Goal: Task Accomplishment & Management: Use online tool/utility

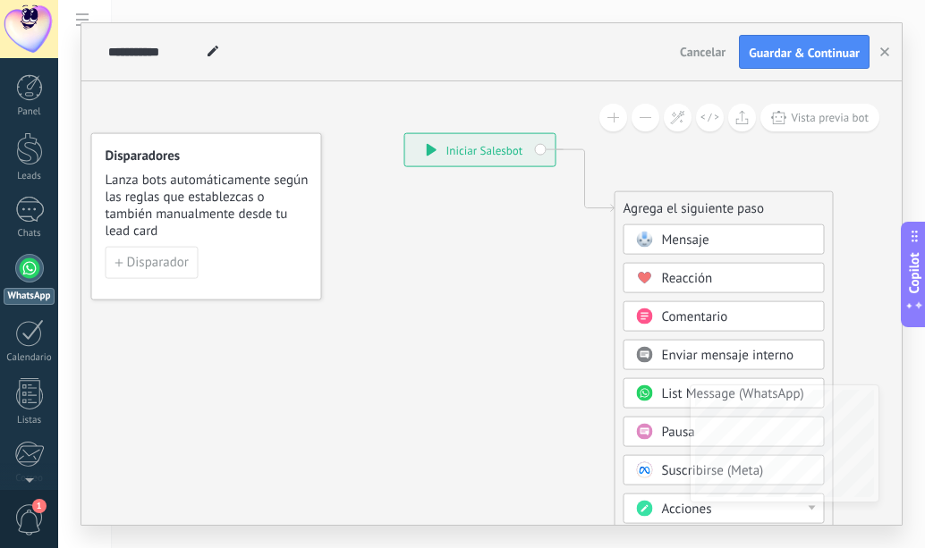
scroll to position [27, 0]
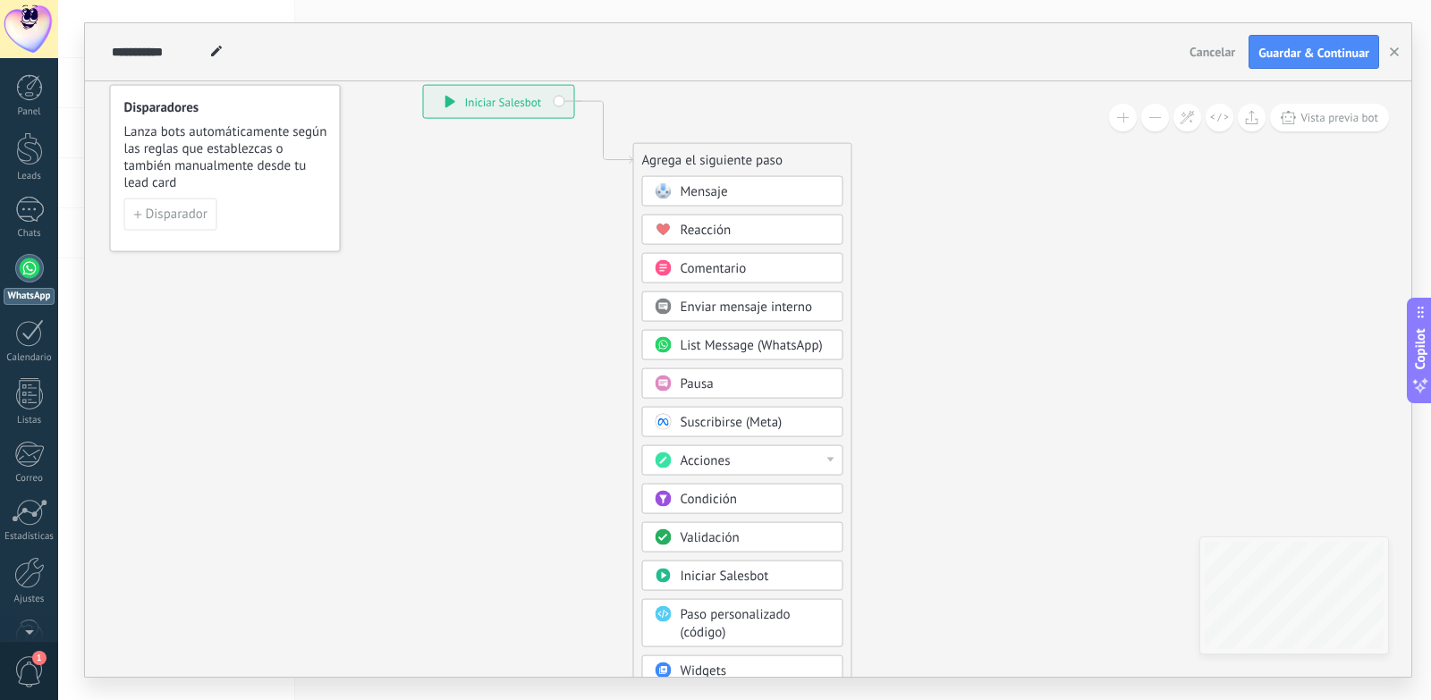
drag, startPoint x: 423, startPoint y: 389, endPoint x: 432, endPoint y: 354, distance: 36.0
click at [432, 354] on icon at bounding box center [577, 409] width 1202 height 1543
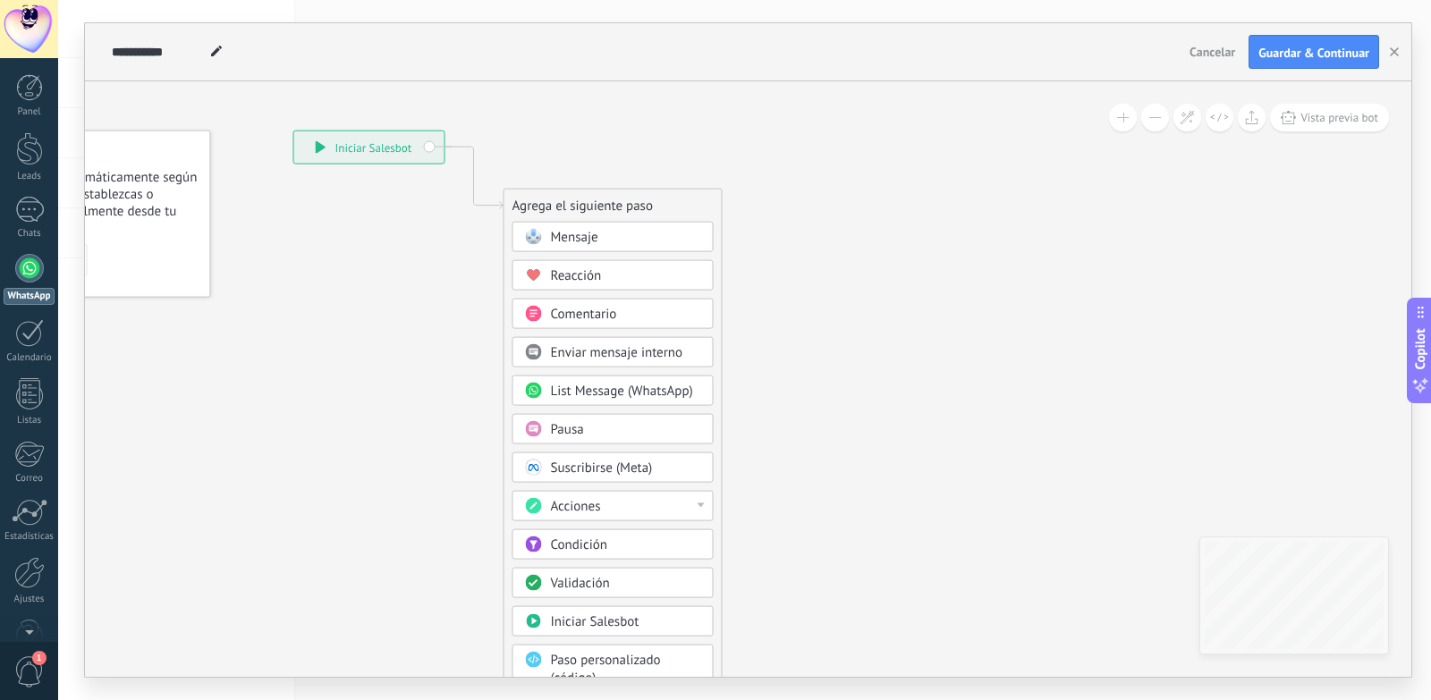
drag, startPoint x: 395, startPoint y: 388, endPoint x: 286, endPoint y: 410, distance: 111.4
click at [286, 410] on icon at bounding box center [447, 454] width 1202 height 1543
click at [1211, 57] on span "Cancelar" at bounding box center [1212, 52] width 46 height 16
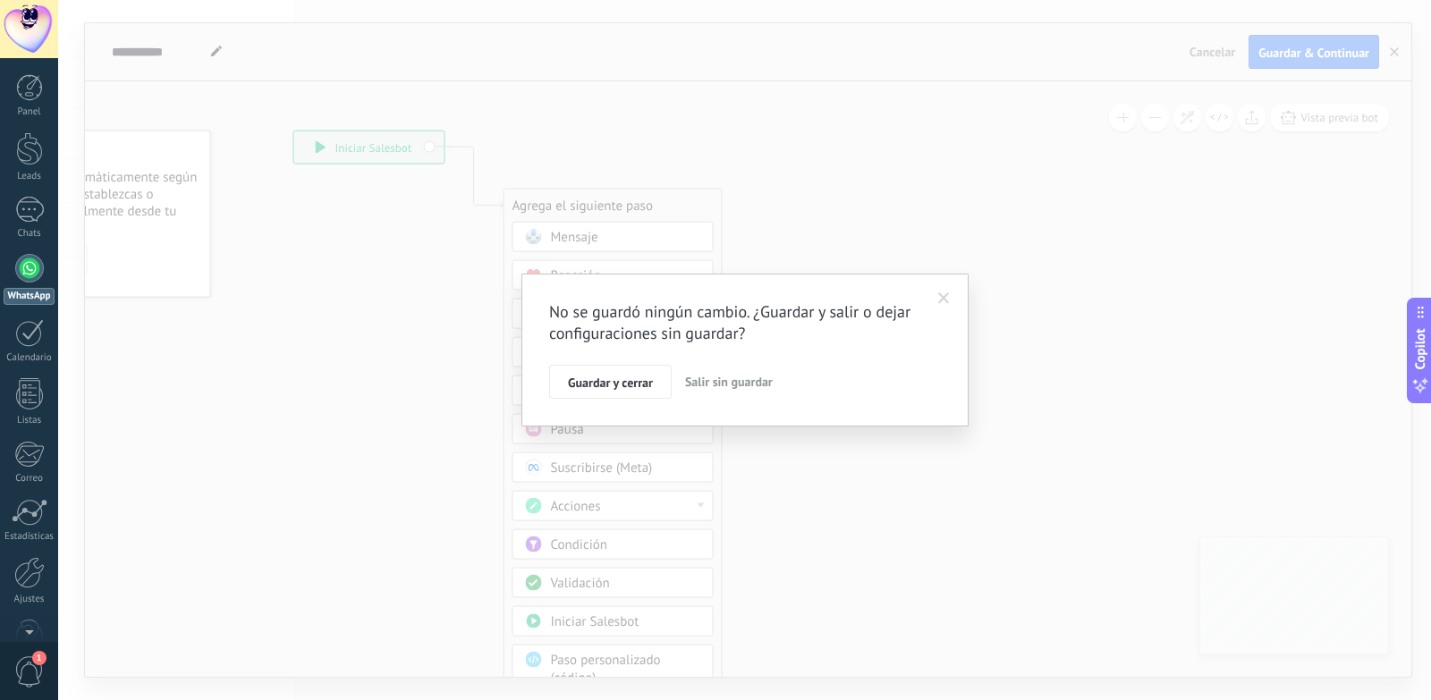
click at [826, 397] on div "Guardar y cerrar Salir sin guardar" at bounding box center [745, 382] width 392 height 34
click at [765, 382] on span "Salir sin guardar" at bounding box center [729, 382] width 88 height 16
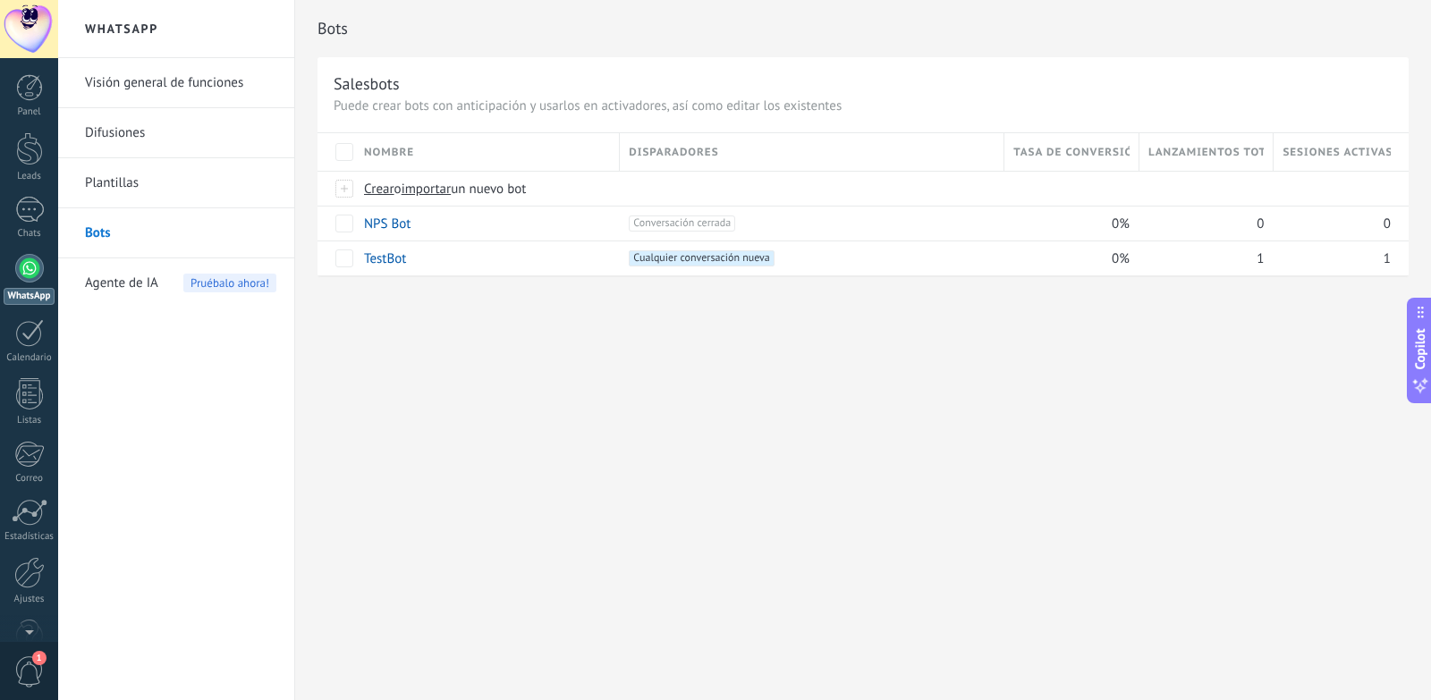
click at [26, 269] on div at bounding box center [29, 268] width 29 height 29
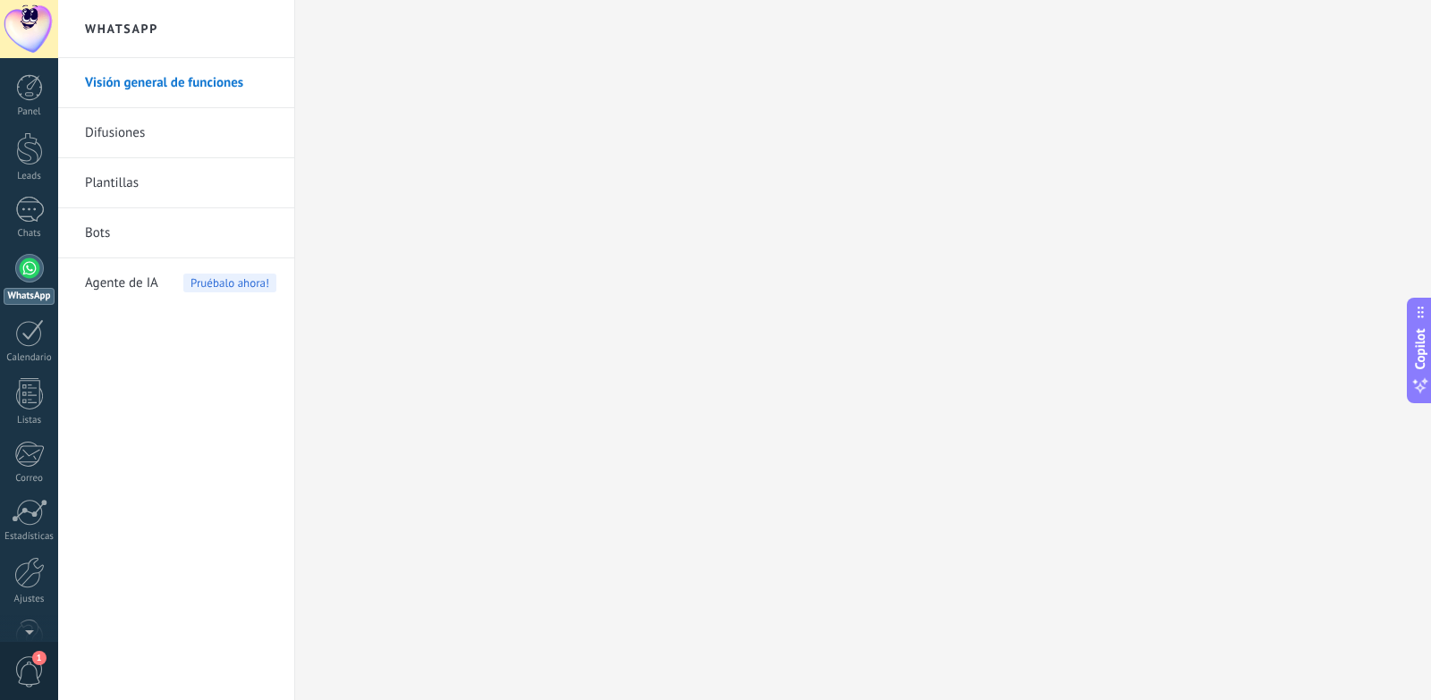
click at [97, 237] on link "Bots" at bounding box center [180, 233] width 191 height 50
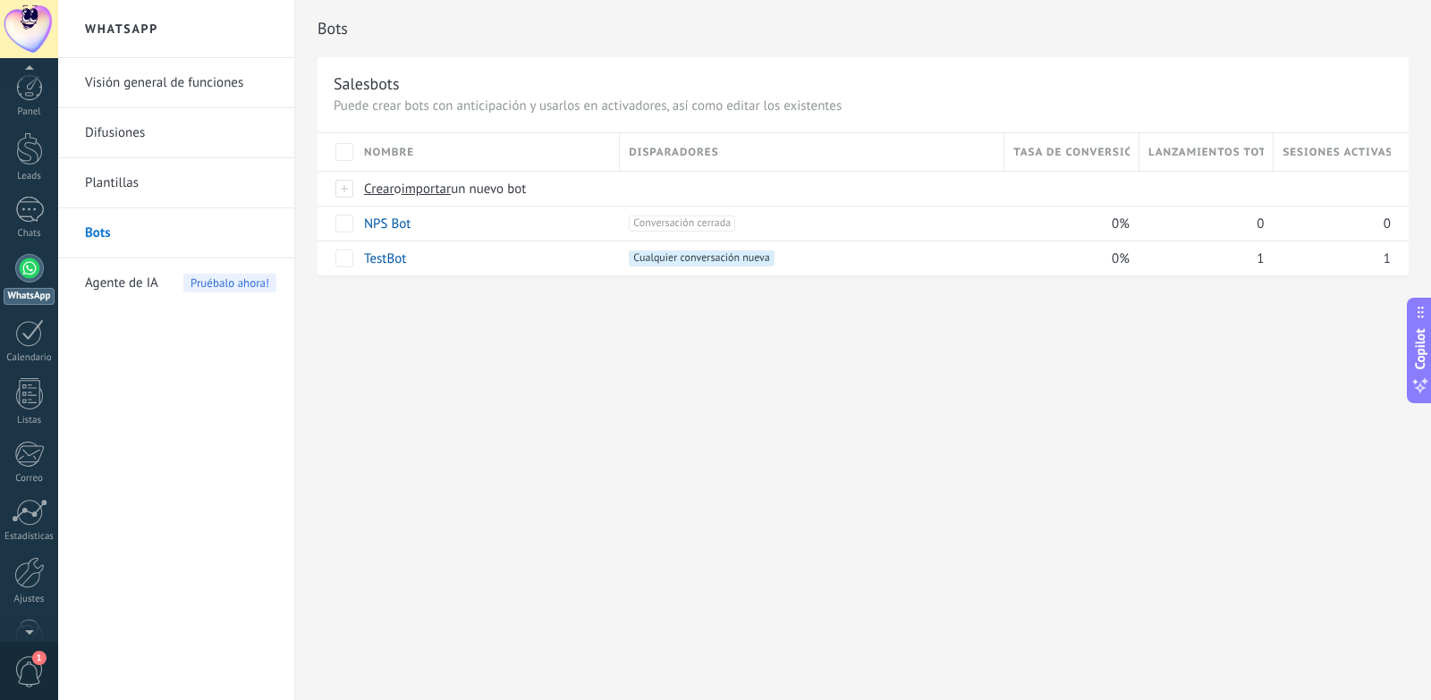
scroll to position [38, 0]
click at [37, 689] on div "1" at bounding box center [29, 670] width 58 height 59
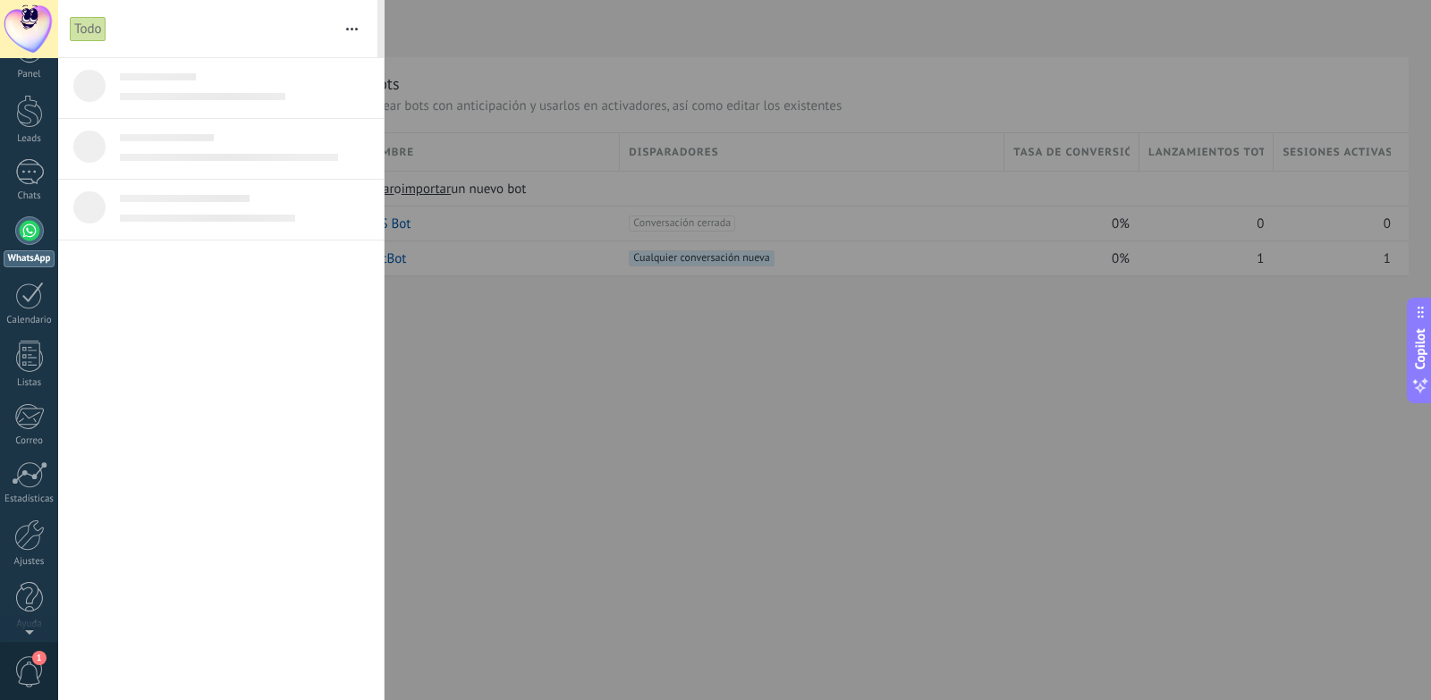
scroll to position [0, 0]
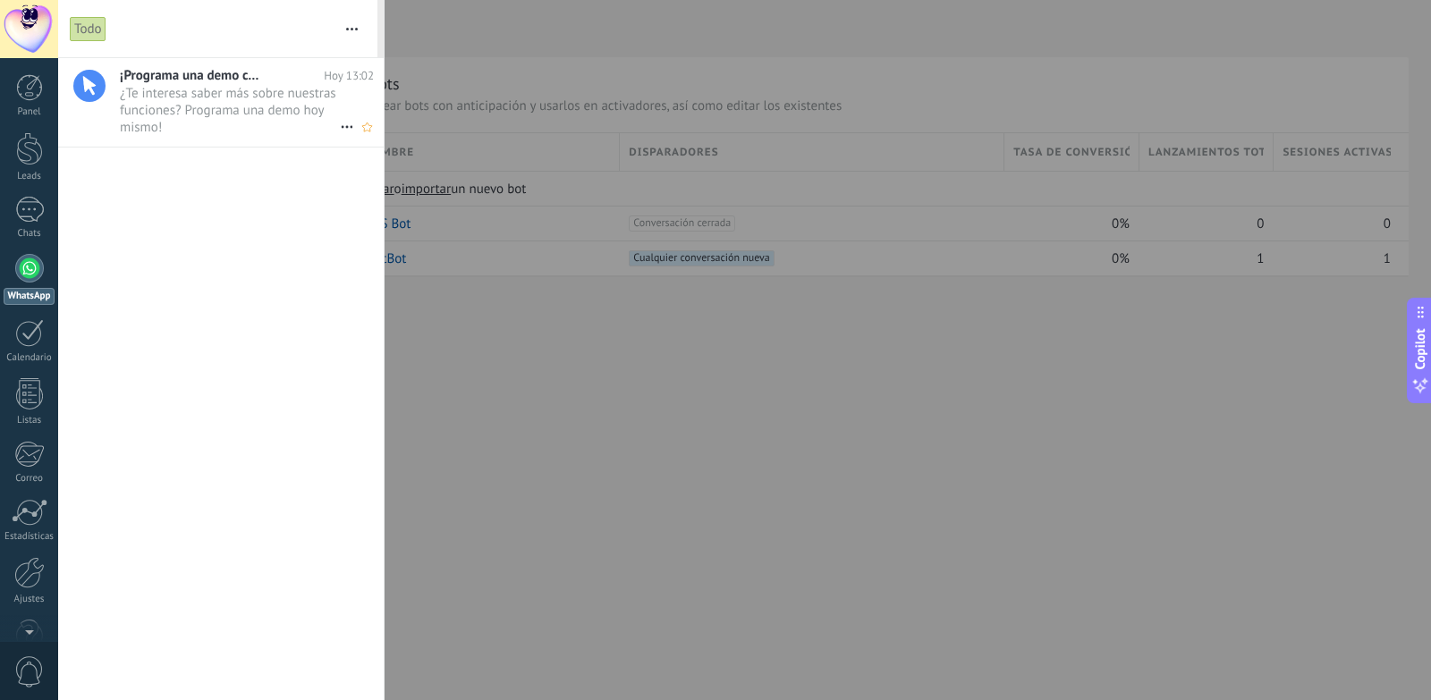
click at [339, 131] on icon at bounding box center [346, 126] width 21 height 21
click at [384, 126] on span "Eliminar" at bounding box center [389, 136] width 47 height 36
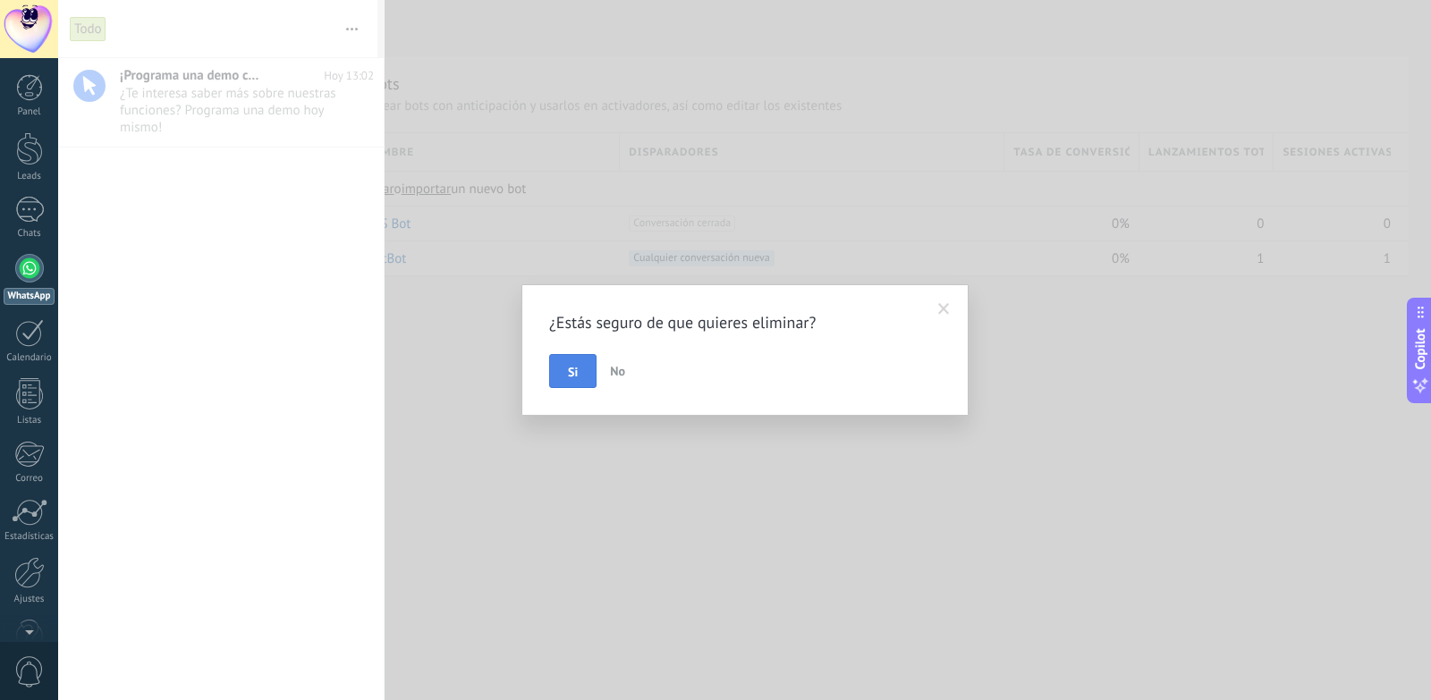
click at [571, 386] on button "Si" at bounding box center [572, 371] width 47 height 34
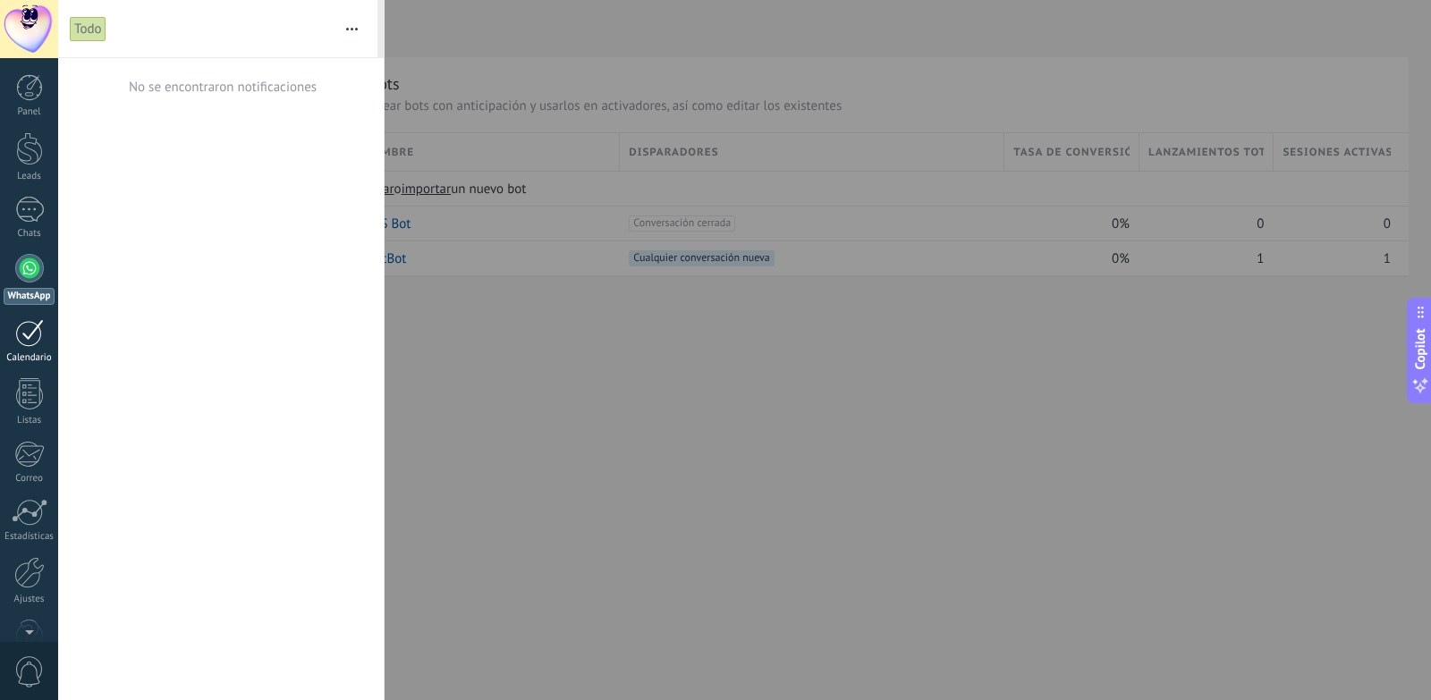
click at [43, 350] on link "Calendario" at bounding box center [29, 341] width 58 height 45
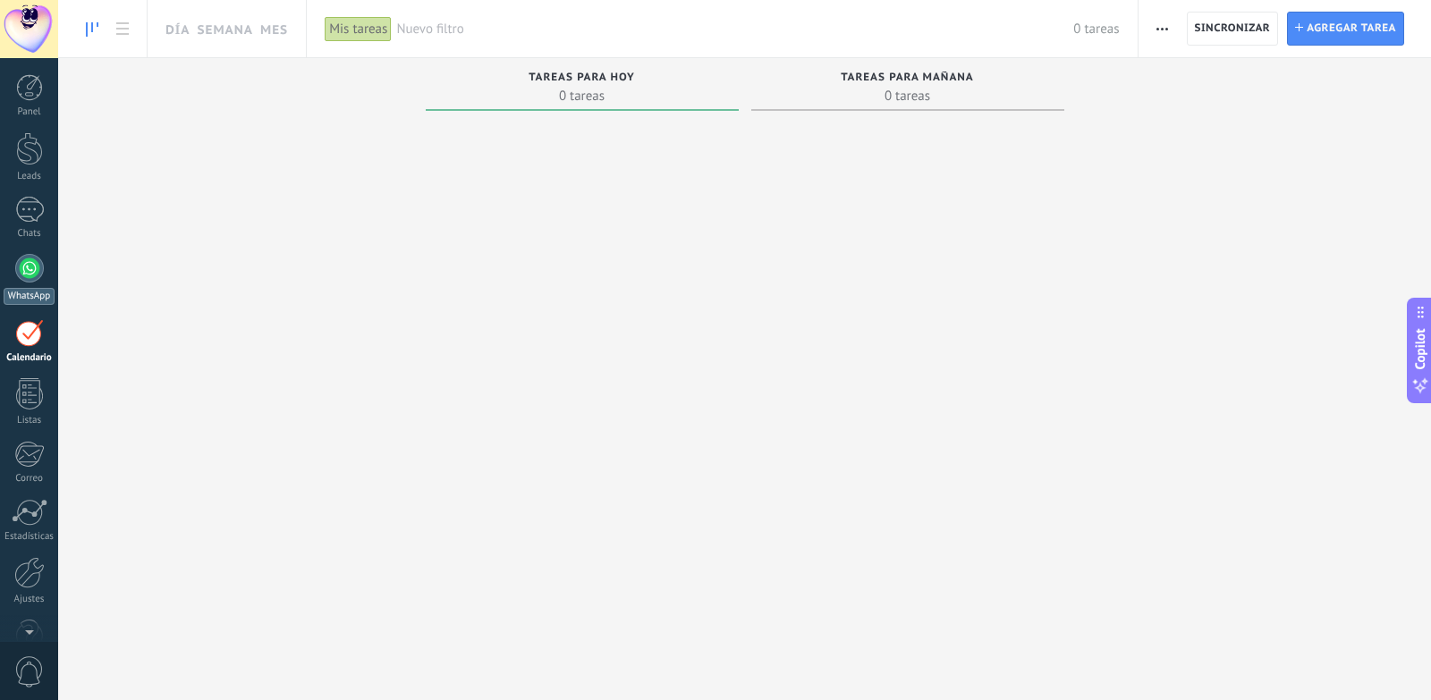
click at [24, 279] on div at bounding box center [29, 268] width 29 height 29
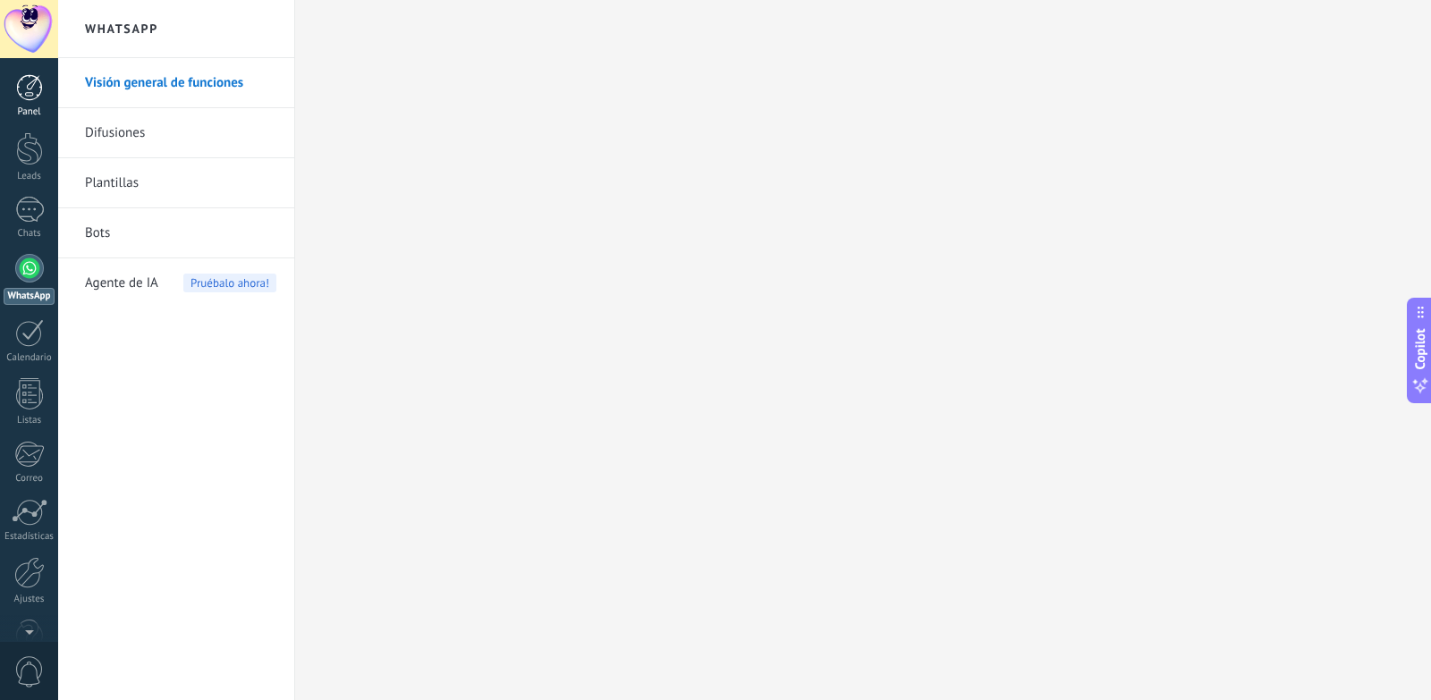
click at [44, 87] on link "Panel" at bounding box center [29, 96] width 58 height 44
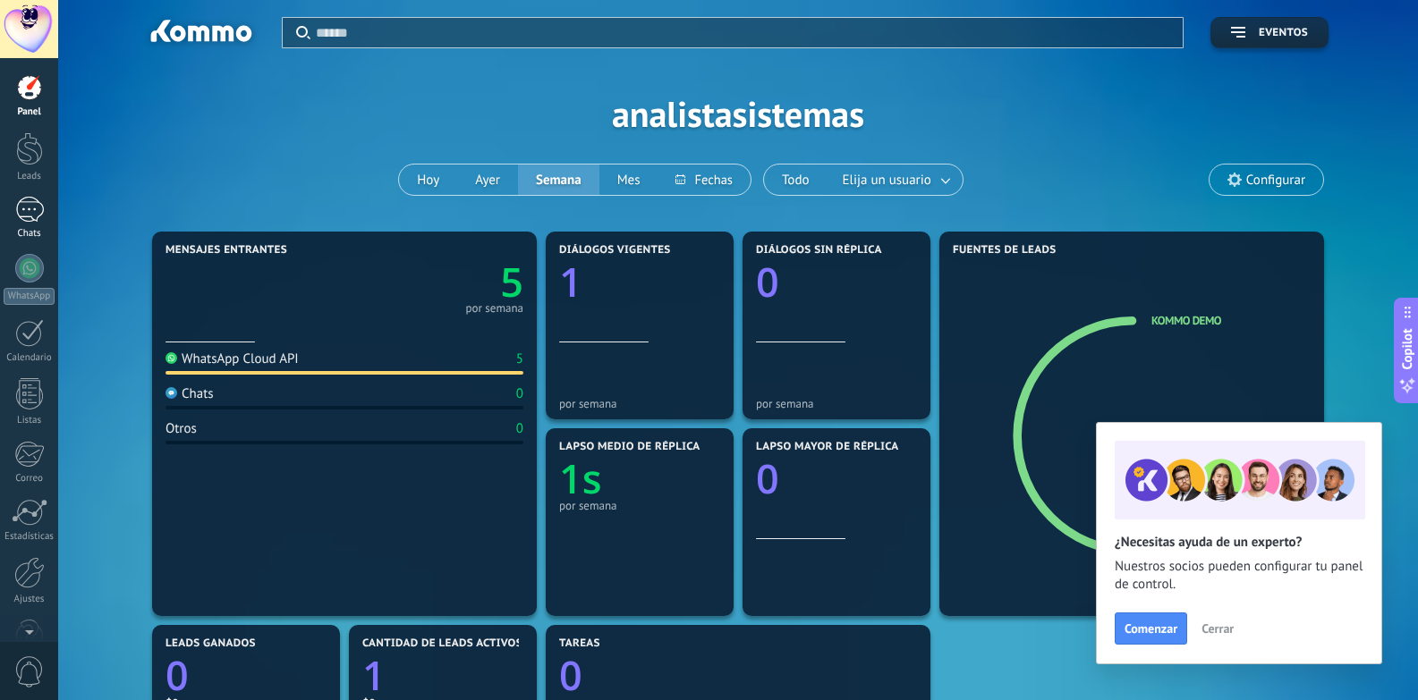
click at [11, 205] on link "1 Chats" at bounding box center [29, 218] width 58 height 43
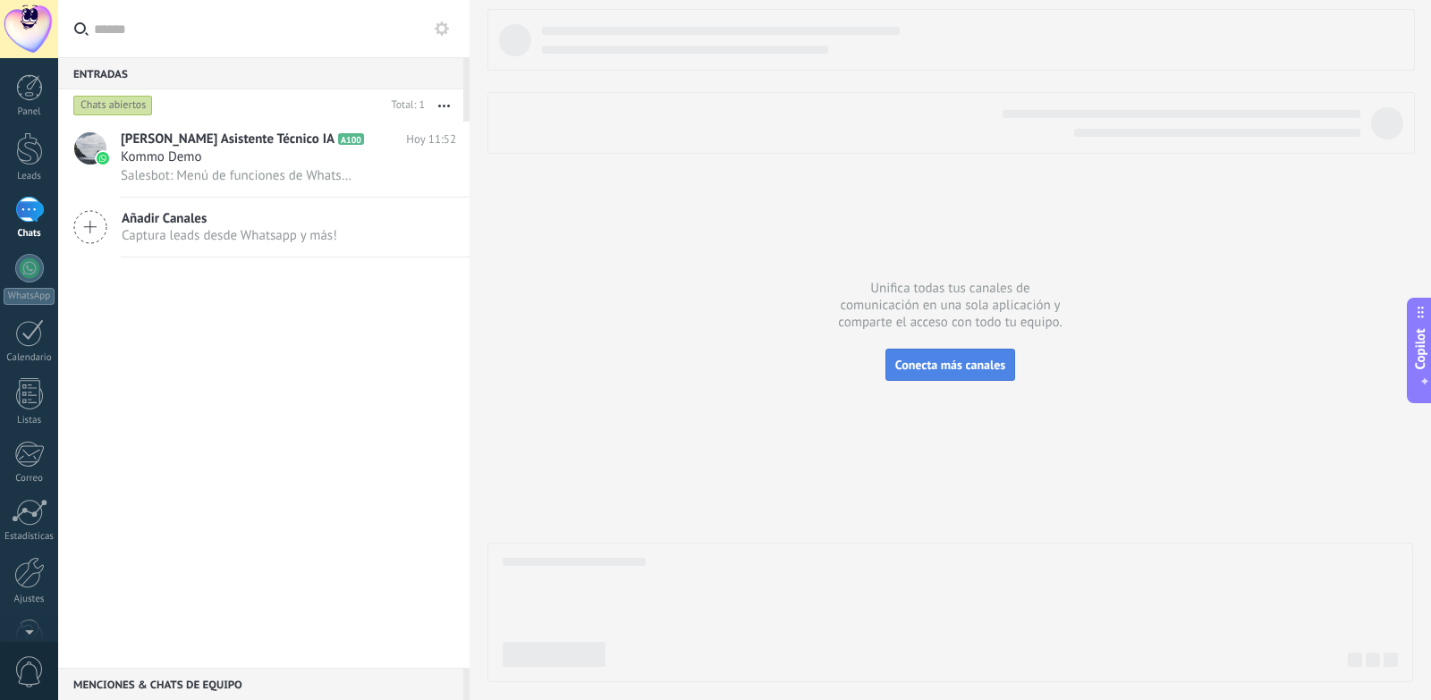
click at [967, 373] on button "Conecta más canales" at bounding box center [950, 365] width 130 height 32
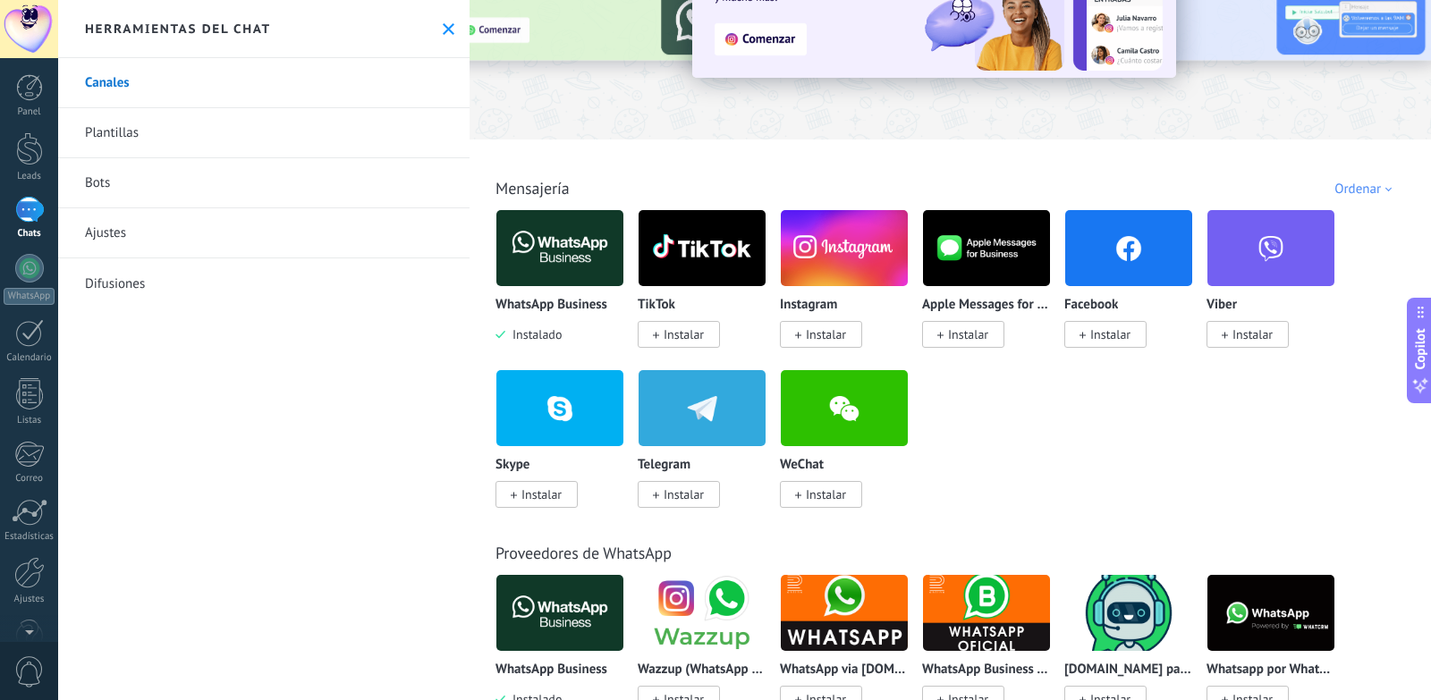
scroll to position [179, 0]
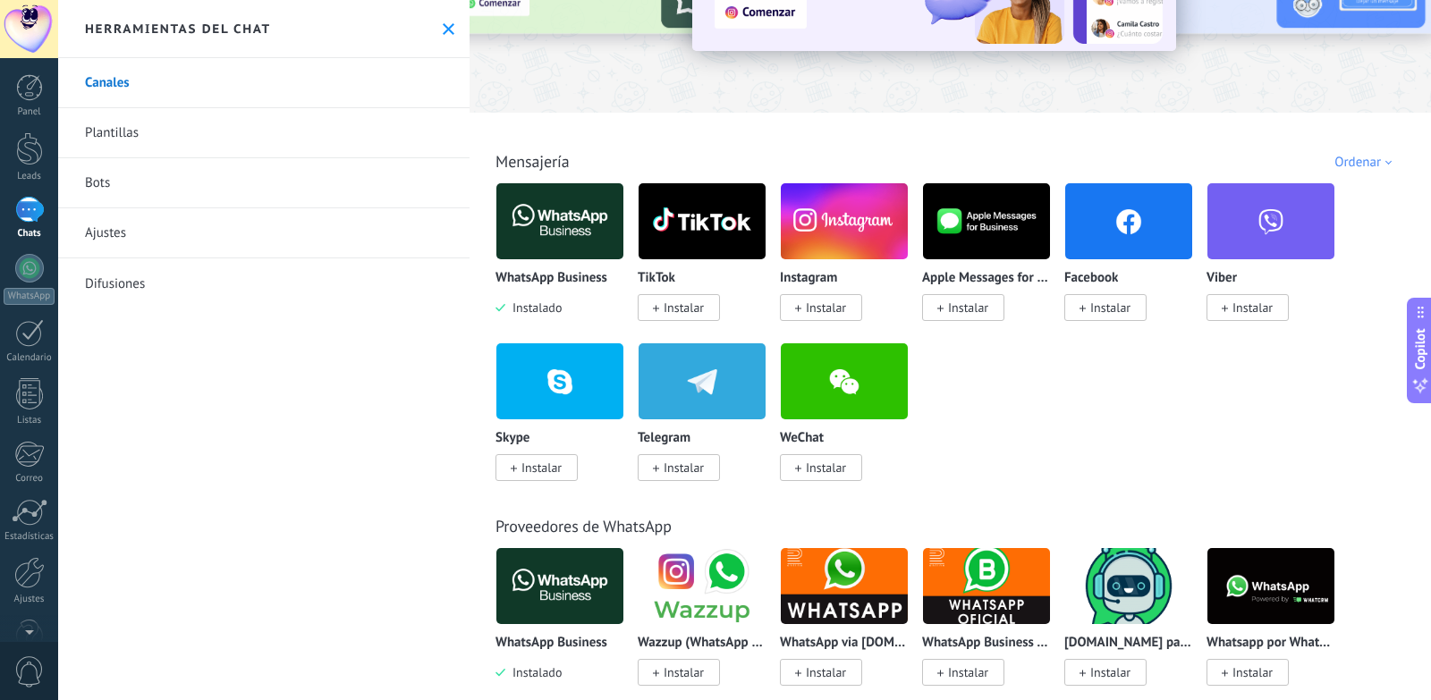
click at [1102, 391] on div "WhatsApp Business Instalado TikTok Instalar Instagram Instalar Apple Messages f…" at bounding box center [959, 342] width 928 height 320
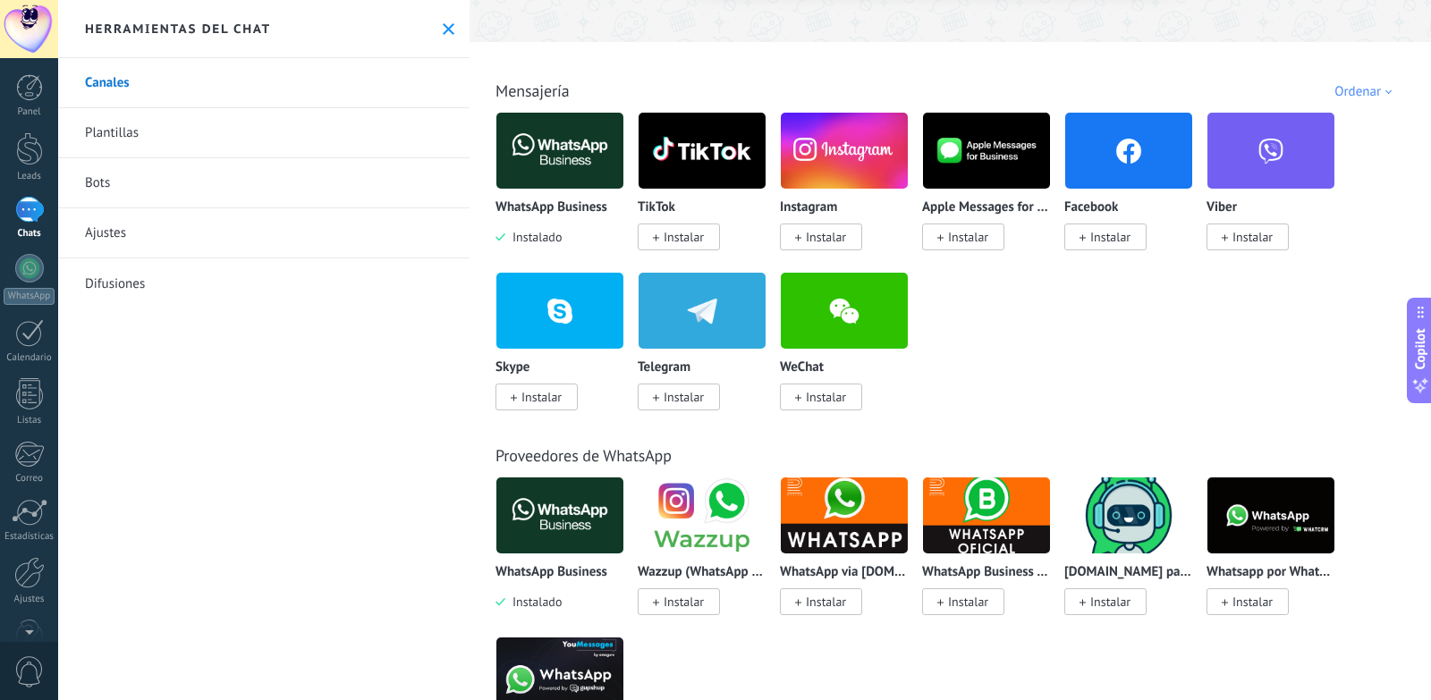
scroll to position [89, 0]
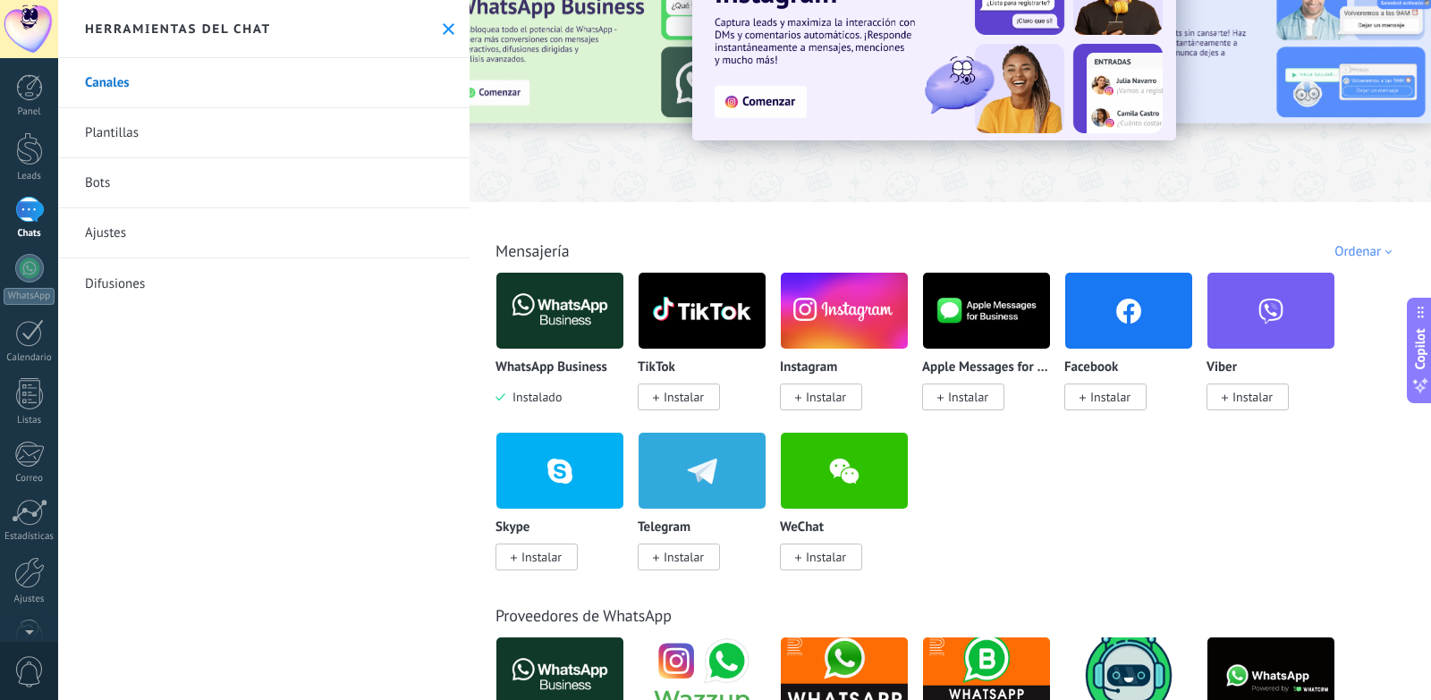
click at [129, 194] on link "Bots" at bounding box center [263, 183] width 411 height 50
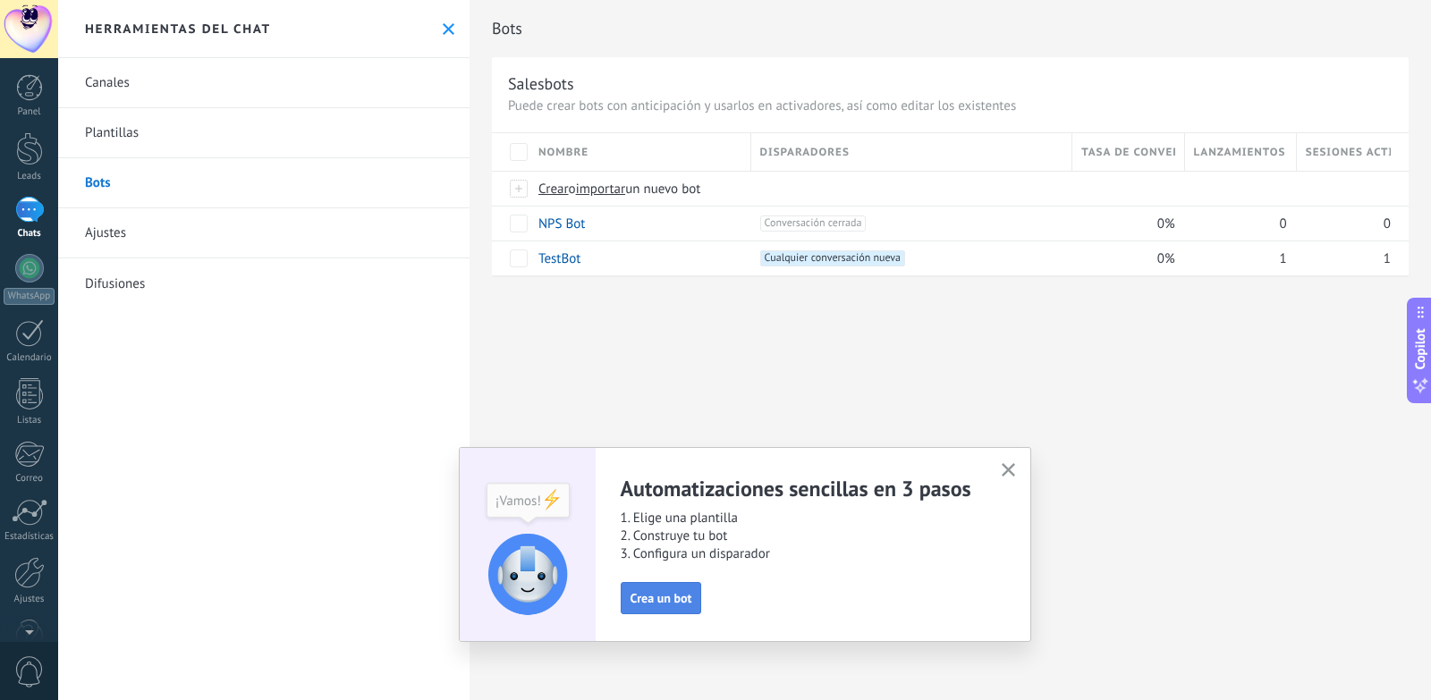
click at [682, 584] on button "Crea un bot" at bounding box center [661, 598] width 81 height 32
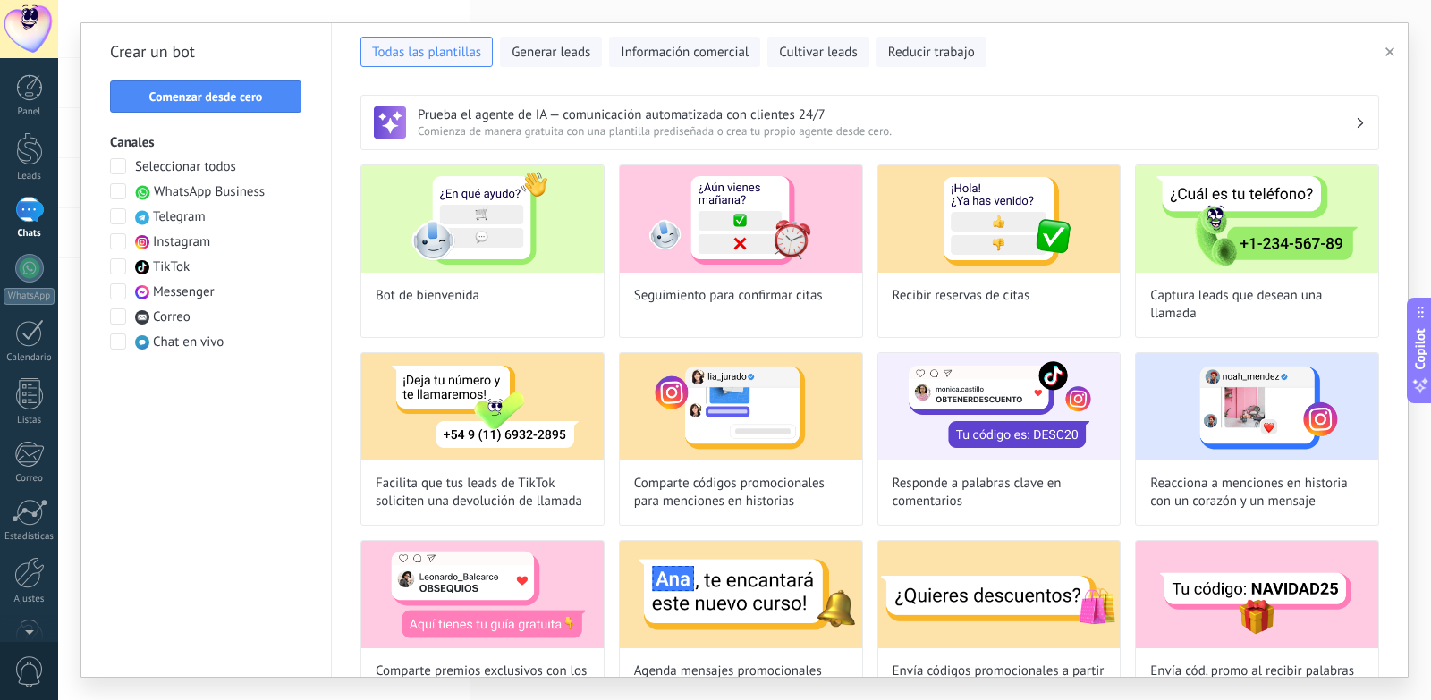
click at [200, 190] on span "WhatsApp Business" at bounding box center [209, 192] width 111 height 18
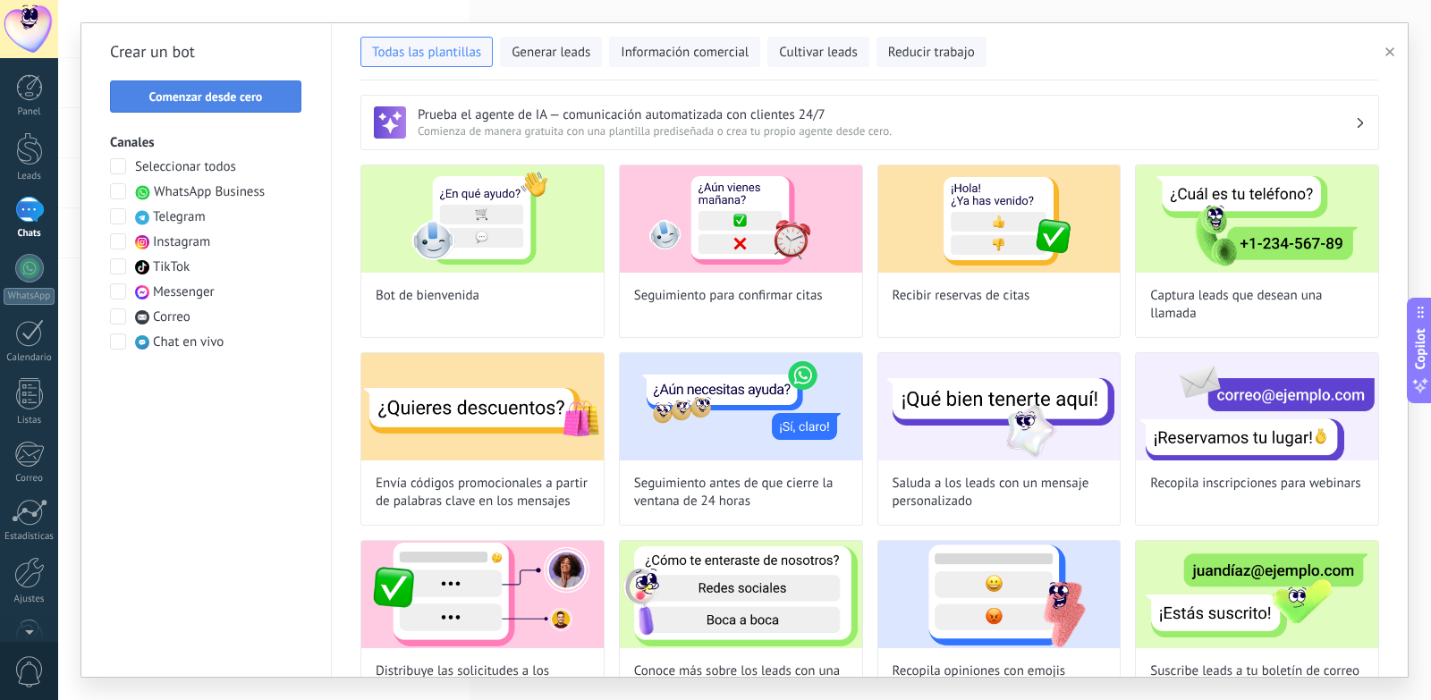
click at [236, 109] on button "Comenzar desde cero" at bounding box center [205, 96] width 191 height 32
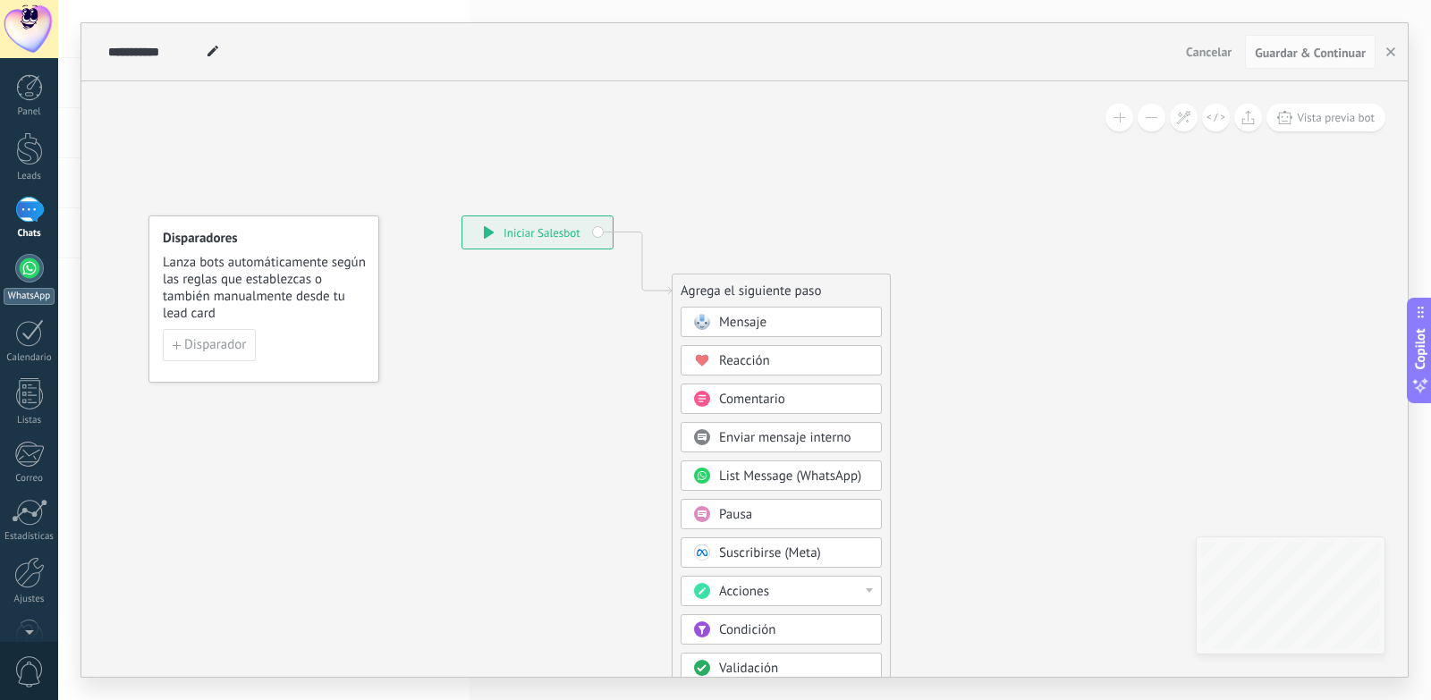
click at [38, 268] on div at bounding box center [29, 268] width 29 height 29
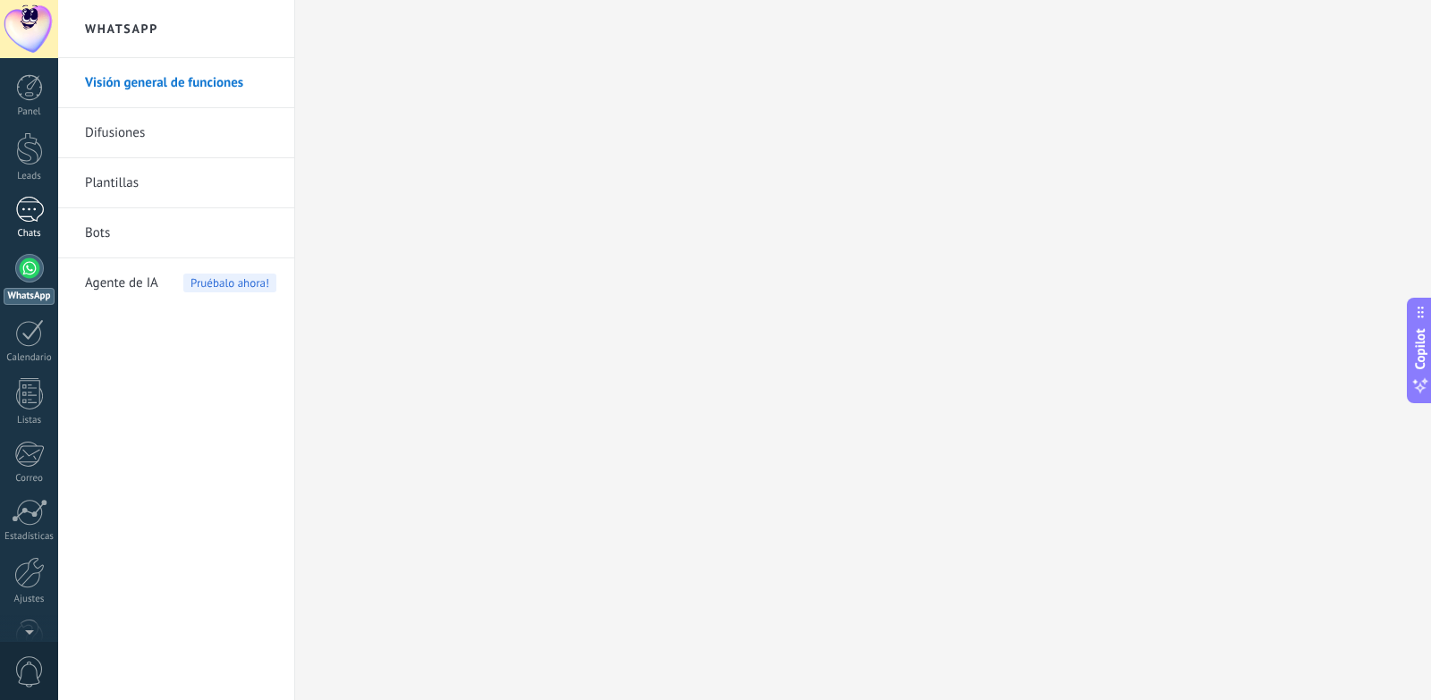
click at [34, 231] on div "Chats" at bounding box center [30, 234] width 52 height 12
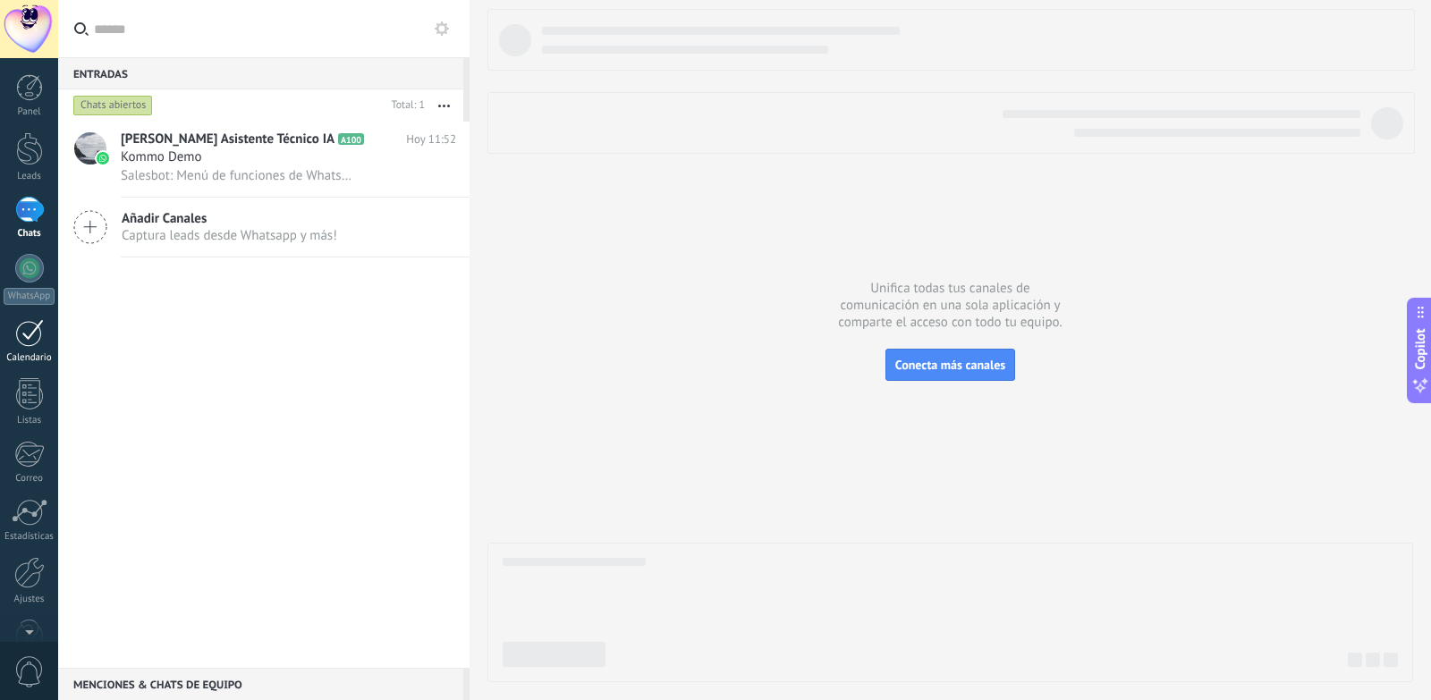
click at [38, 330] on div at bounding box center [29, 333] width 29 height 28
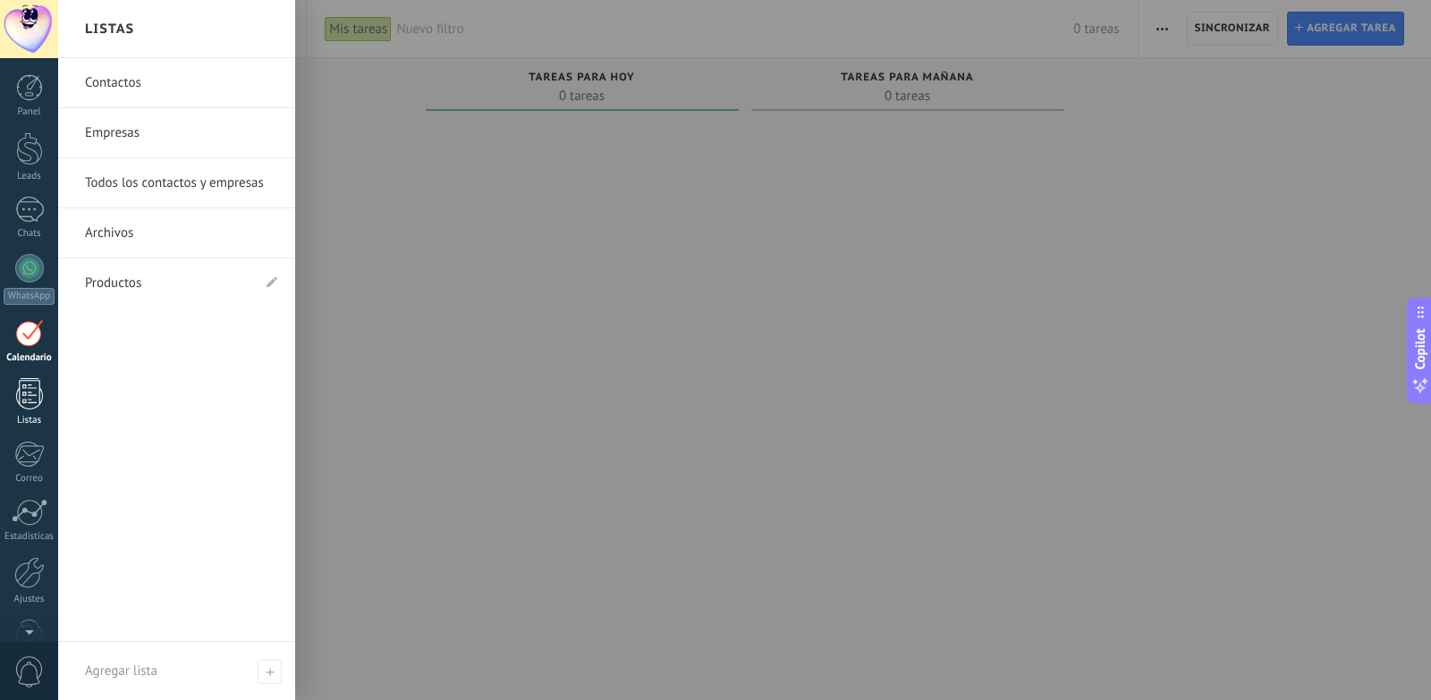
click at [40, 419] on div "Listas" at bounding box center [30, 421] width 52 height 12
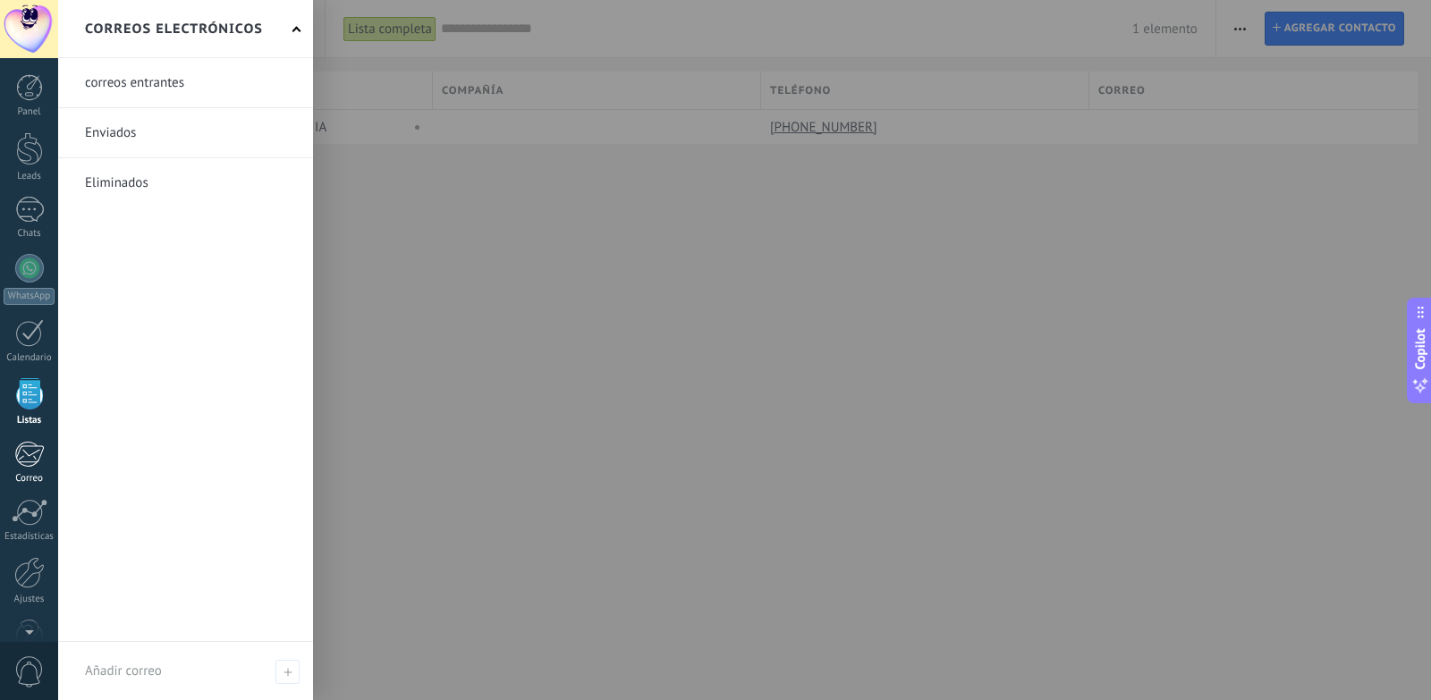
click at [44, 470] on link "Correo" at bounding box center [29, 463] width 58 height 44
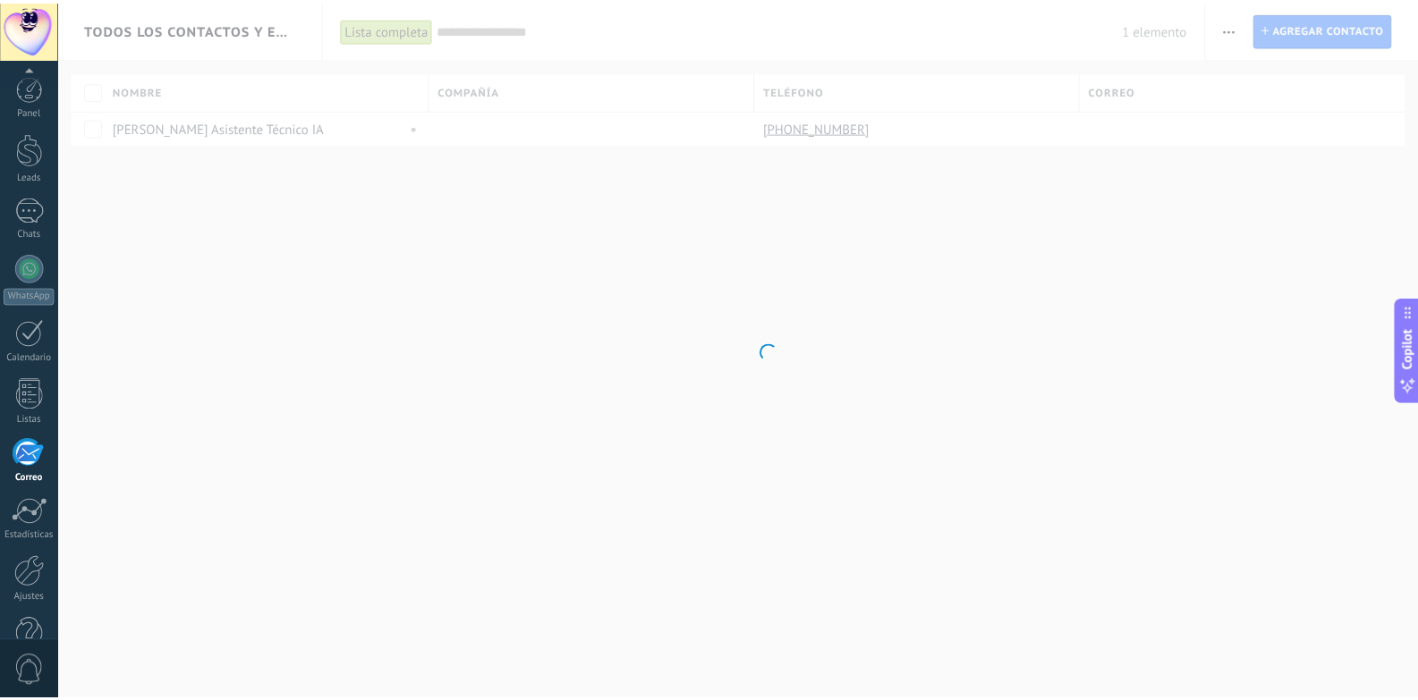
scroll to position [44, 0]
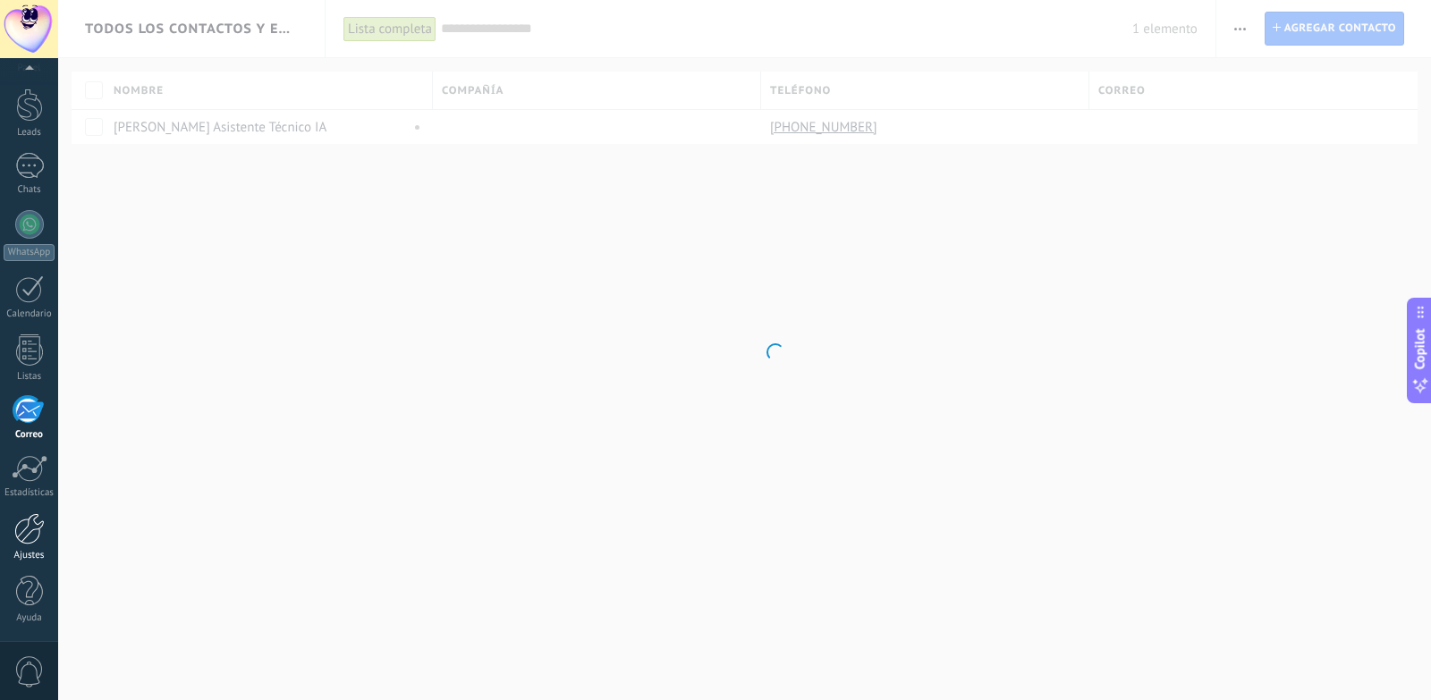
click at [40, 538] on div at bounding box center [29, 528] width 30 height 31
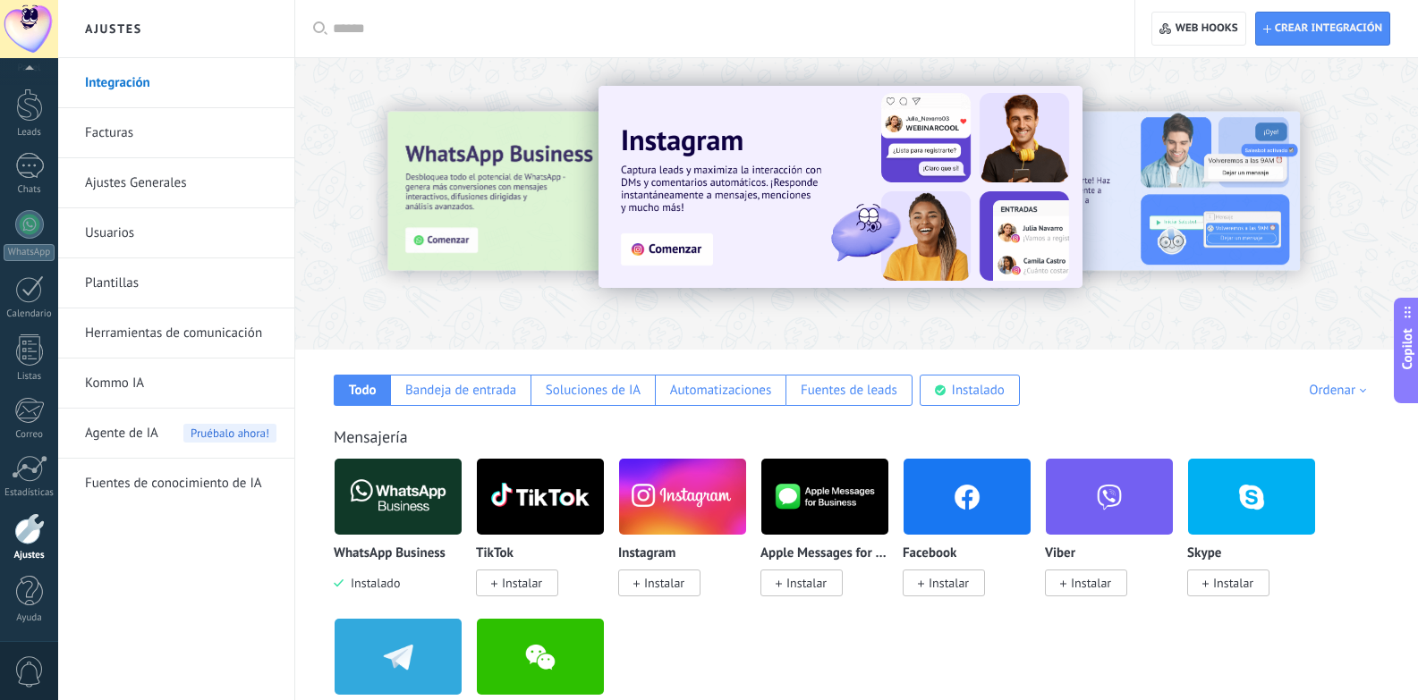
click at [138, 182] on link "Ajustes Generales" at bounding box center [180, 183] width 191 height 50
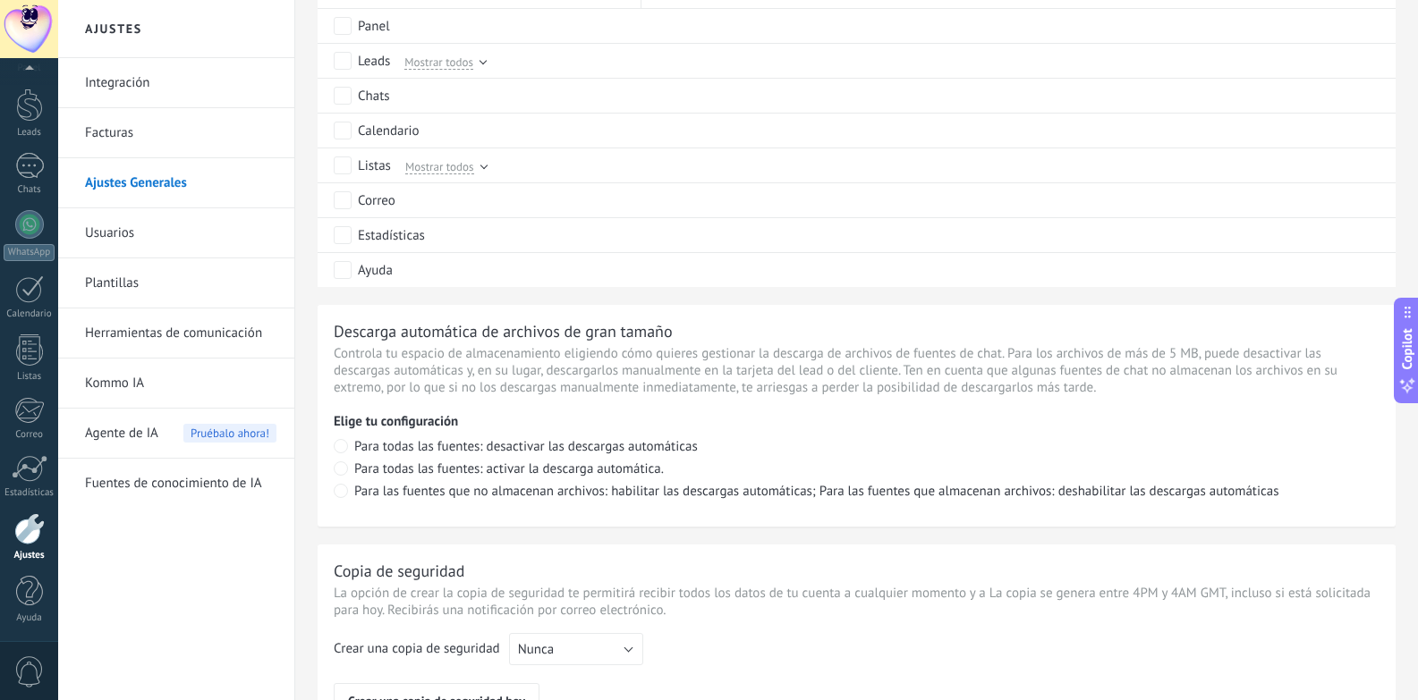
scroll to position [984, 0]
drag, startPoint x: 398, startPoint y: 184, endPoint x: 314, endPoint y: 279, distance: 126.7
click at [314, 279] on div "**********" at bounding box center [856, 1] width 1122 height 1970
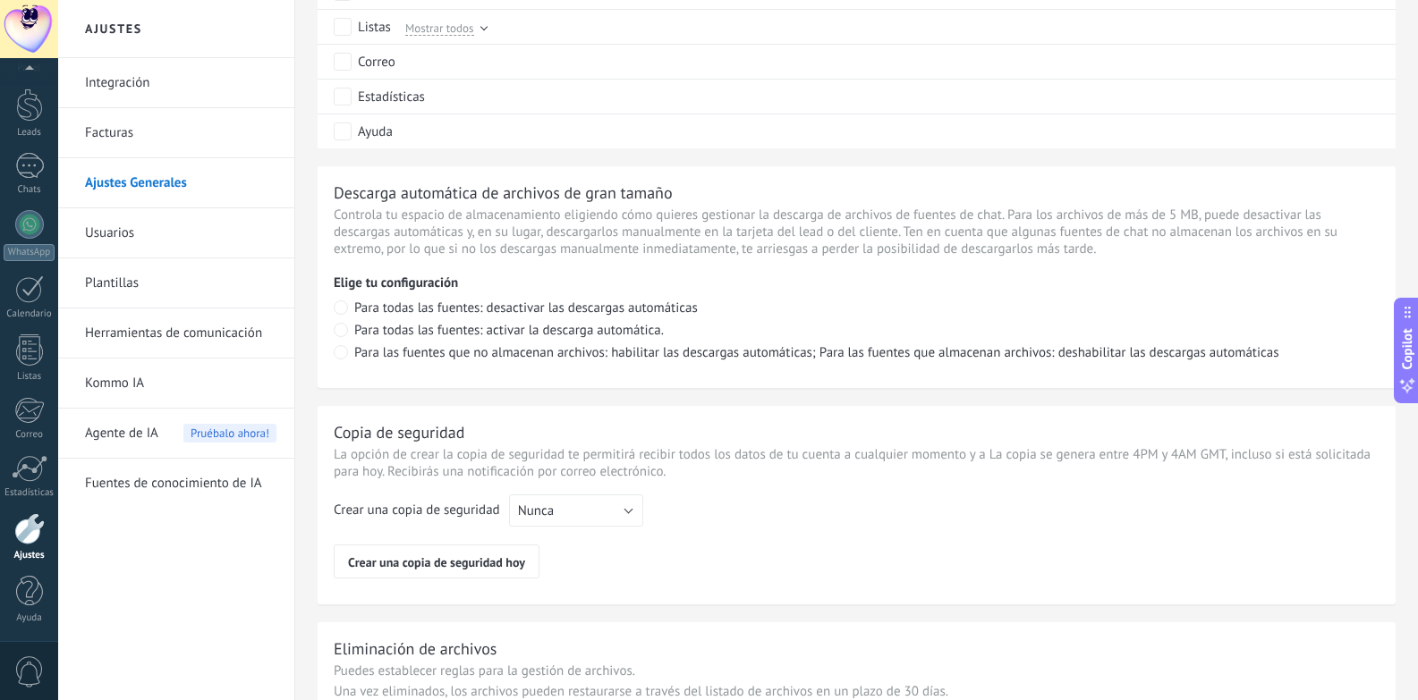
scroll to position [1270, 0]
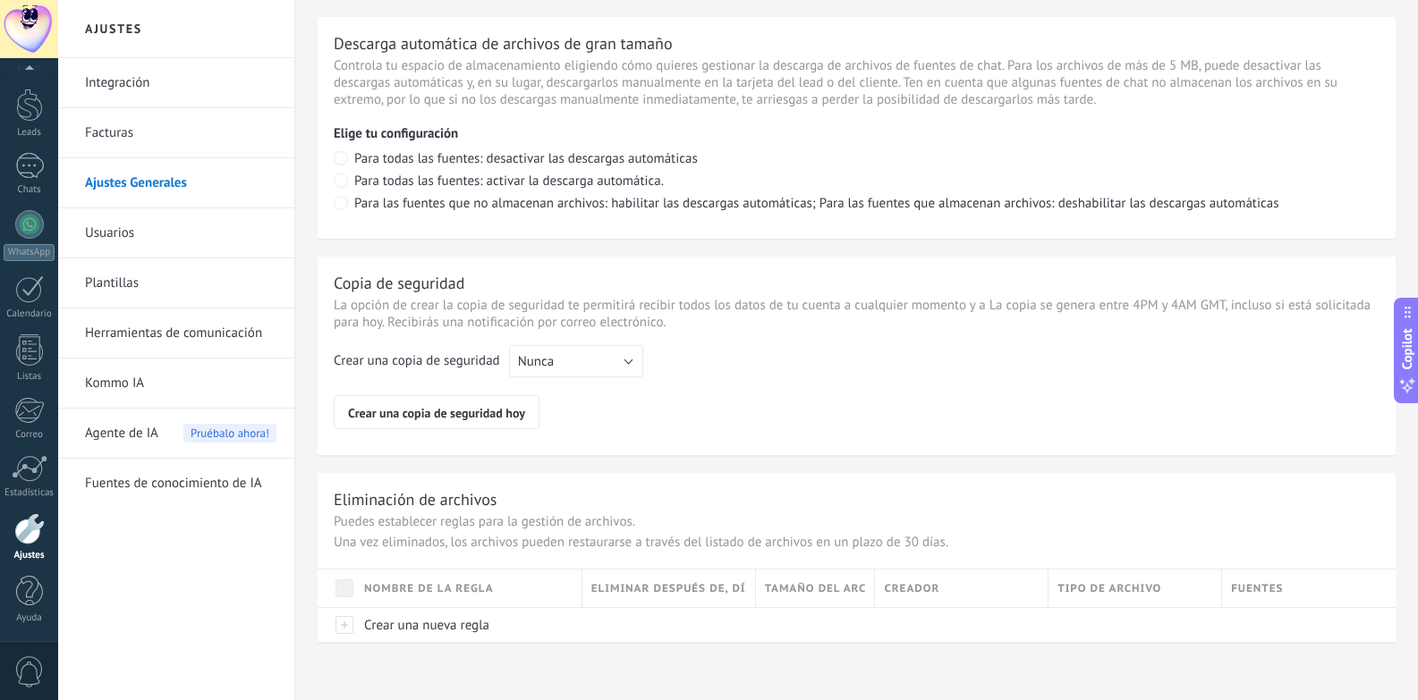
click at [116, 240] on link "Usuarios" at bounding box center [180, 233] width 191 height 50
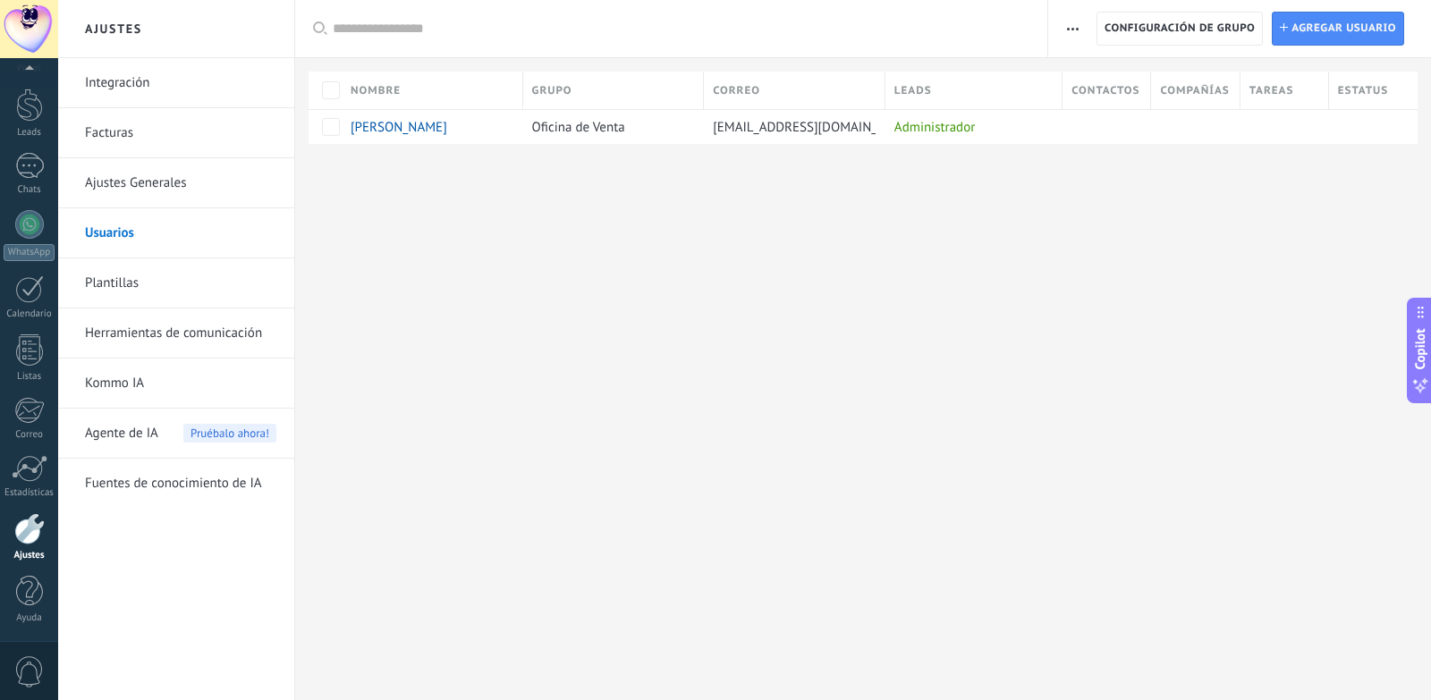
click at [131, 290] on link "Plantillas" at bounding box center [180, 283] width 191 height 50
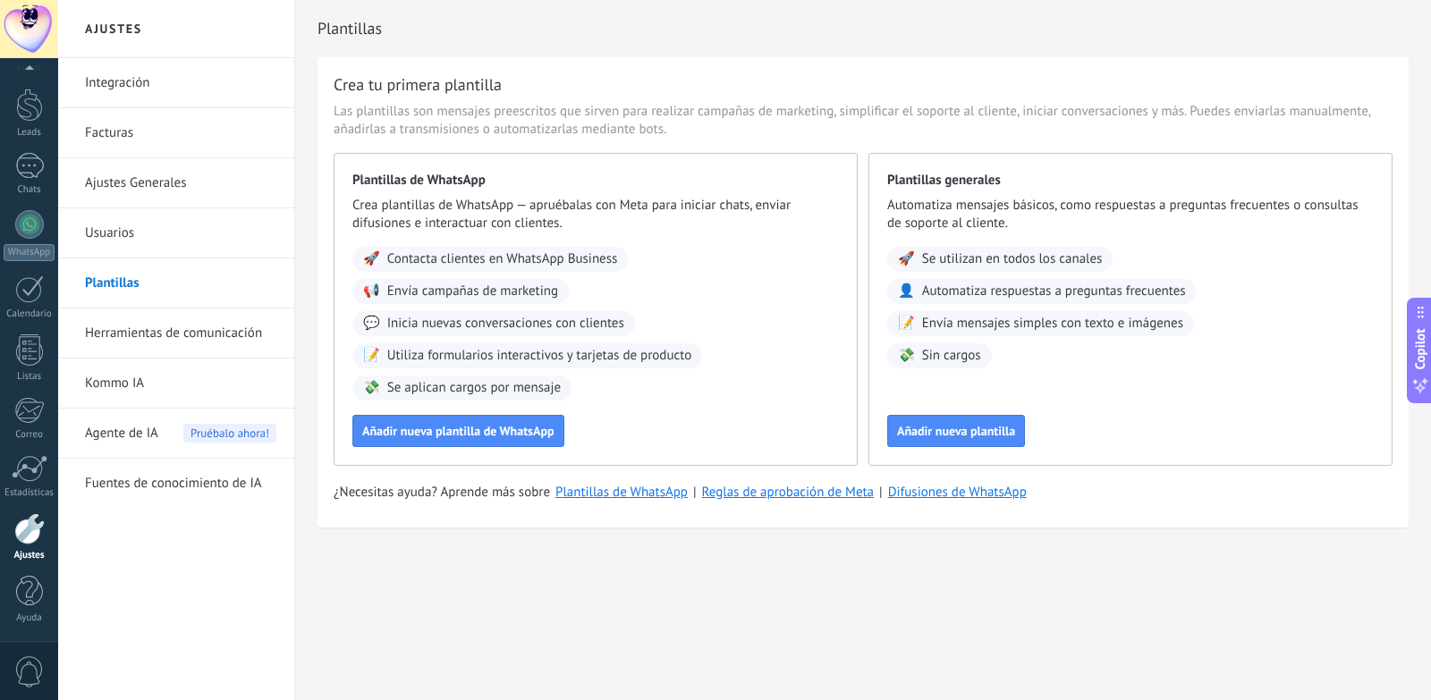
click at [316, 221] on div "Plantillas Crea tu primera plantilla Las plantillas son mensajes preescritos qu…" at bounding box center [863, 302] width 1136 height 604
click at [234, 327] on link "Herramientas de comunicación" at bounding box center [180, 334] width 191 height 50
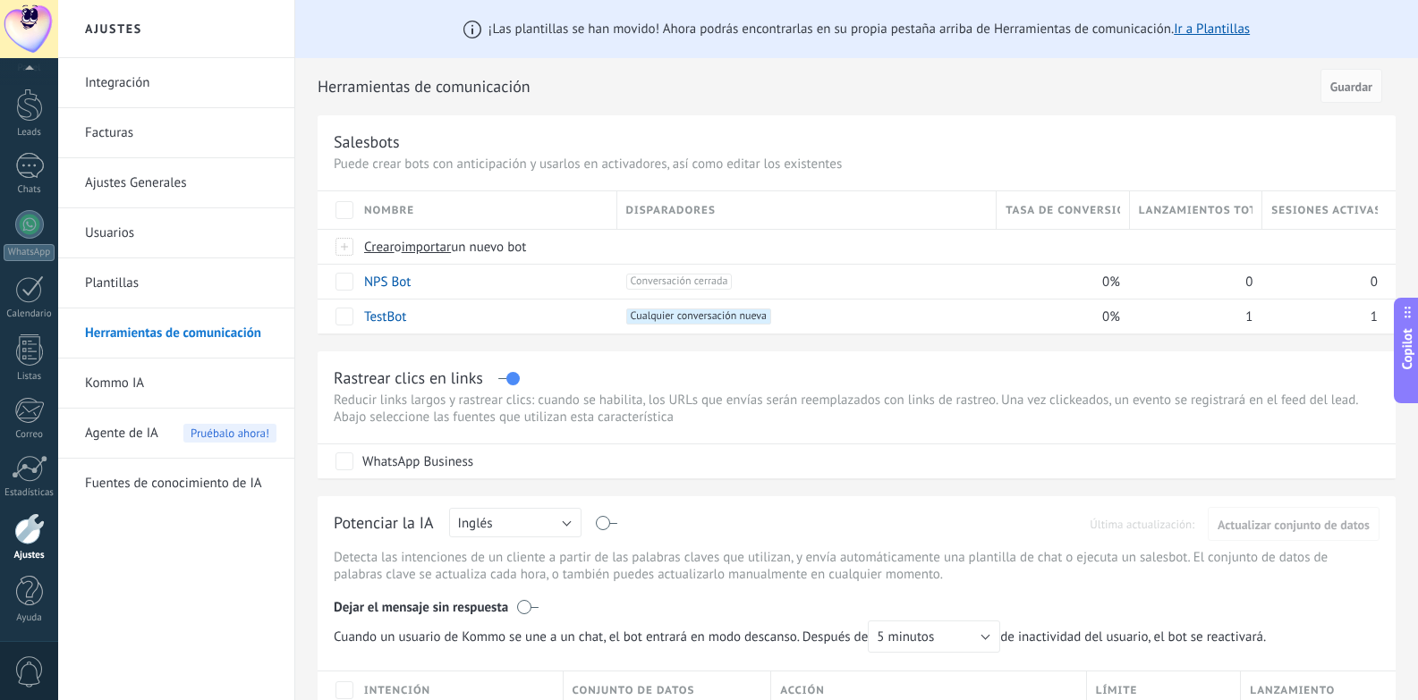
click at [208, 379] on link "Kommo IA" at bounding box center [180, 384] width 191 height 50
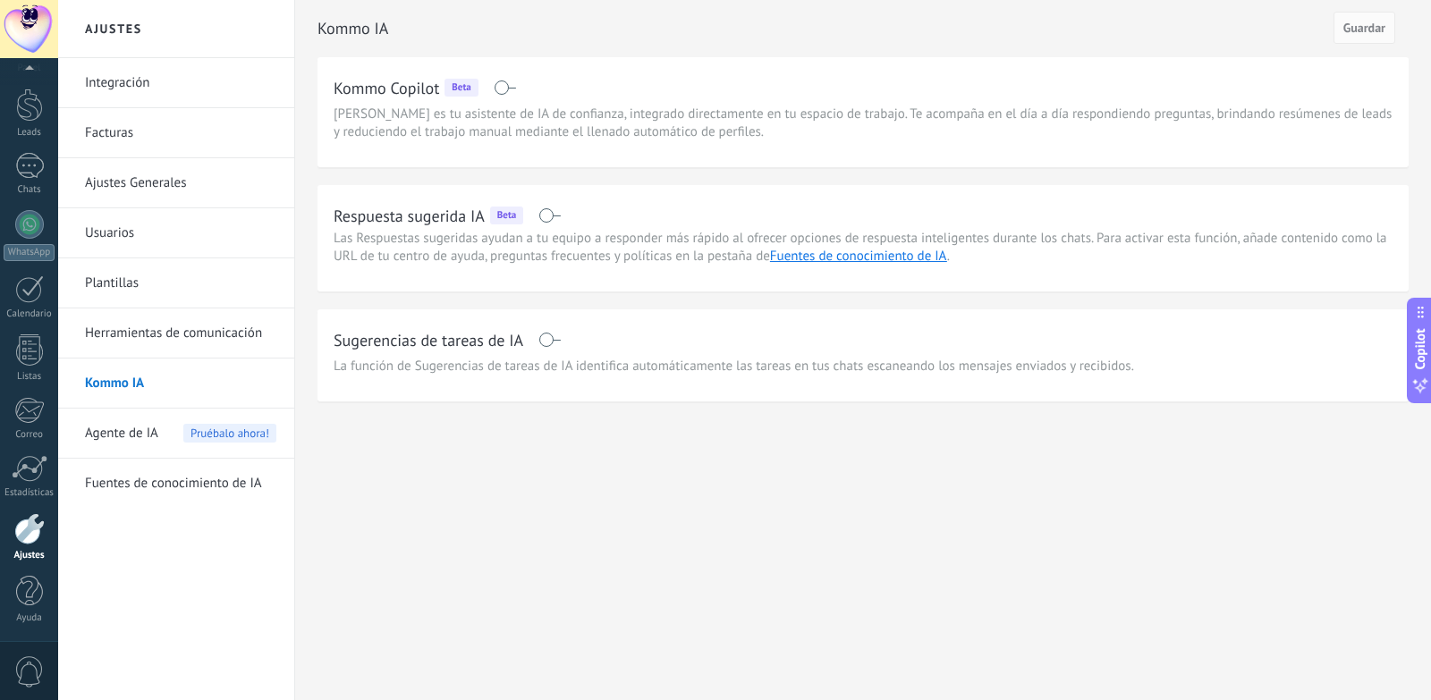
click at [130, 443] on span "Agente de IA" at bounding box center [121, 434] width 73 height 50
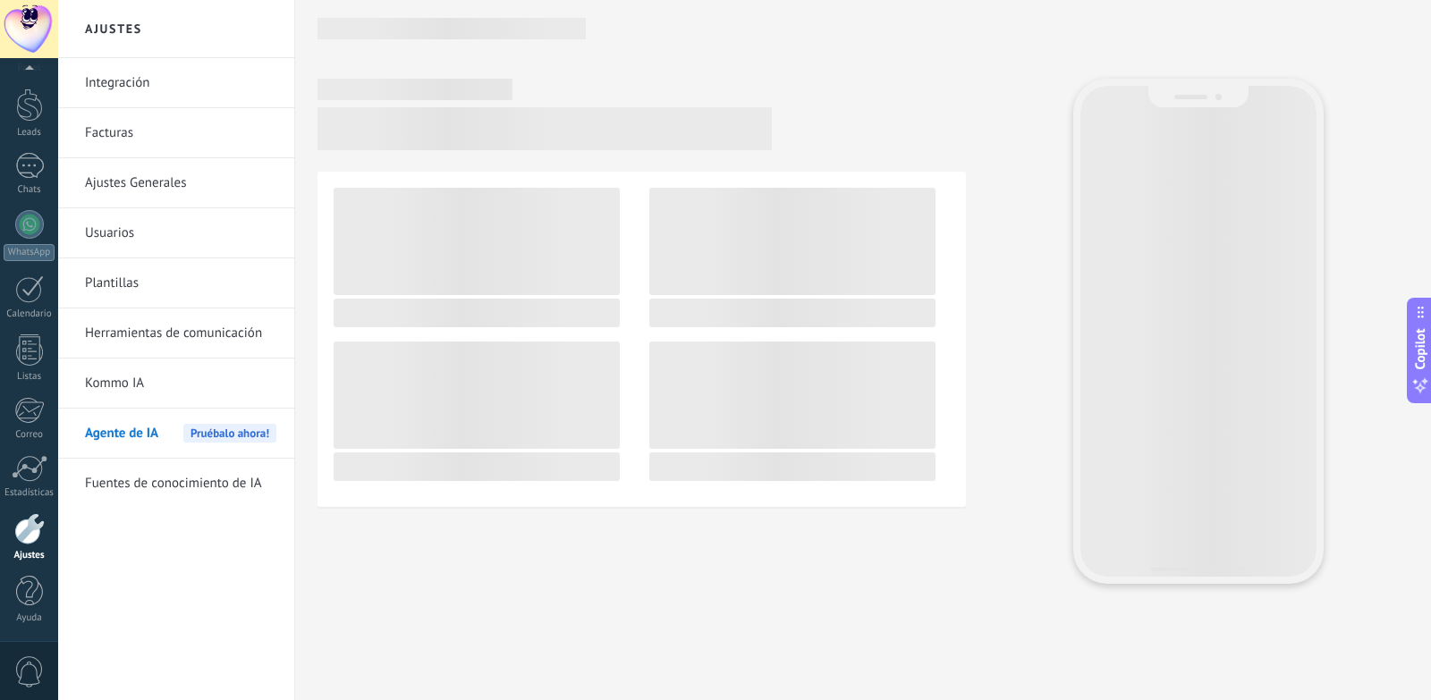
click at [180, 490] on link "Fuentes de conocimiento de IA" at bounding box center [180, 484] width 191 height 50
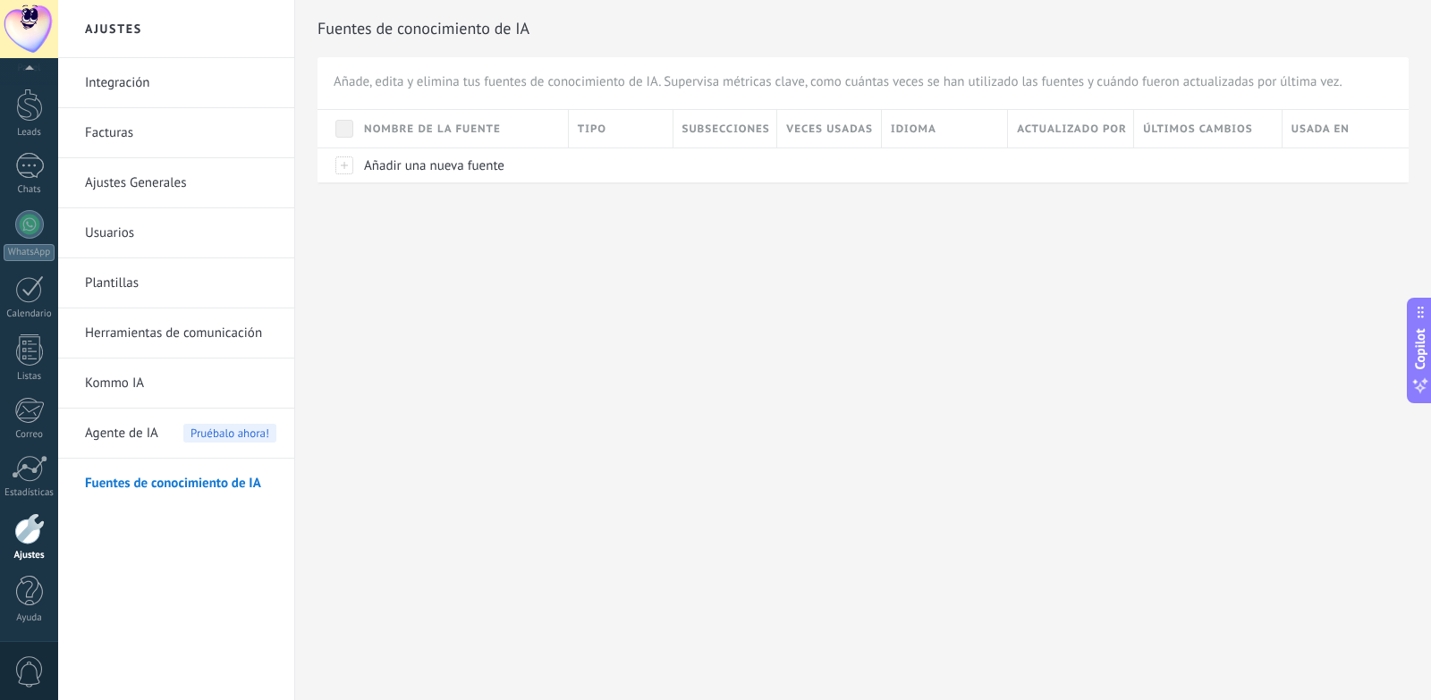
click at [18, 664] on span "0" at bounding box center [29, 671] width 30 height 31
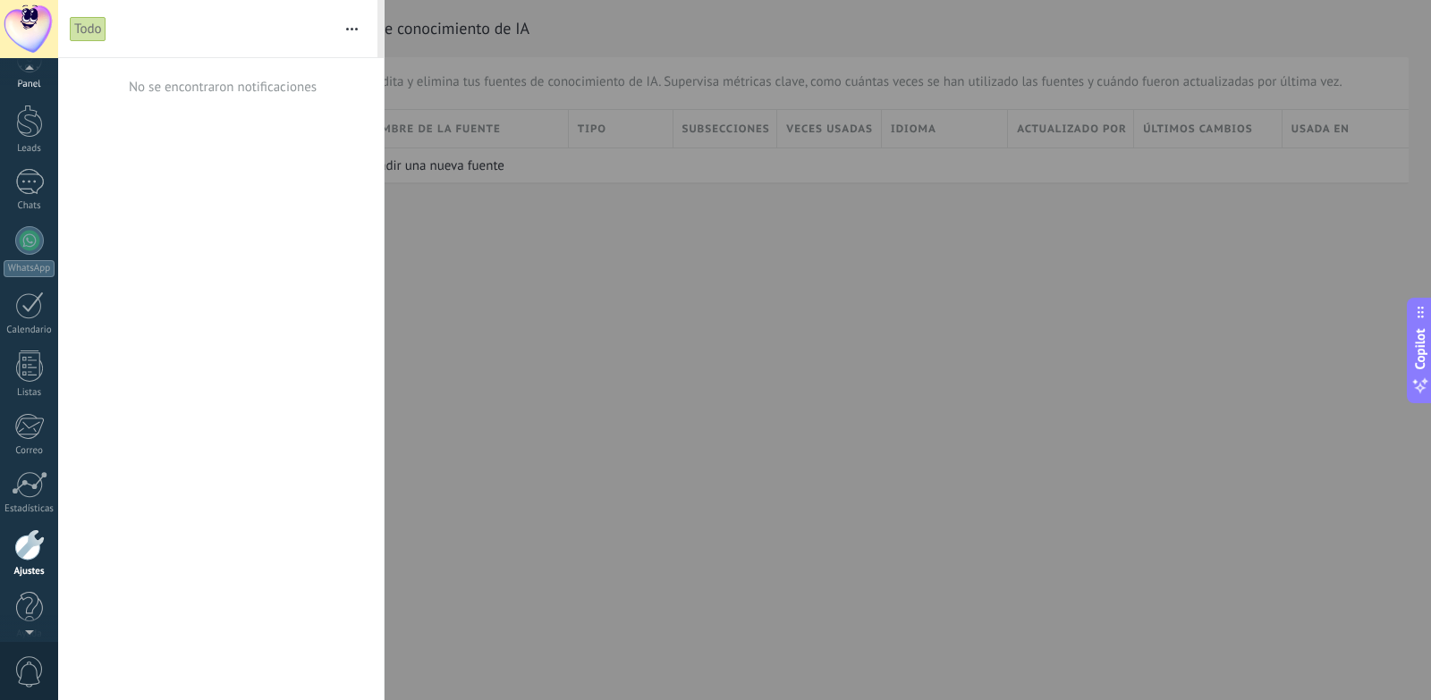
click at [40, 85] on div "Panel" at bounding box center [30, 85] width 52 height 12
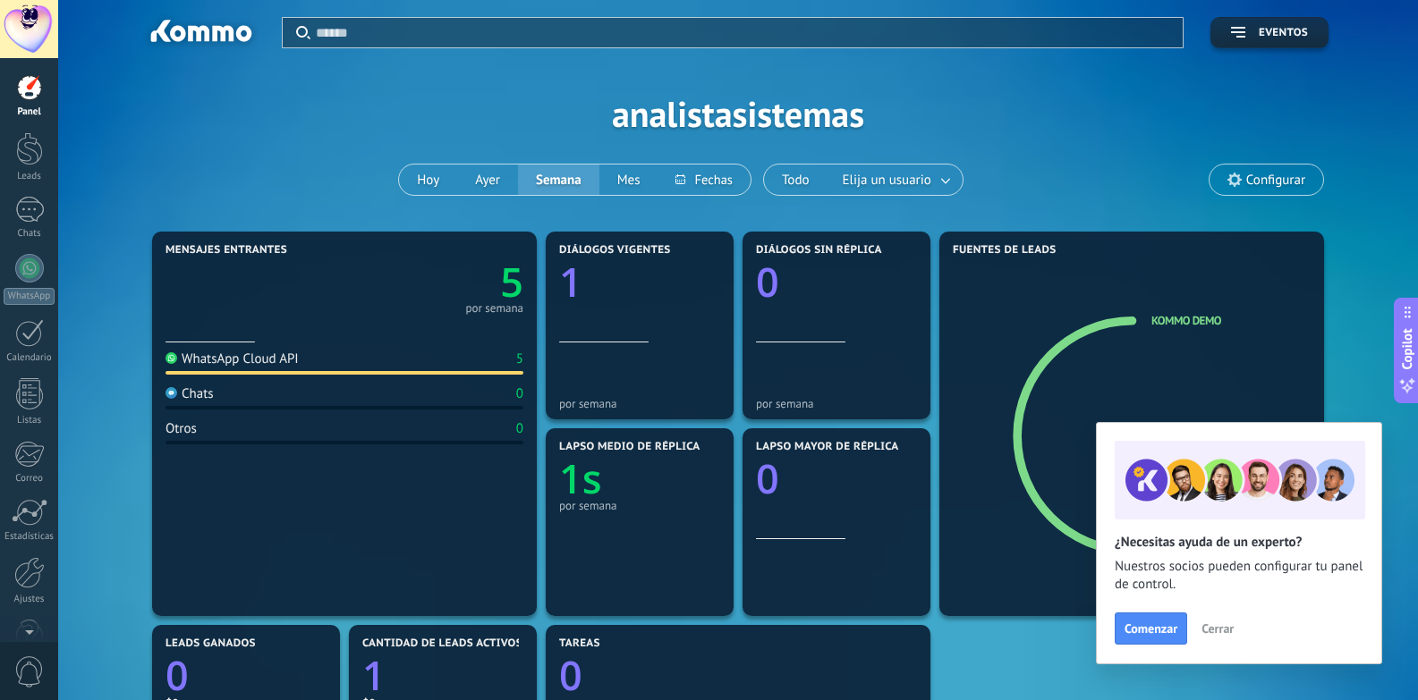
click at [39, 87] on div at bounding box center [29, 87] width 27 height 27
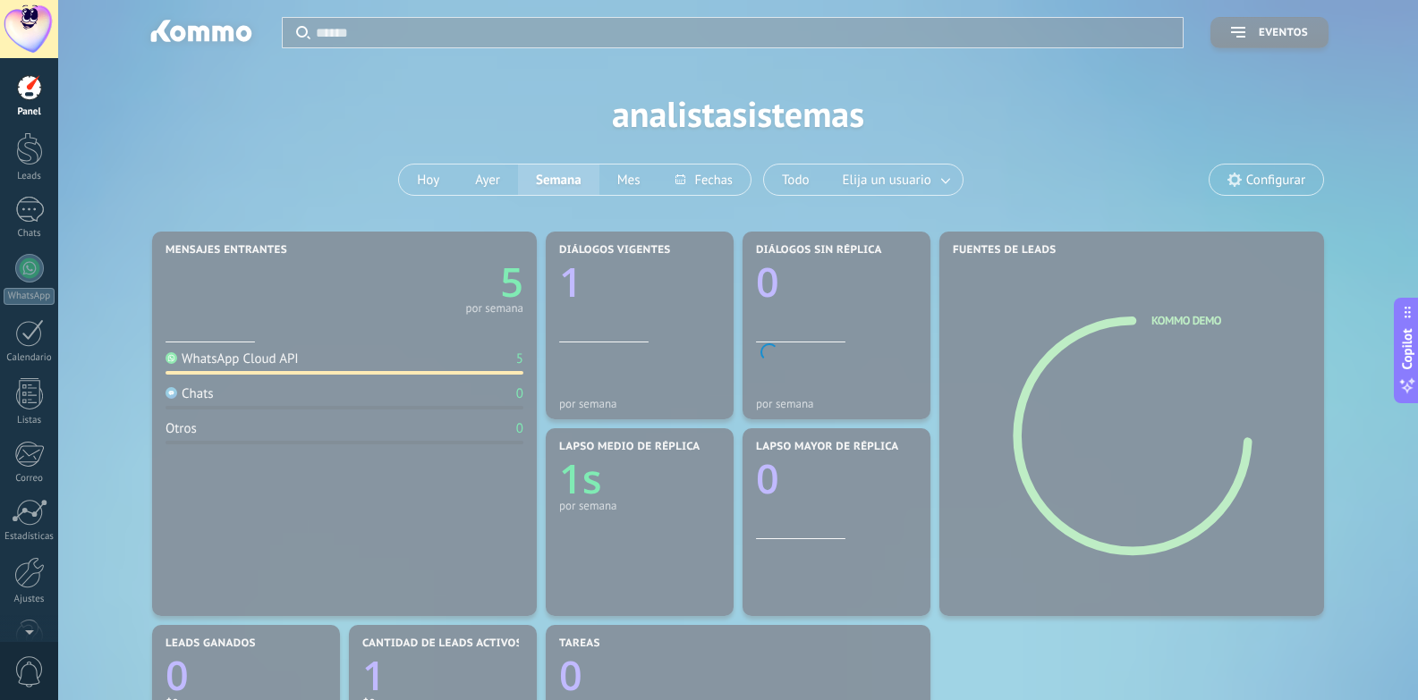
click at [23, 33] on div at bounding box center [29, 29] width 58 height 58
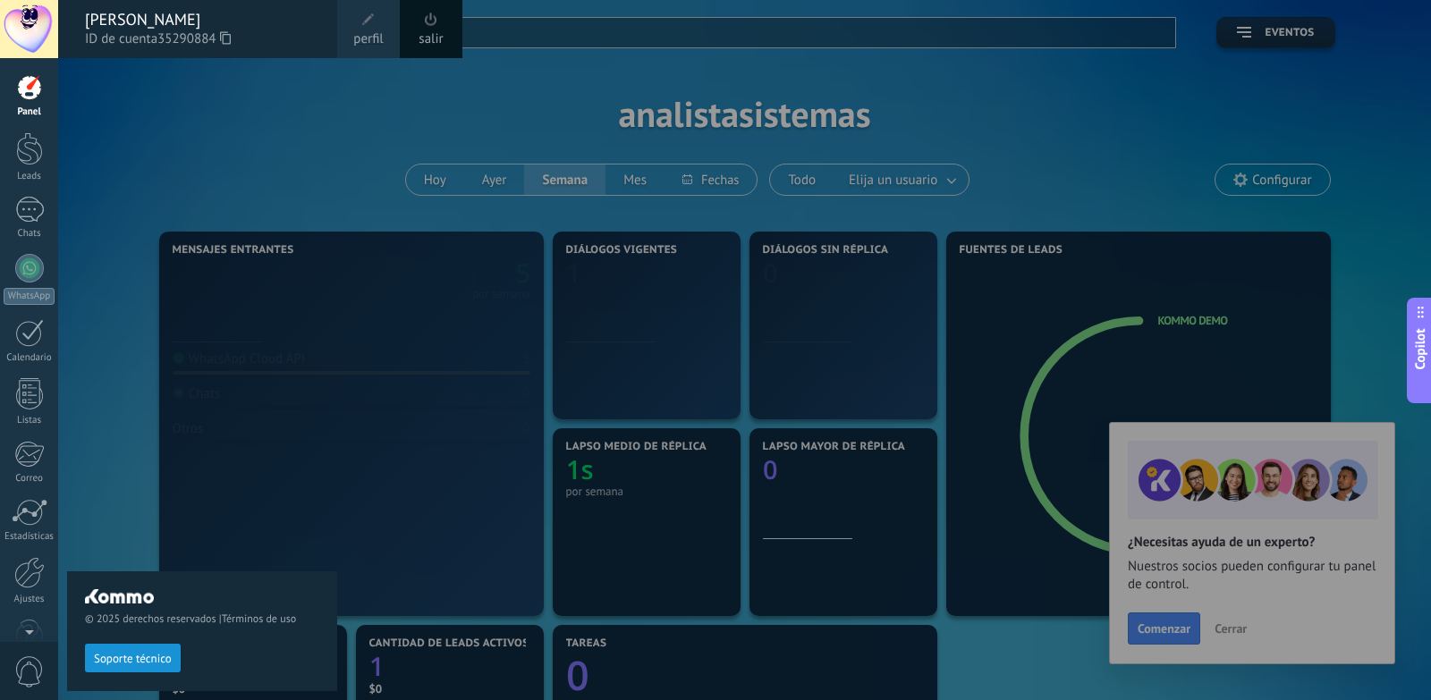
click at [23, 33] on div at bounding box center [29, 29] width 58 height 58
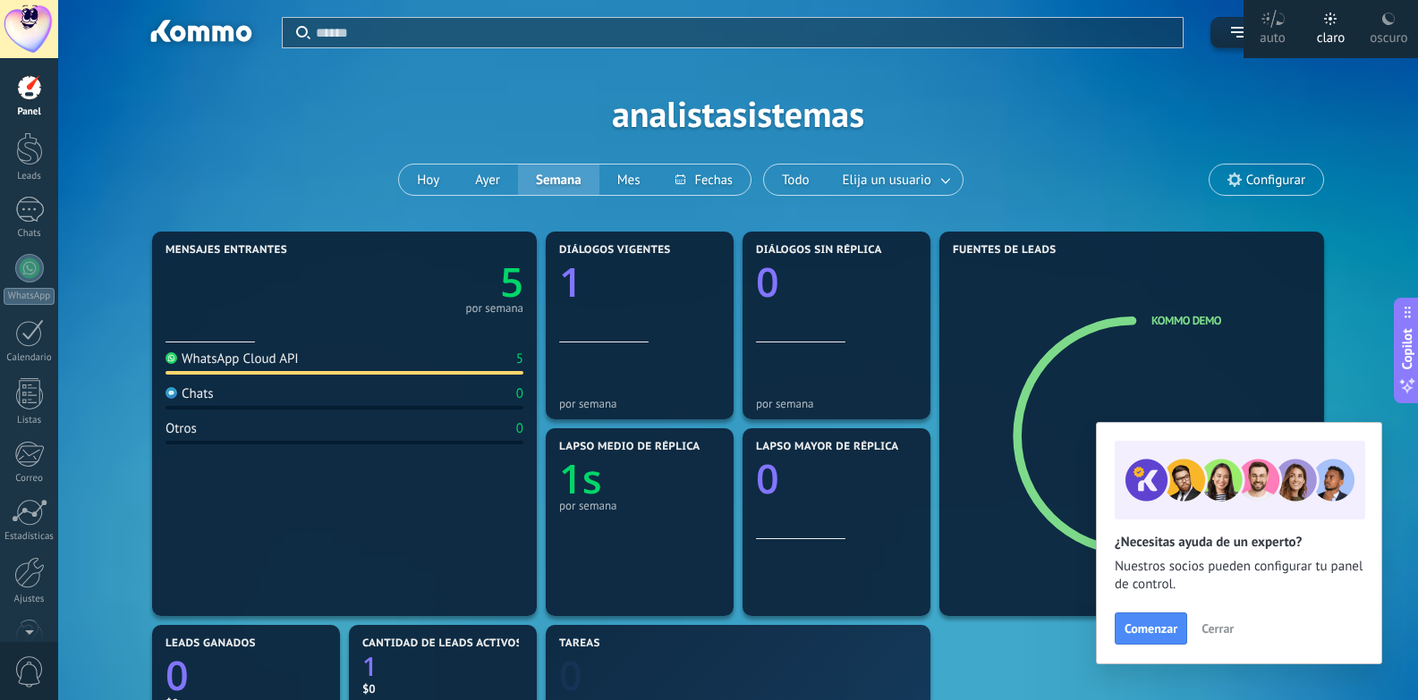
click at [23, 33] on div at bounding box center [29, 29] width 58 height 58
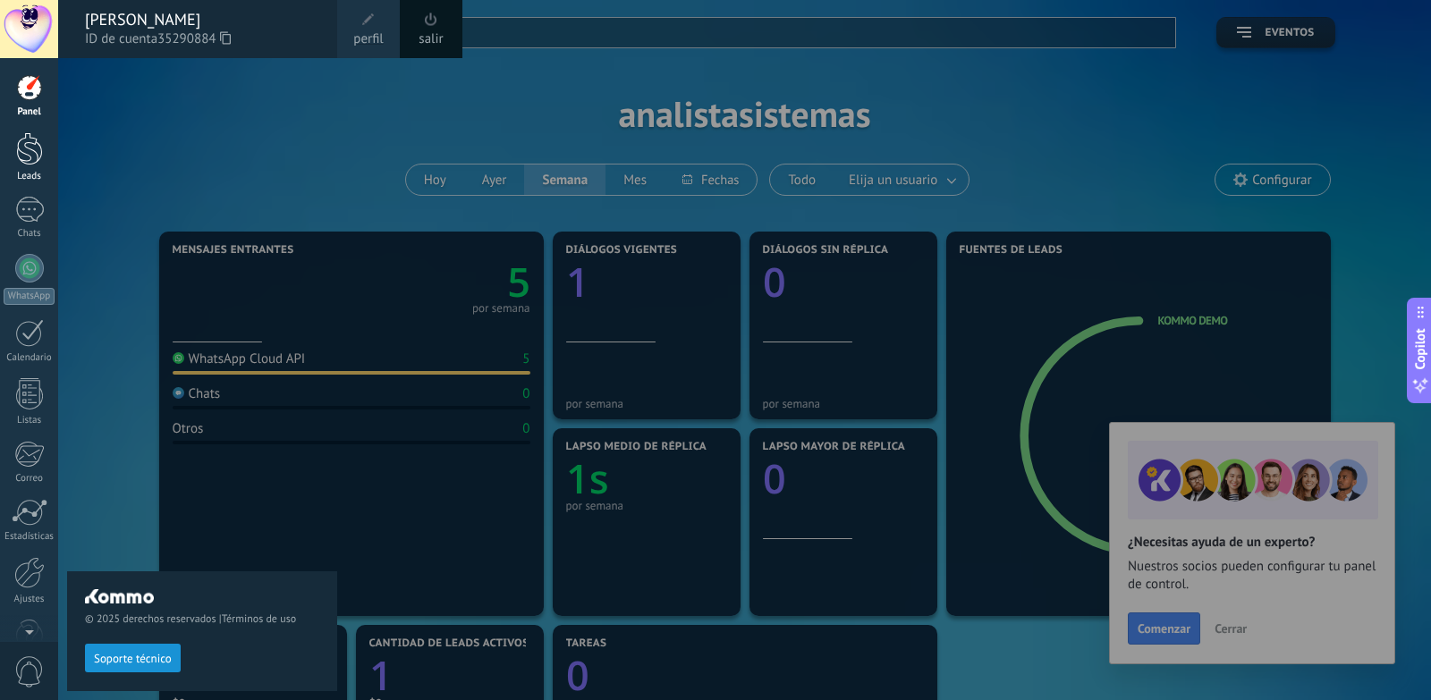
click at [30, 153] on div at bounding box center [29, 148] width 27 height 33
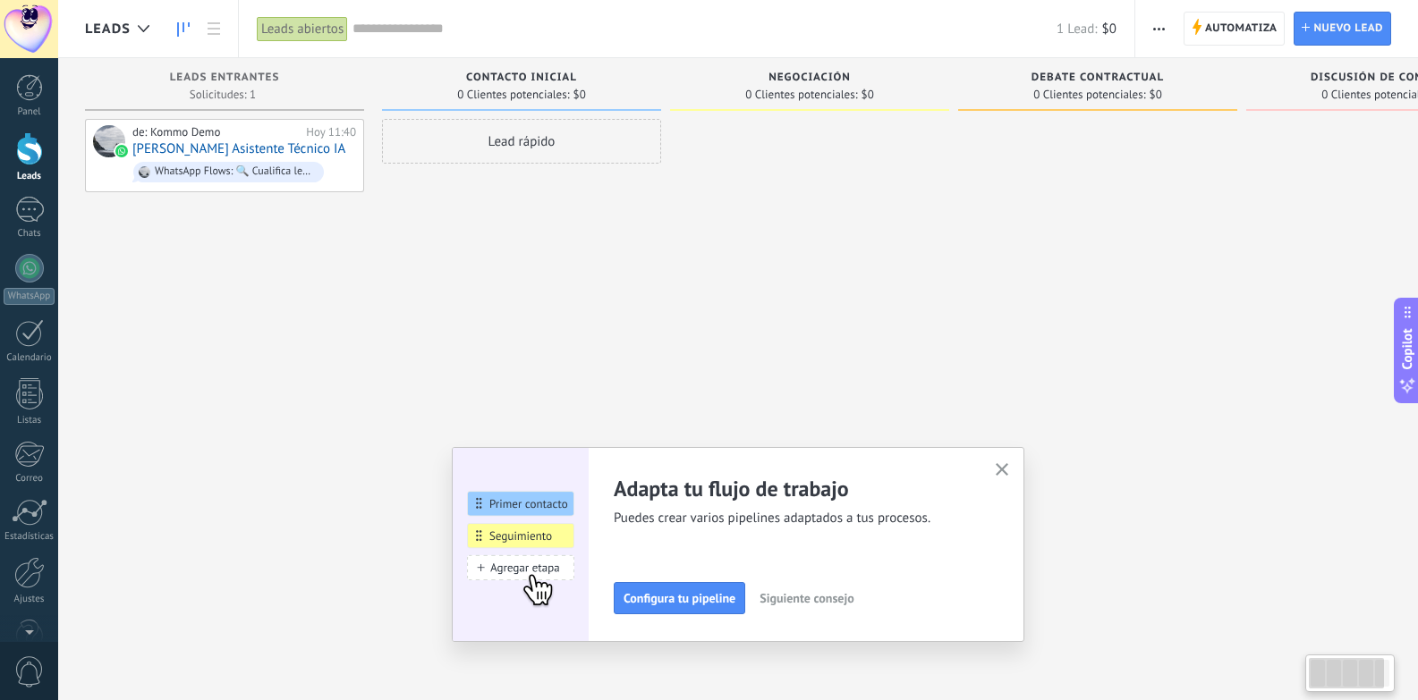
click at [198, 289] on div "de: Kommo Demo Hoy 11:40 [PERSON_NAME] Asistente Técnico IA WhatsApp Flows: 🔍 C…" at bounding box center [224, 352] width 279 height 467
click at [1007, 462] on button "button" at bounding box center [1002, 471] width 22 height 24
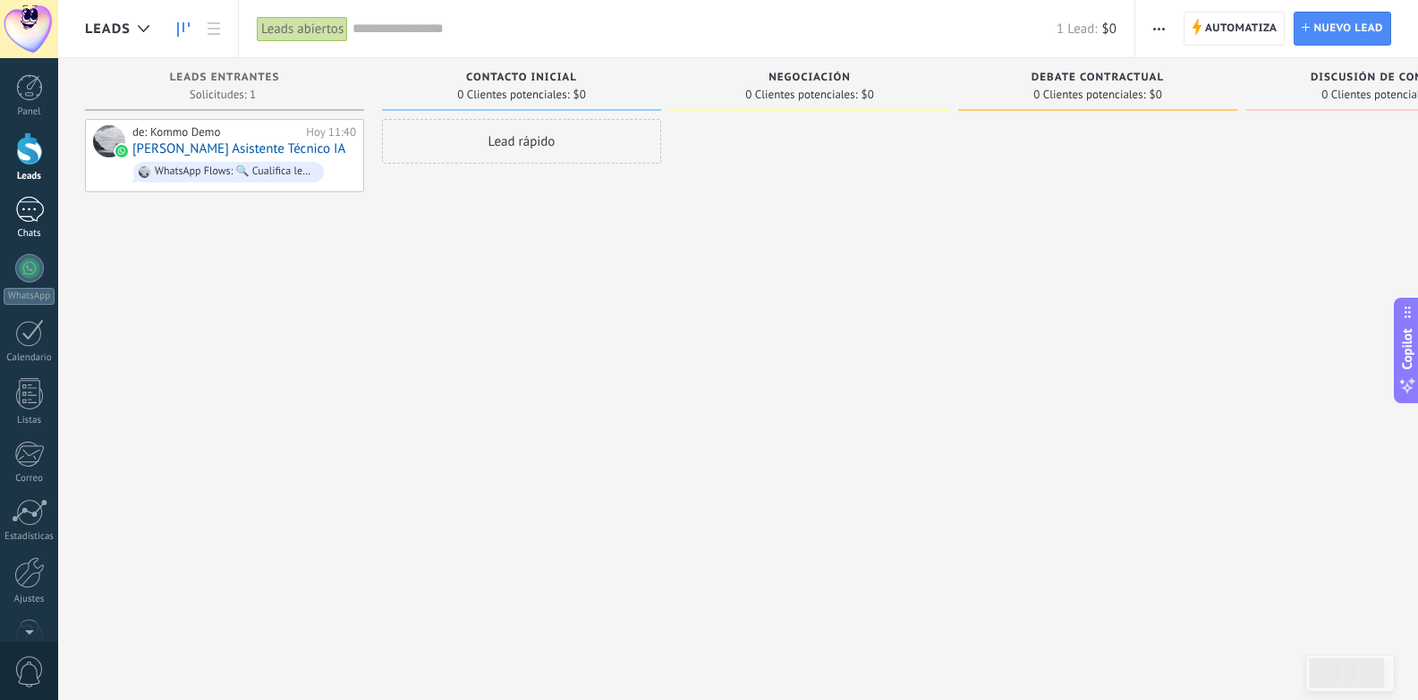
click at [17, 213] on div "1" at bounding box center [29, 210] width 29 height 26
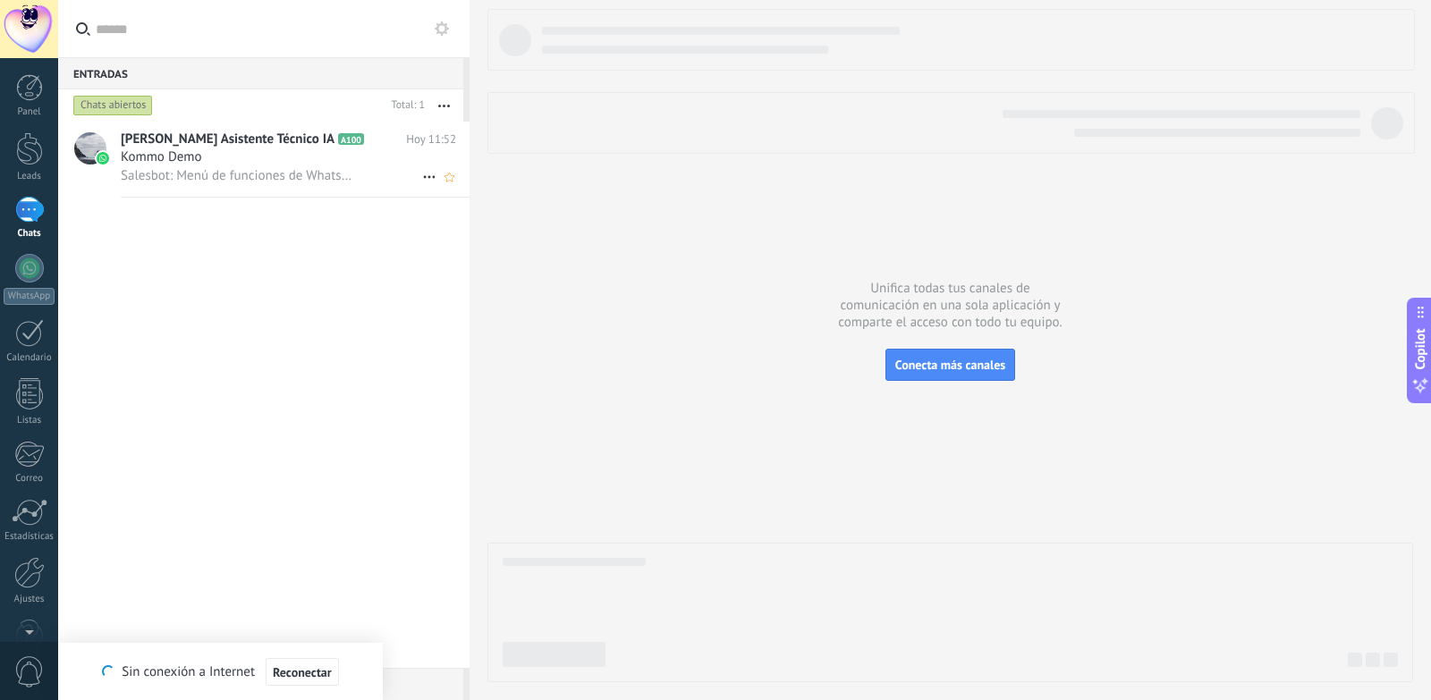
click at [96, 152] on div at bounding box center [90, 148] width 32 height 32
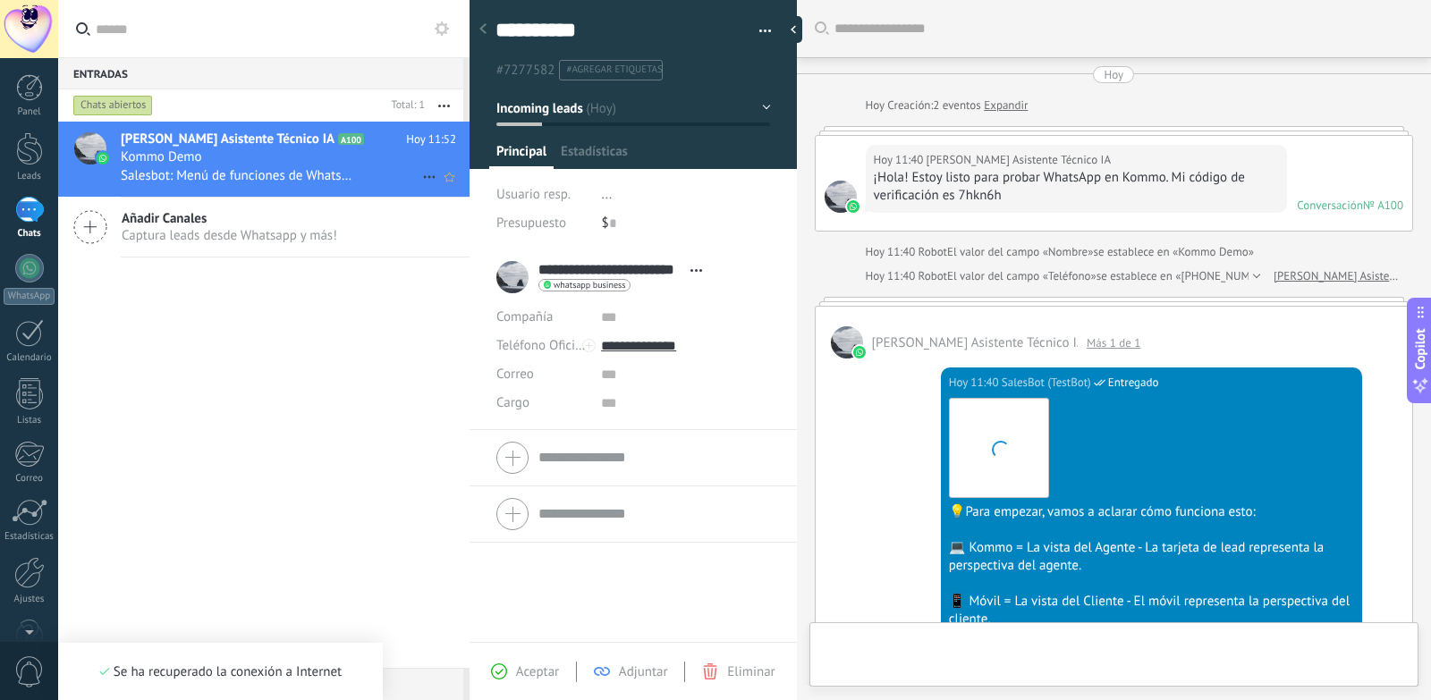
type textarea "**********"
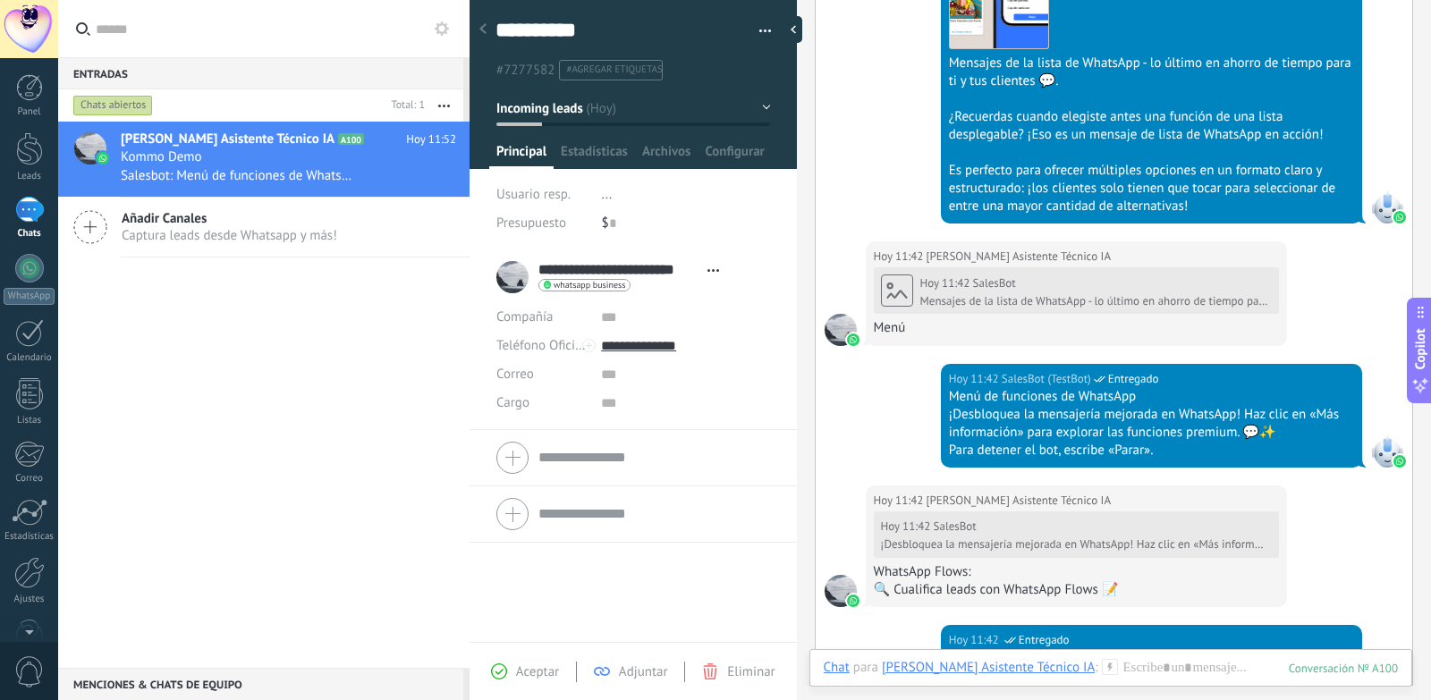
scroll to position [1196, 0]
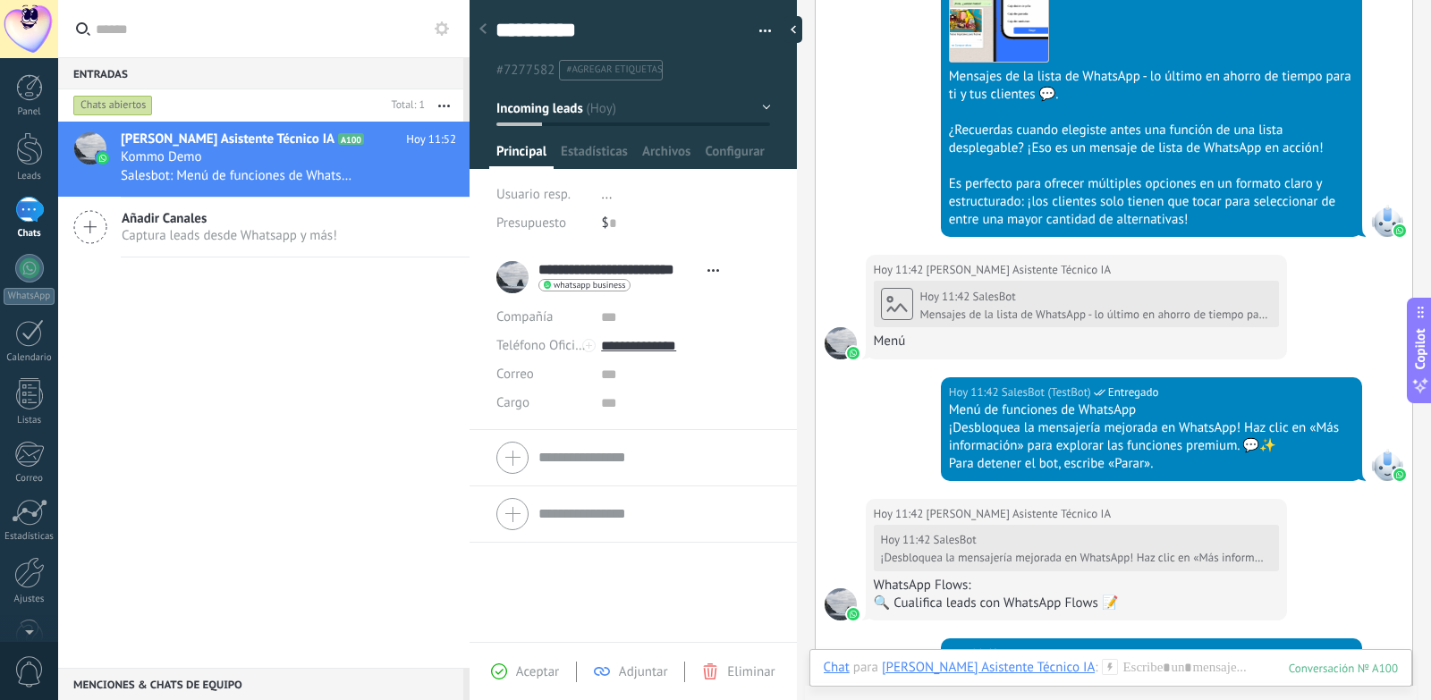
click at [838, 360] on div at bounding box center [841, 343] width 32 height 32
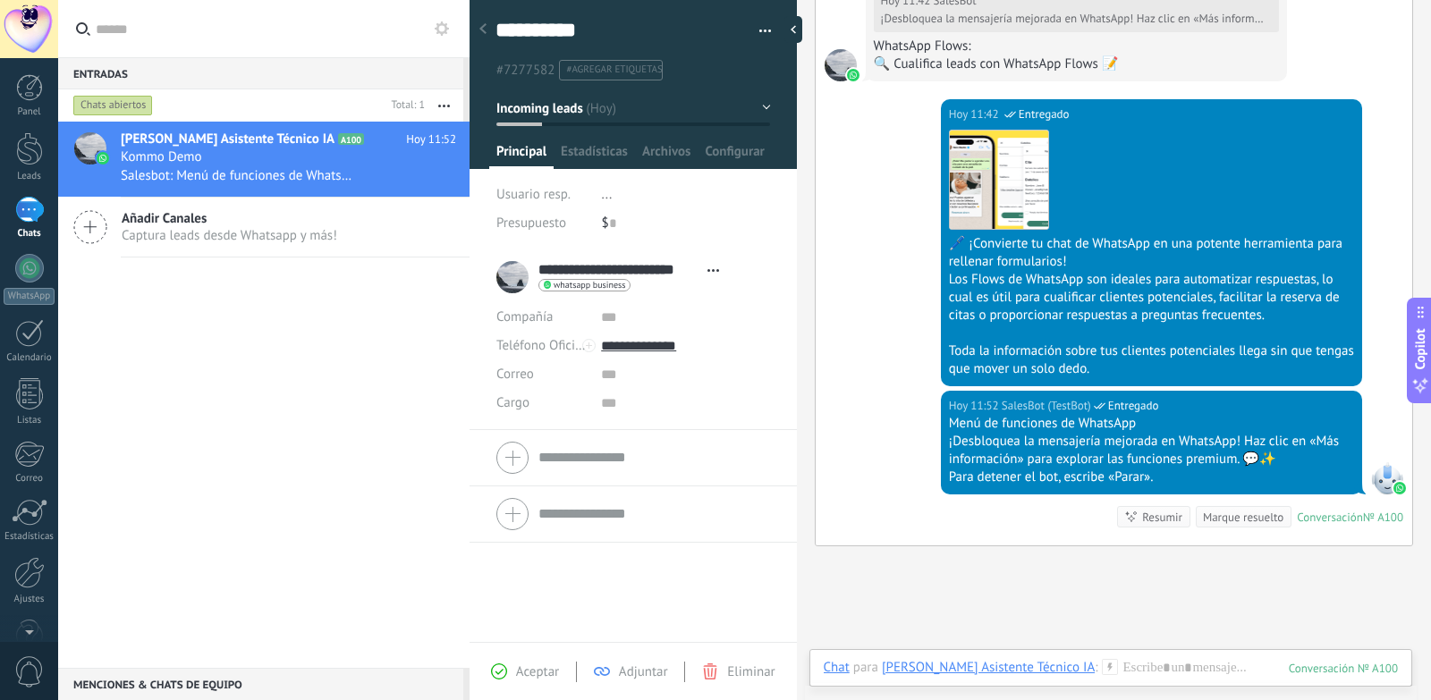
scroll to position [1911, 0]
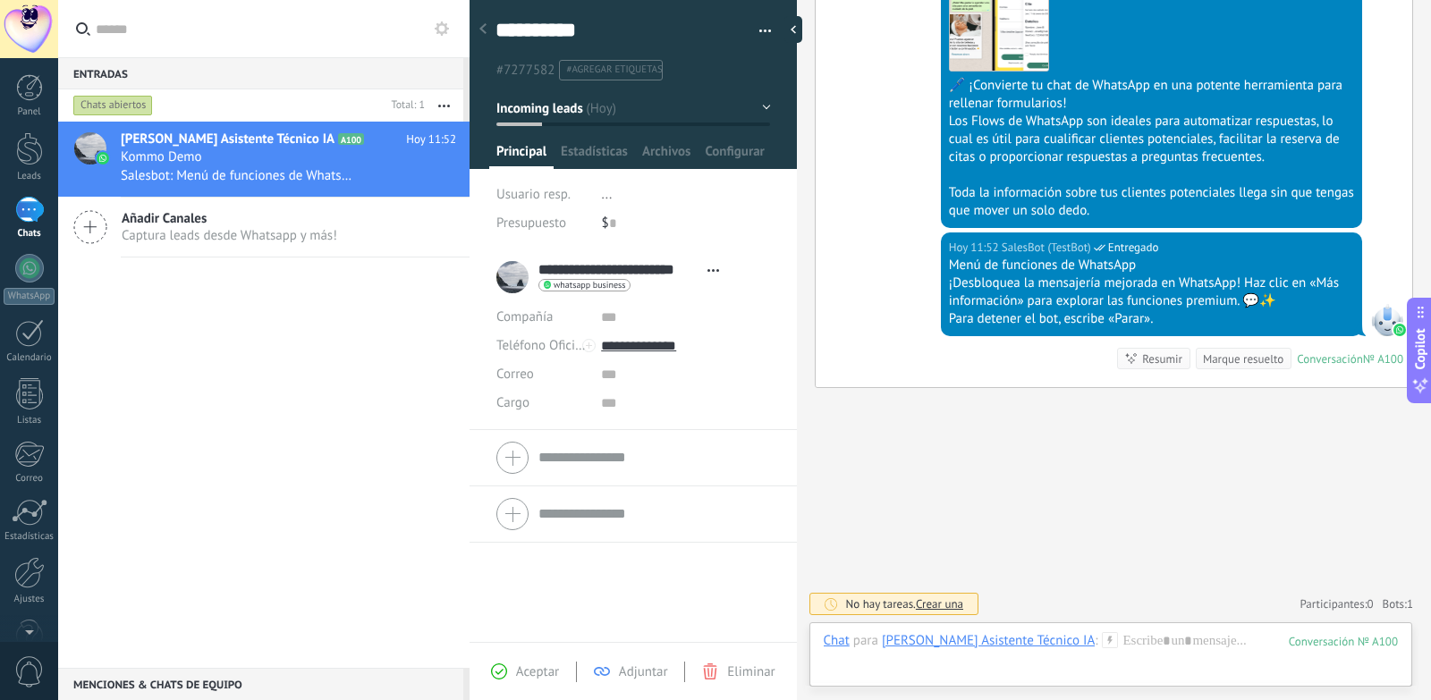
click at [711, 675] on icon at bounding box center [710, 672] width 16 height 16
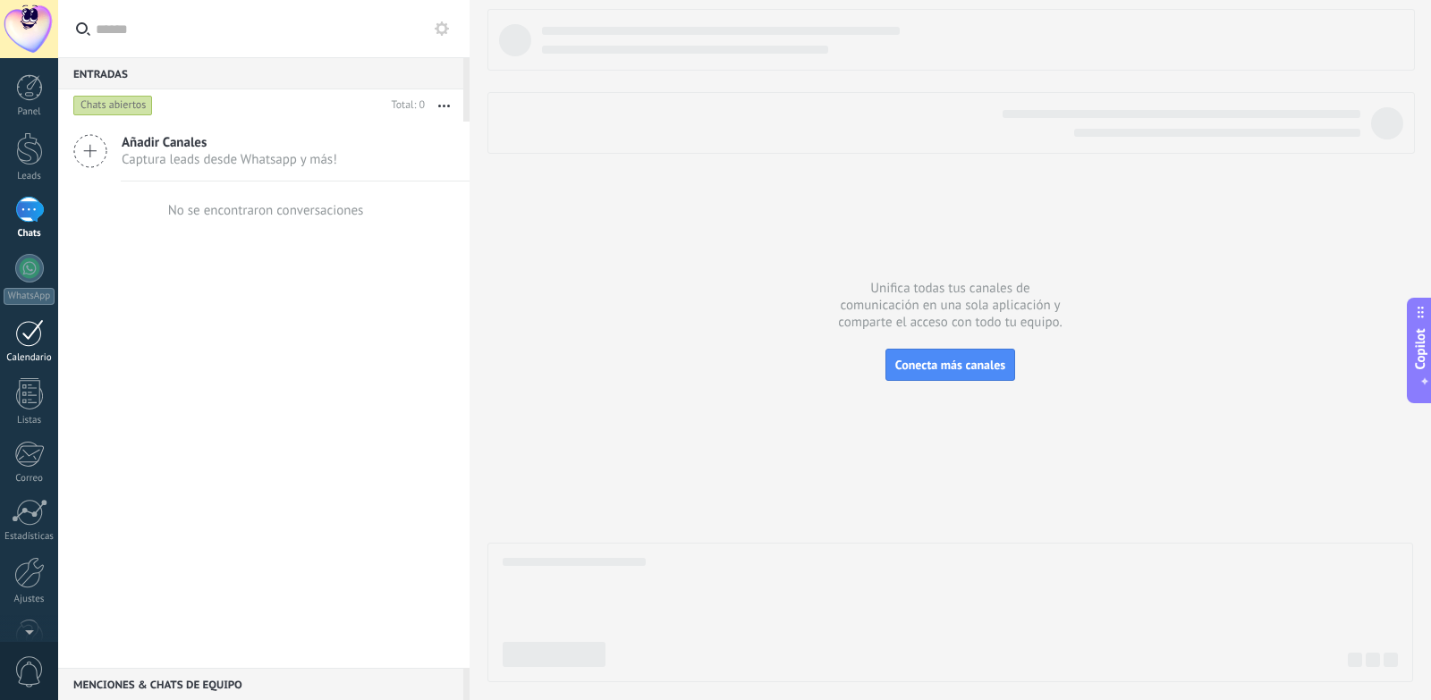
click at [27, 327] on div at bounding box center [29, 333] width 29 height 28
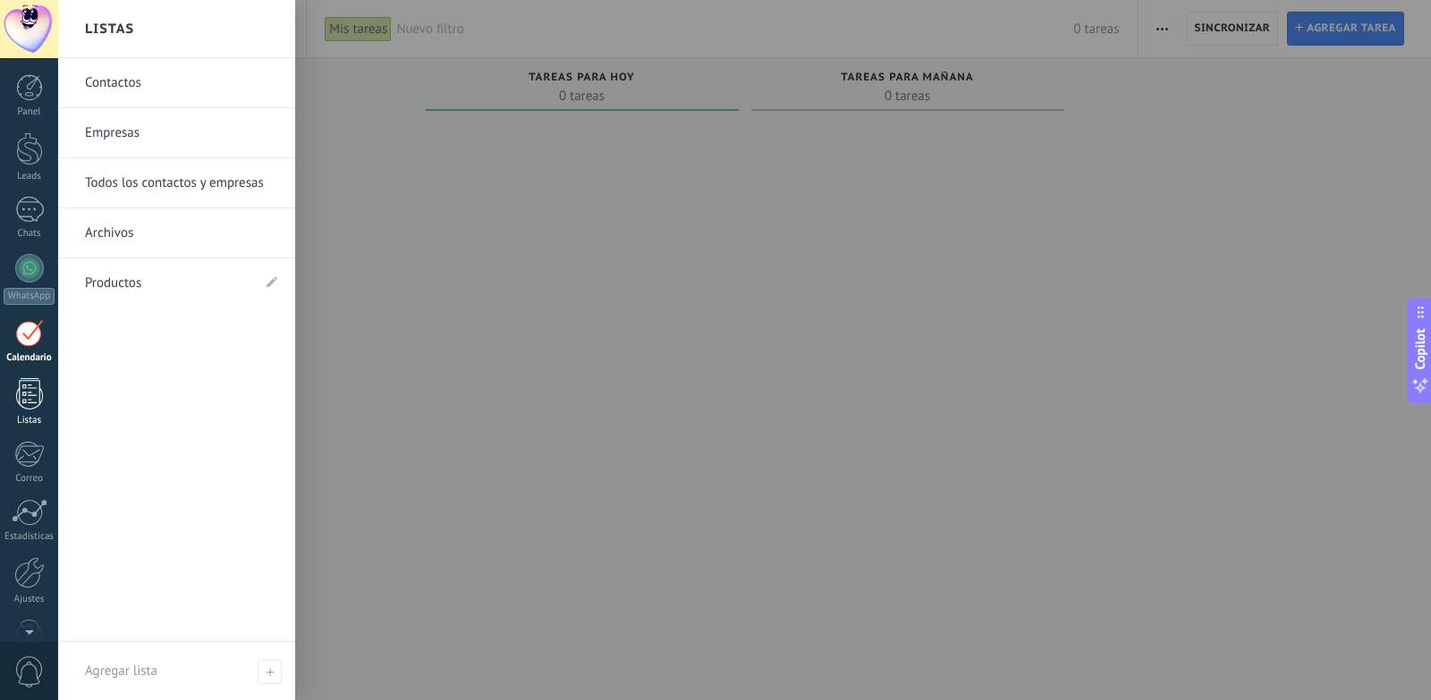
click at [34, 395] on div at bounding box center [29, 393] width 27 height 31
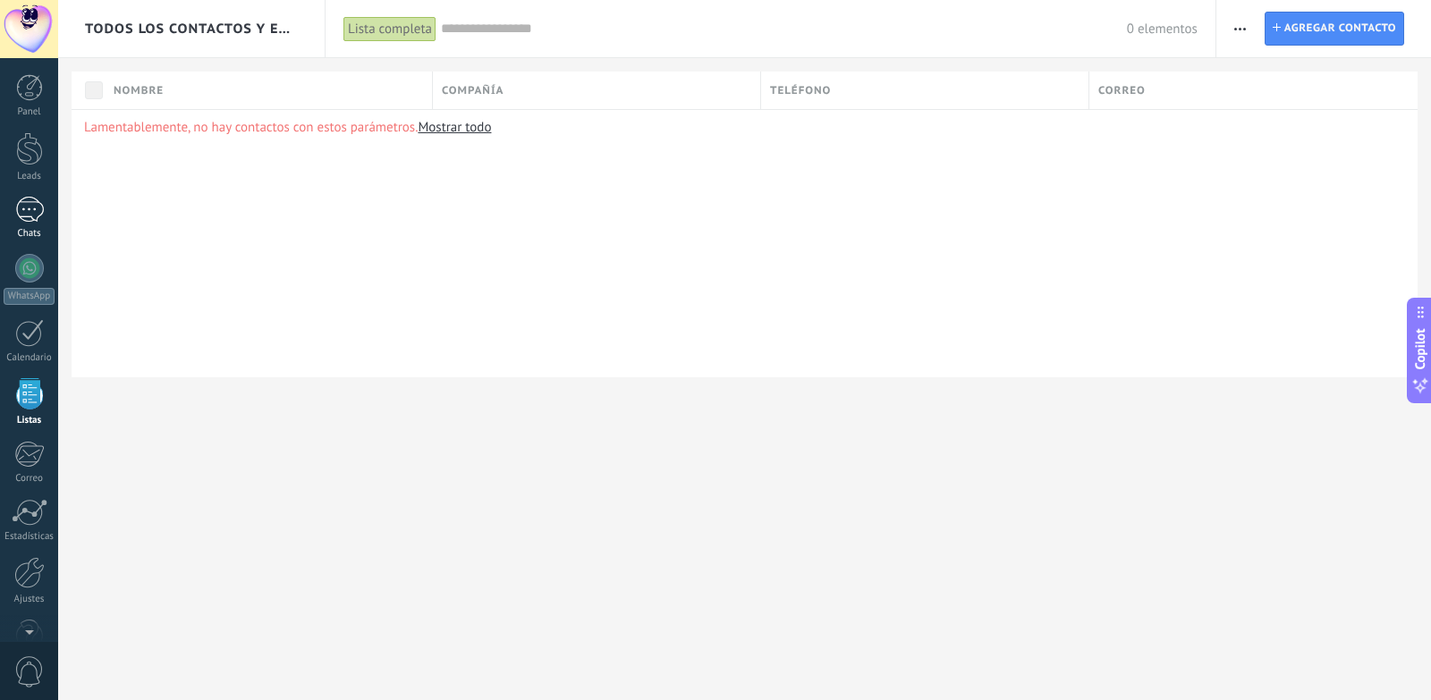
click at [31, 220] on div "1" at bounding box center [29, 210] width 29 height 26
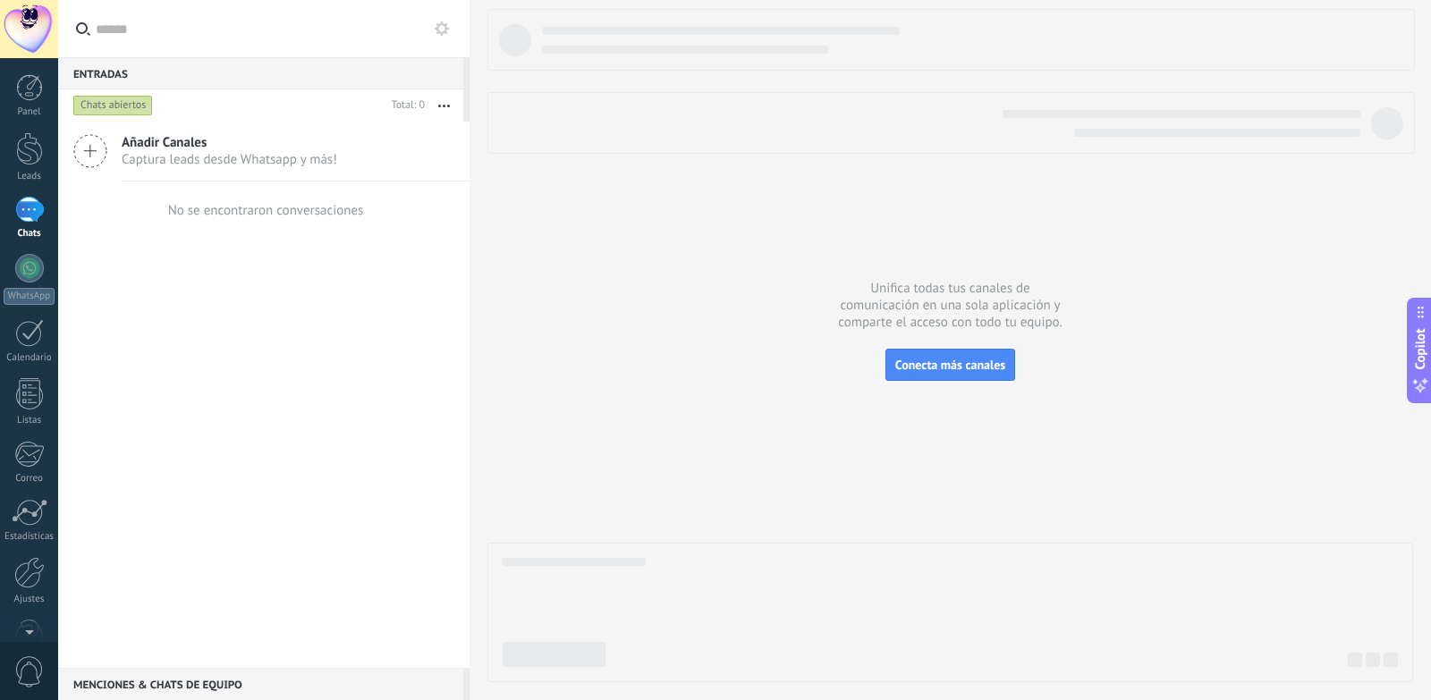
click at [636, 225] on div at bounding box center [950, 345] width 926 height 673
click at [40, 356] on div "Calendario" at bounding box center [30, 358] width 52 height 12
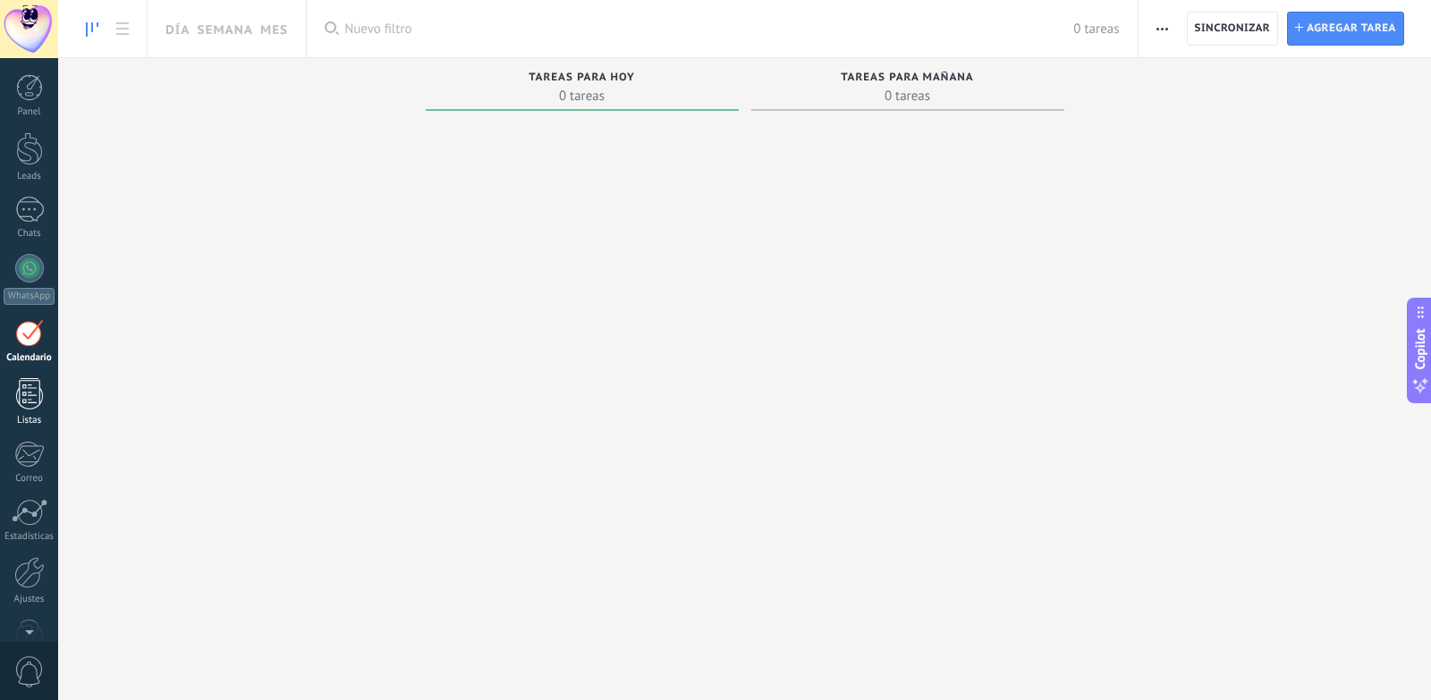
click at [53, 404] on link "Listas" at bounding box center [29, 402] width 58 height 48
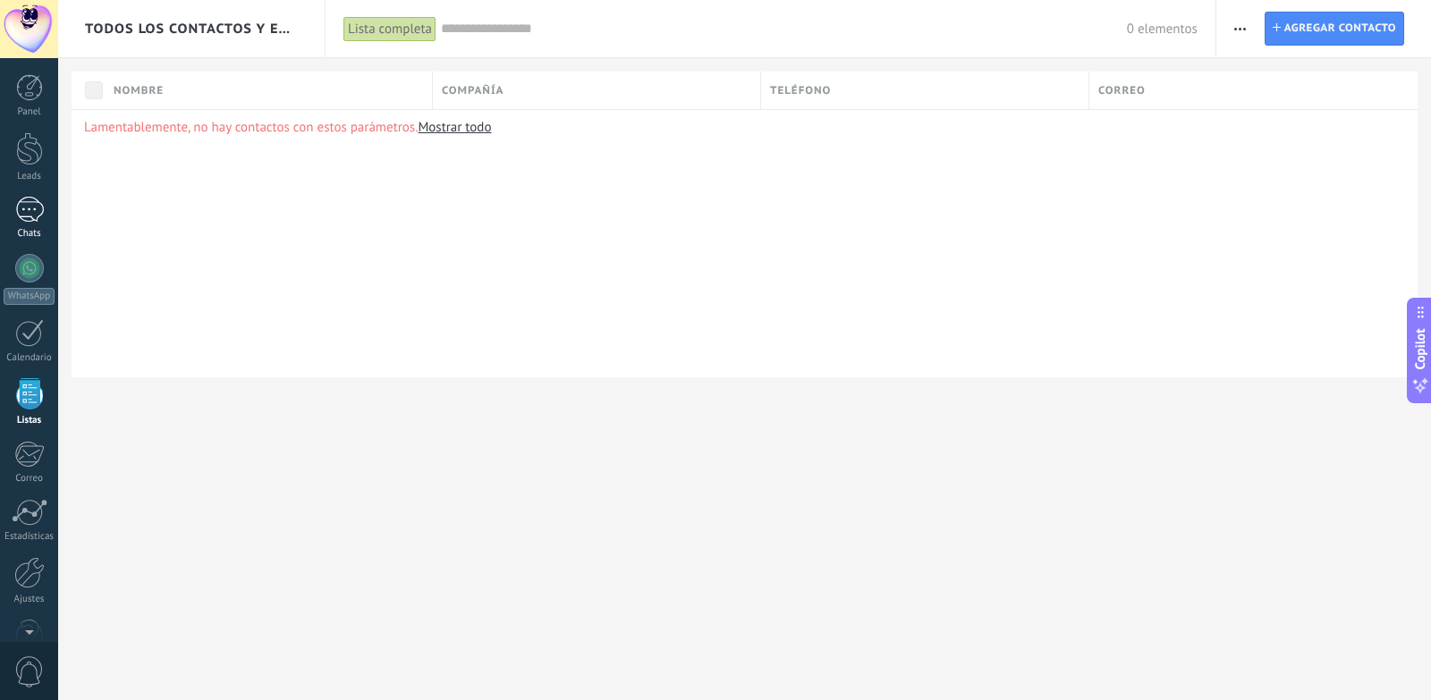
click at [21, 208] on div "1" at bounding box center [29, 210] width 29 height 26
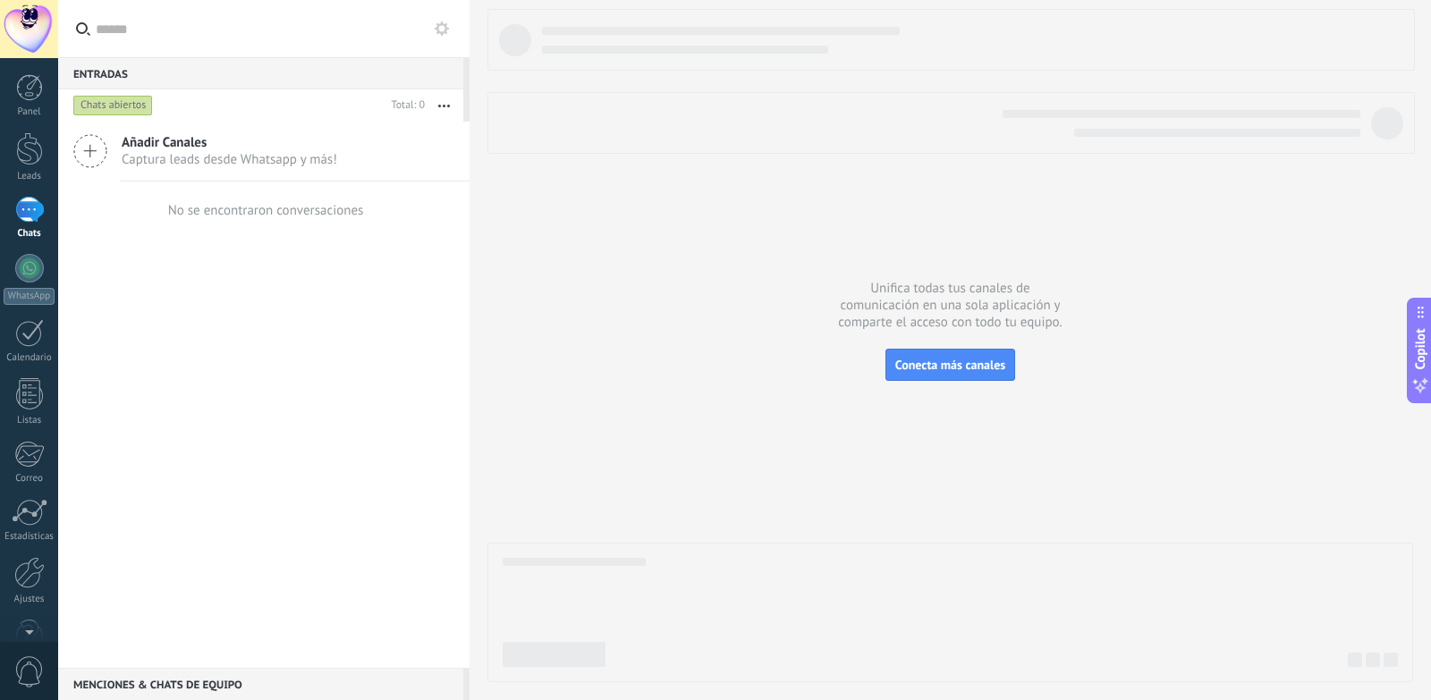
click at [196, 305] on div "Añadir Canales Captura leads desde Whatsapp y más! No se encontraron conversaci…" at bounding box center [263, 395] width 411 height 546
click at [24, 274] on div at bounding box center [29, 268] width 29 height 29
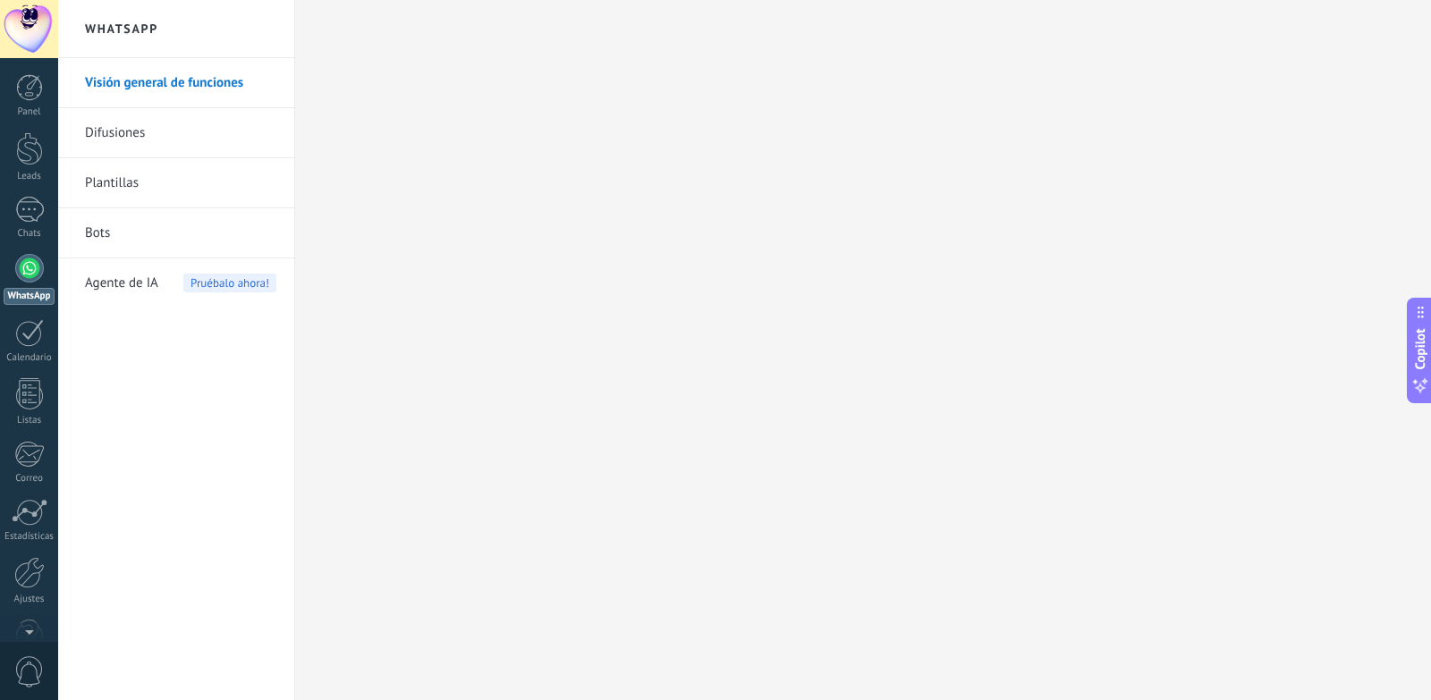
click at [177, 102] on link "Visión general de funciones" at bounding box center [180, 83] width 191 height 50
click at [177, 97] on link "Visión general de funciones" at bounding box center [180, 83] width 191 height 50
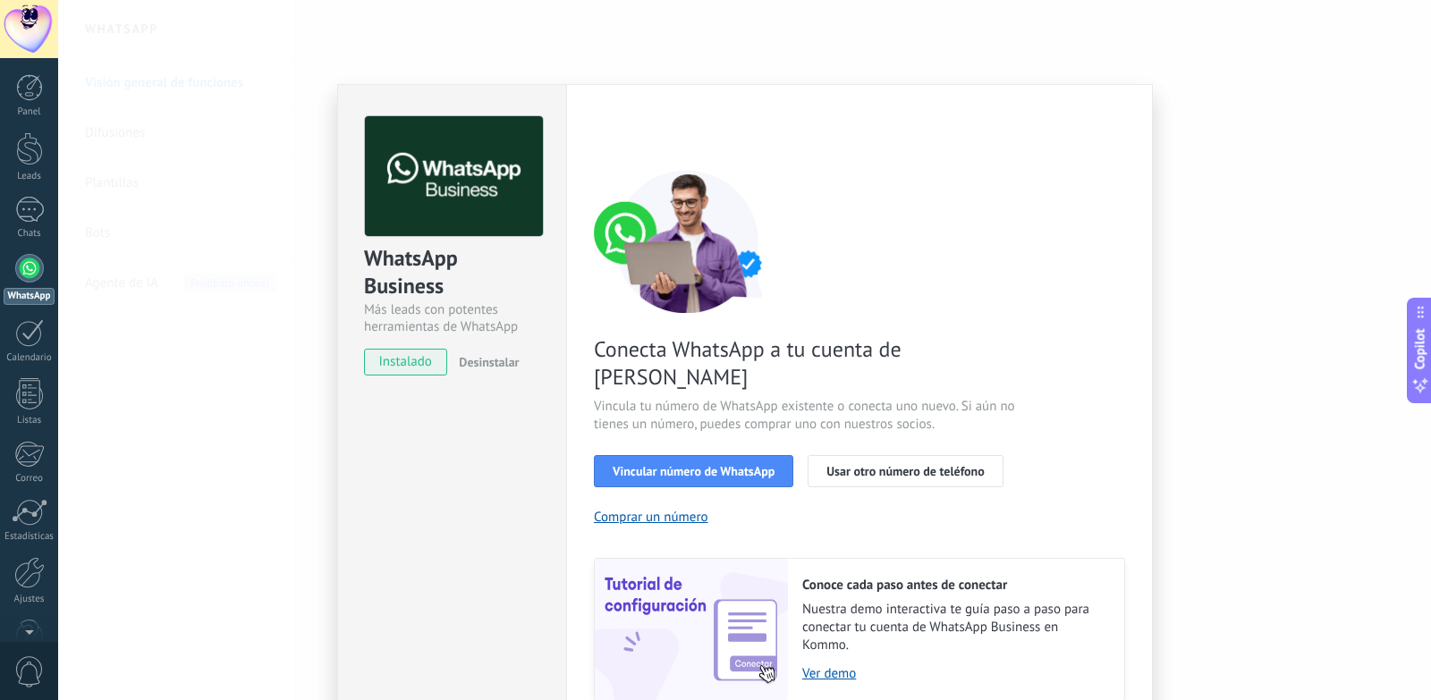
scroll to position [53, 0]
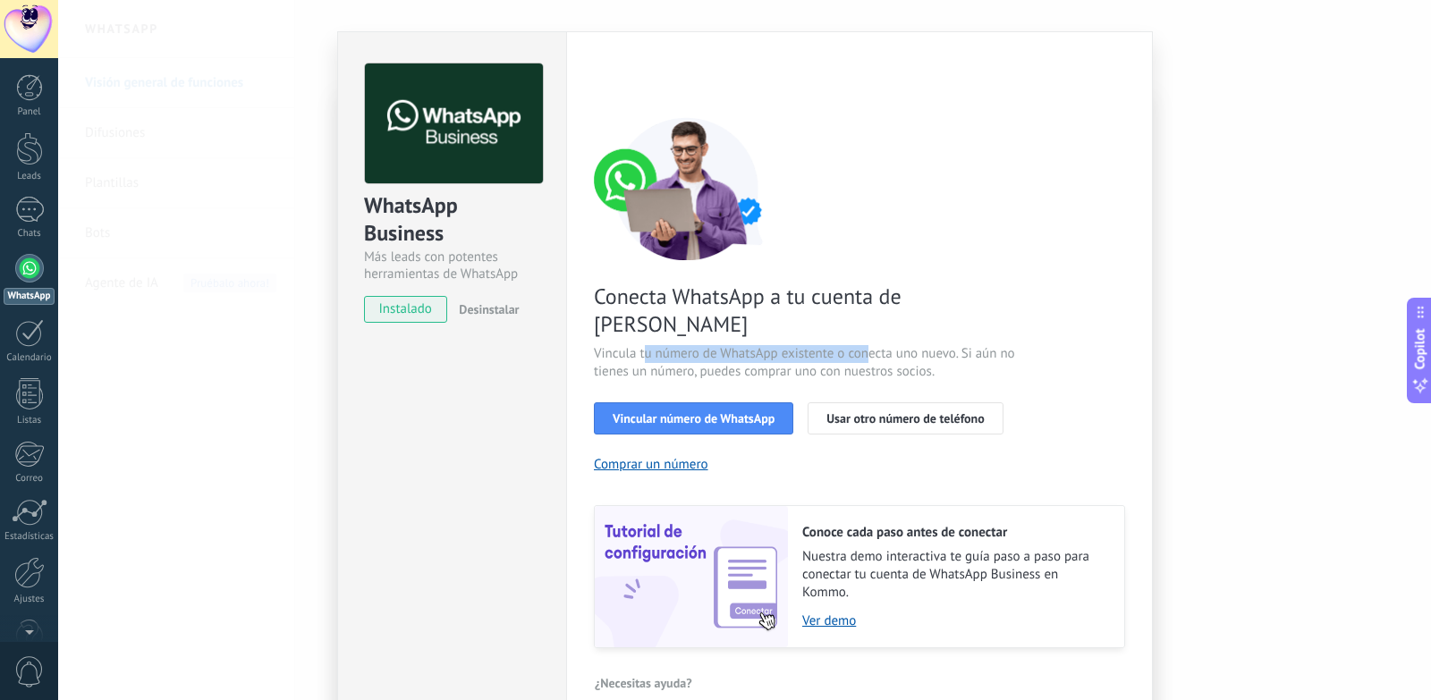
drag, startPoint x: 642, startPoint y: 328, endPoint x: 869, endPoint y: 319, distance: 227.3
click at [869, 345] on span "Vincula tu número de WhatsApp existente o conecta uno nuevo. Si aún no tienes u…" at bounding box center [807, 363] width 426 height 36
click at [918, 309] on span "Conecta WhatsApp a tu cuenta de [PERSON_NAME]" at bounding box center [807, 310] width 426 height 55
click at [675, 412] on span "Vincular número de WhatsApp" at bounding box center [694, 418] width 162 height 13
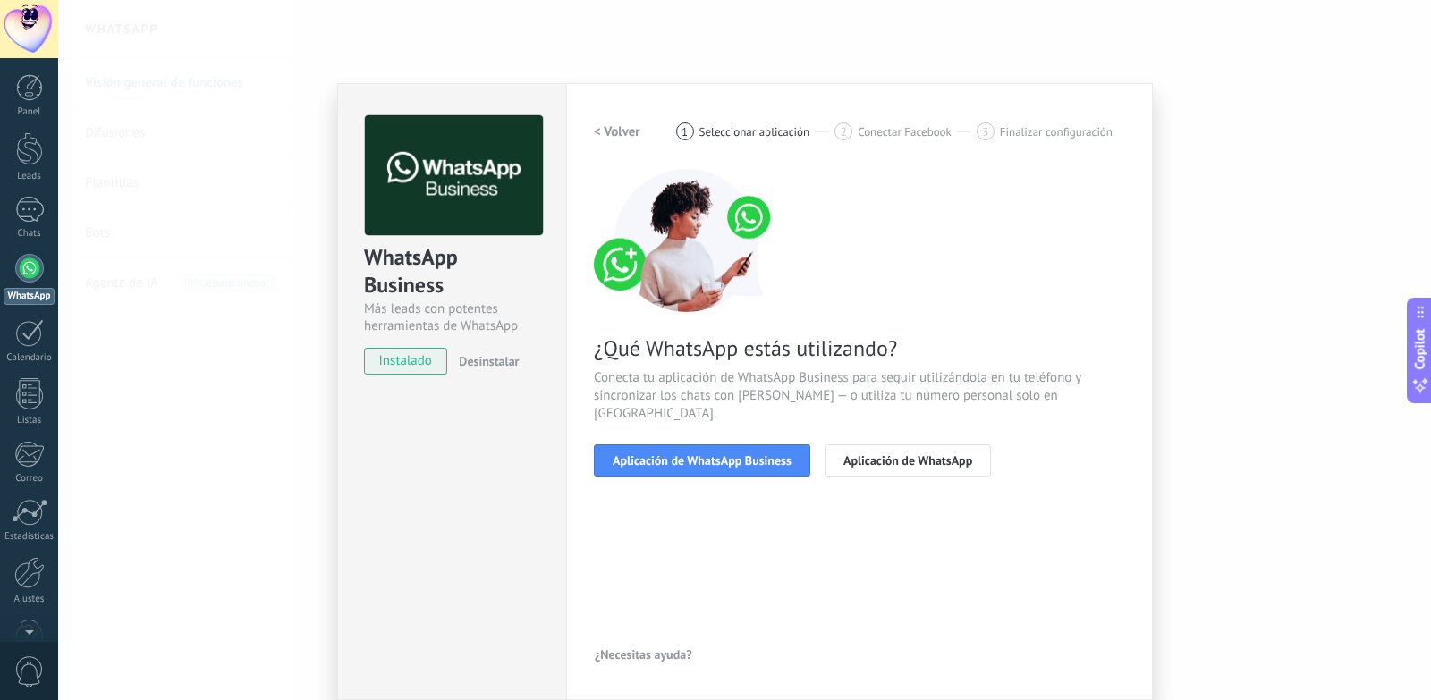
scroll to position [1, 0]
click at [910, 451] on button "Aplicación de WhatsApp" at bounding box center [908, 460] width 166 height 32
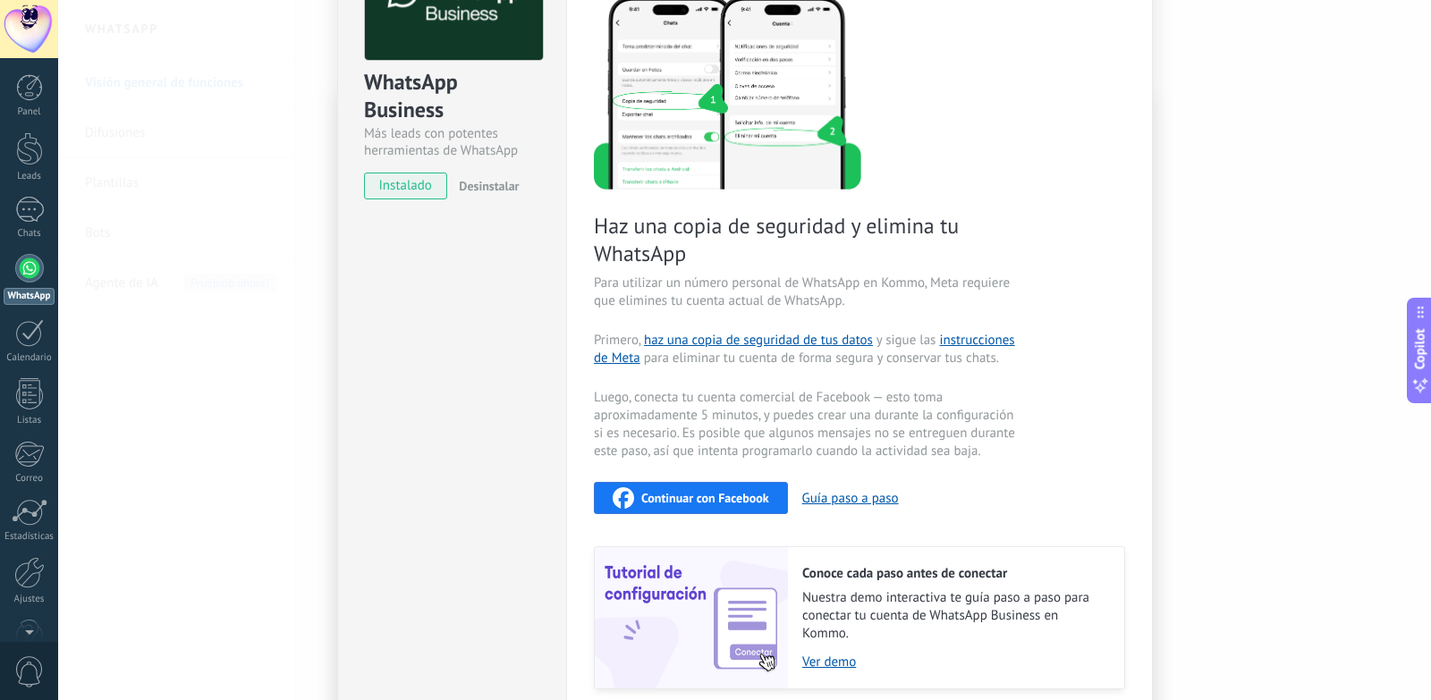
scroll to position [180, 0]
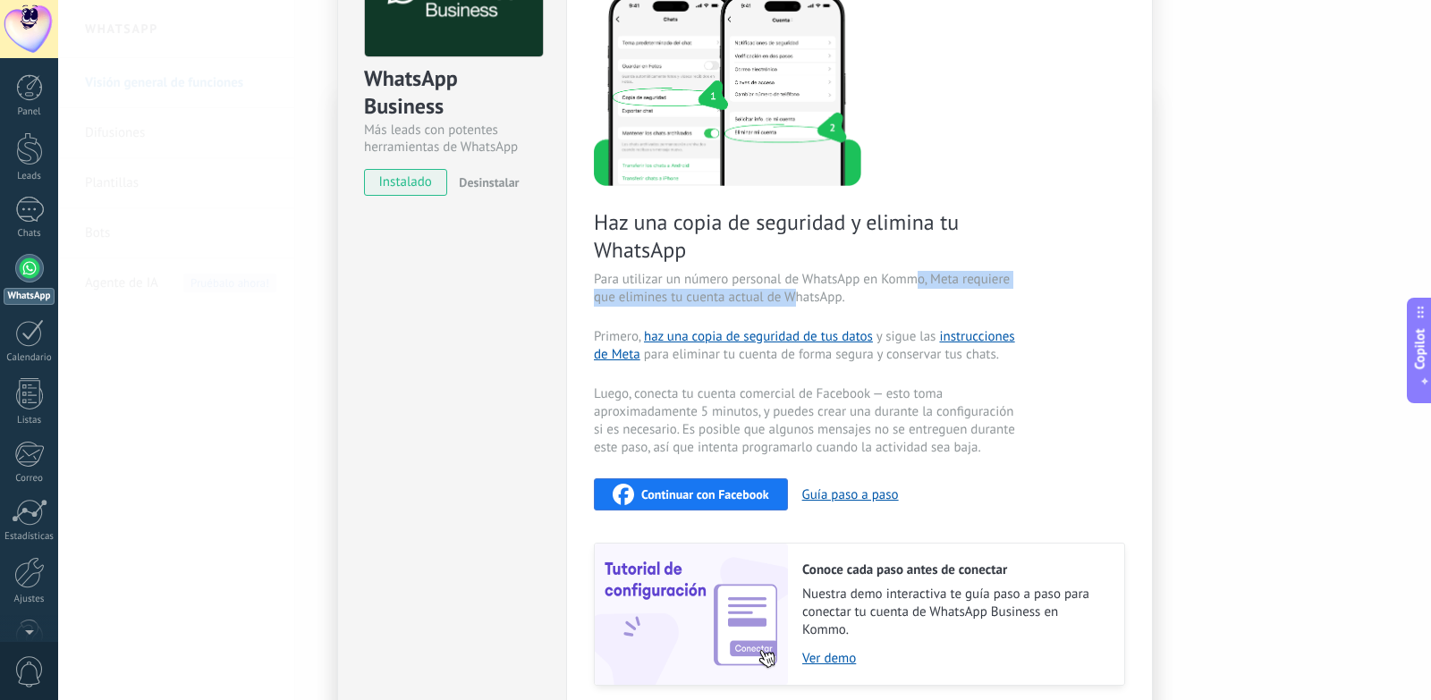
drag, startPoint x: 847, startPoint y: 289, endPoint x: 911, endPoint y: 273, distance: 66.4
click at [911, 273] on span "Para utilizar un número personal de WhatsApp en Kommo, Meta requiere que elimin…" at bounding box center [807, 289] width 426 height 36
click at [868, 304] on span "Para utilizar un número personal de WhatsApp en Kommo, Meta requiere que elimin…" at bounding box center [807, 289] width 426 height 36
drag, startPoint x: 865, startPoint y: 289, endPoint x: 621, endPoint y: 292, distance: 244.2
click at [621, 292] on span "Para utilizar un número personal de WhatsApp en Kommo, Meta requiere que elimin…" at bounding box center [807, 289] width 426 height 36
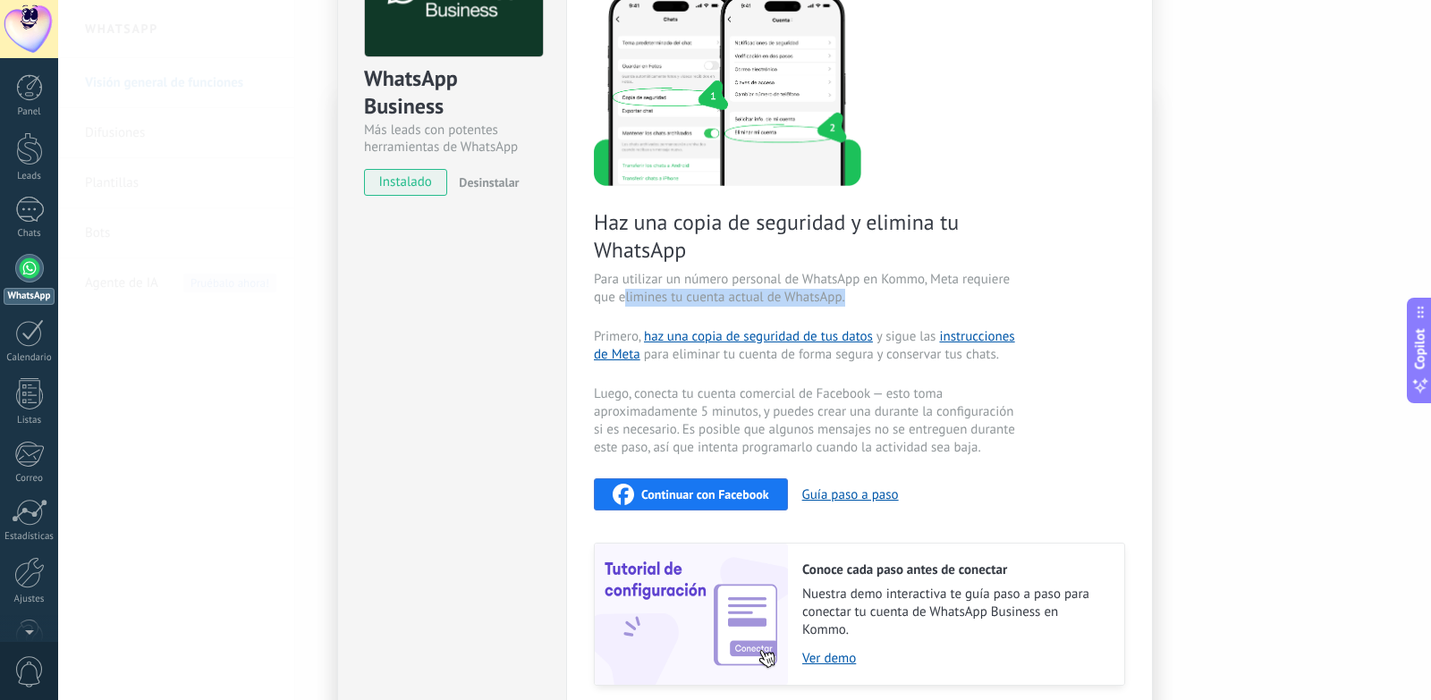
click at [620, 288] on span "Para utilizar un número personal de WhatsApp en Kommo, Meta requiere que elimin…" at bounding box center [807, 289] width 426 height 36
drag, startPoint x: 709, startPoint y: 283, endPoint x: 740, endPoint y: 283, distance: 30.4
click at [740, 283] on div "Haz una copia de seguridad y elimina tu WhatsApp Para utilizar un número person…" at bounding box center [859, 338] width 531 height 696
drag, startPoint x: 822, startPoint y: 298, endPoint x: 809, endPoint y: 304, distance: 14.0
click at [817, 300] on span "Para utilizar un número personal de WhatsApp en Kommo, Meta requiere que elimin…" at bounding box center [807, 289] width 426 height 36
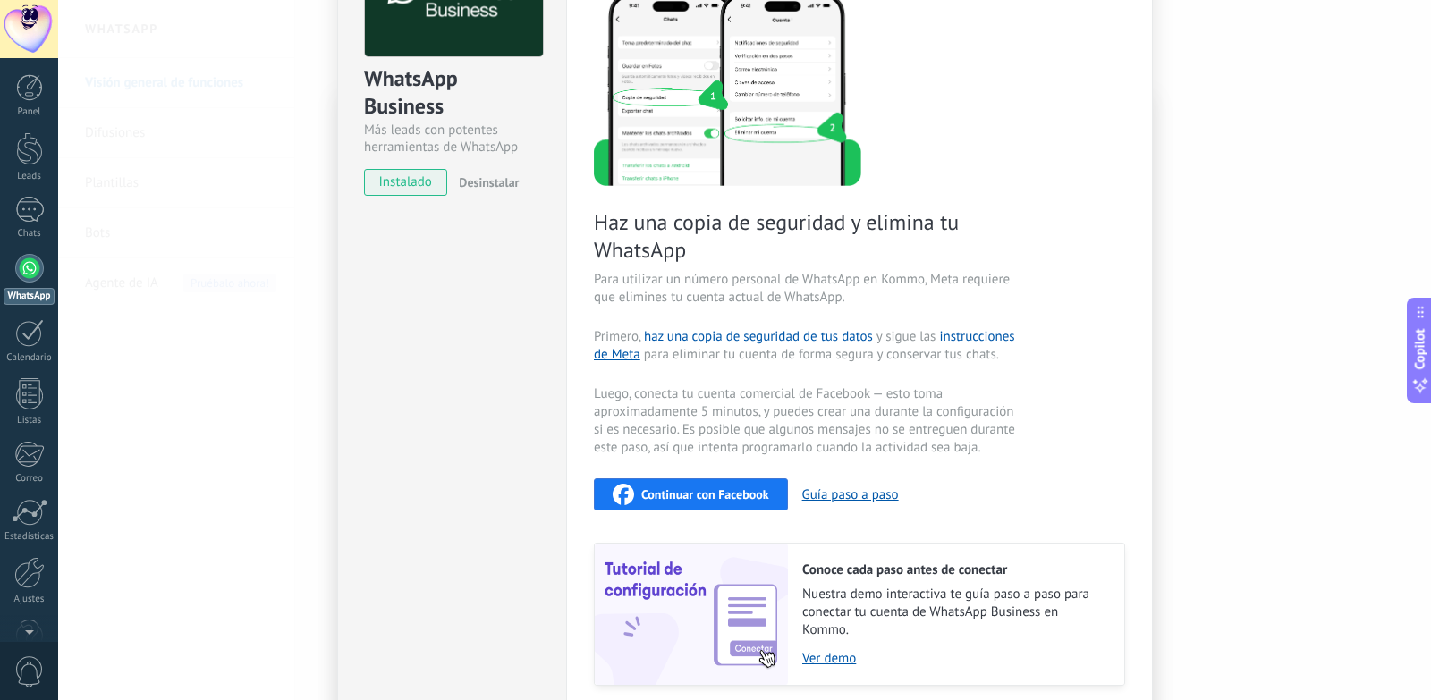
click at [701, 284] on span "Para utilizar un número personal de WhatsApp en Kommo, Meta requiere que elimin…" at bounding box center [807, 289] width 426 height 36
drag, startPoint x: 776, startPoint y: 233, endPoint x: 869, endPoint y: 256, distance: 95.7
click at [869, 256] on span "Haz una copia de seguridad y elimina tu WhatsApp" at bounding box center [807, 235] width 426 height 55
click at [873, 258] on span "Haz una copia de seguridad y elimina tu WhatsApp" at bounding box center [807, 235] width 426 height 55
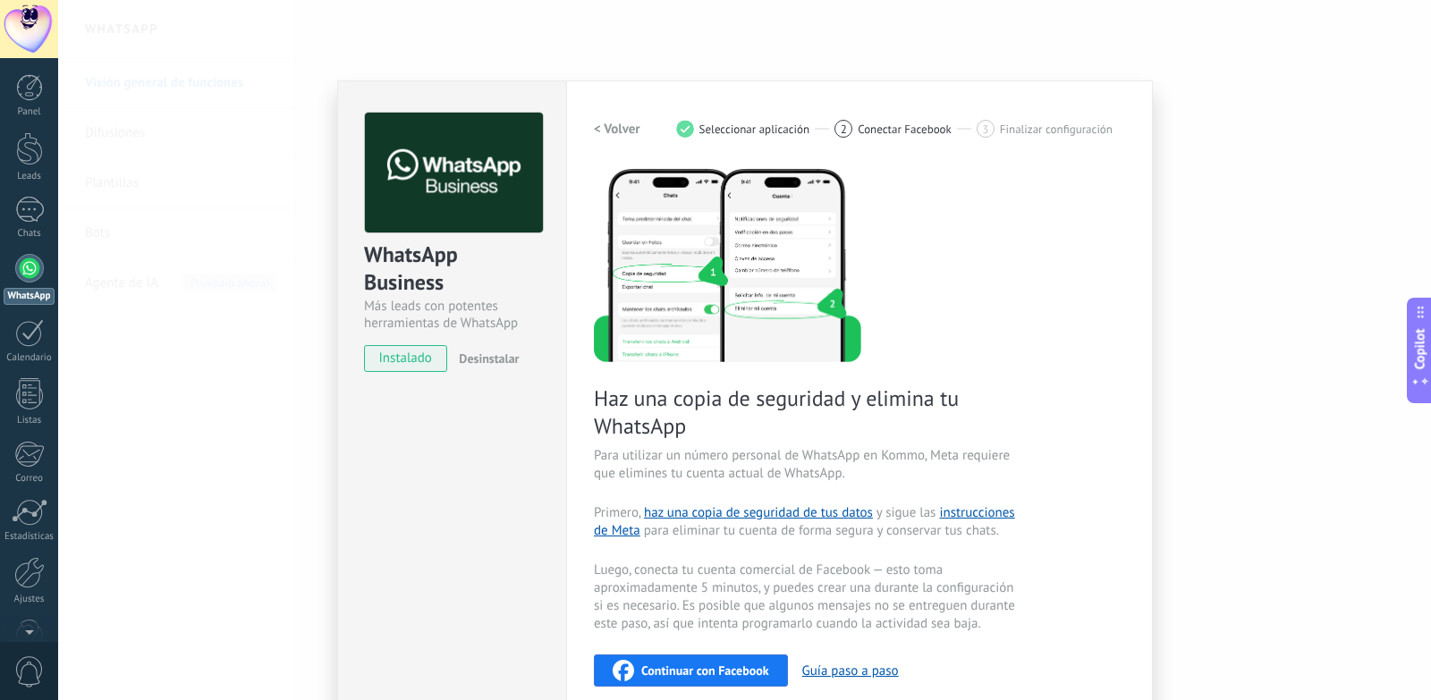
scroll to position [0, 0]
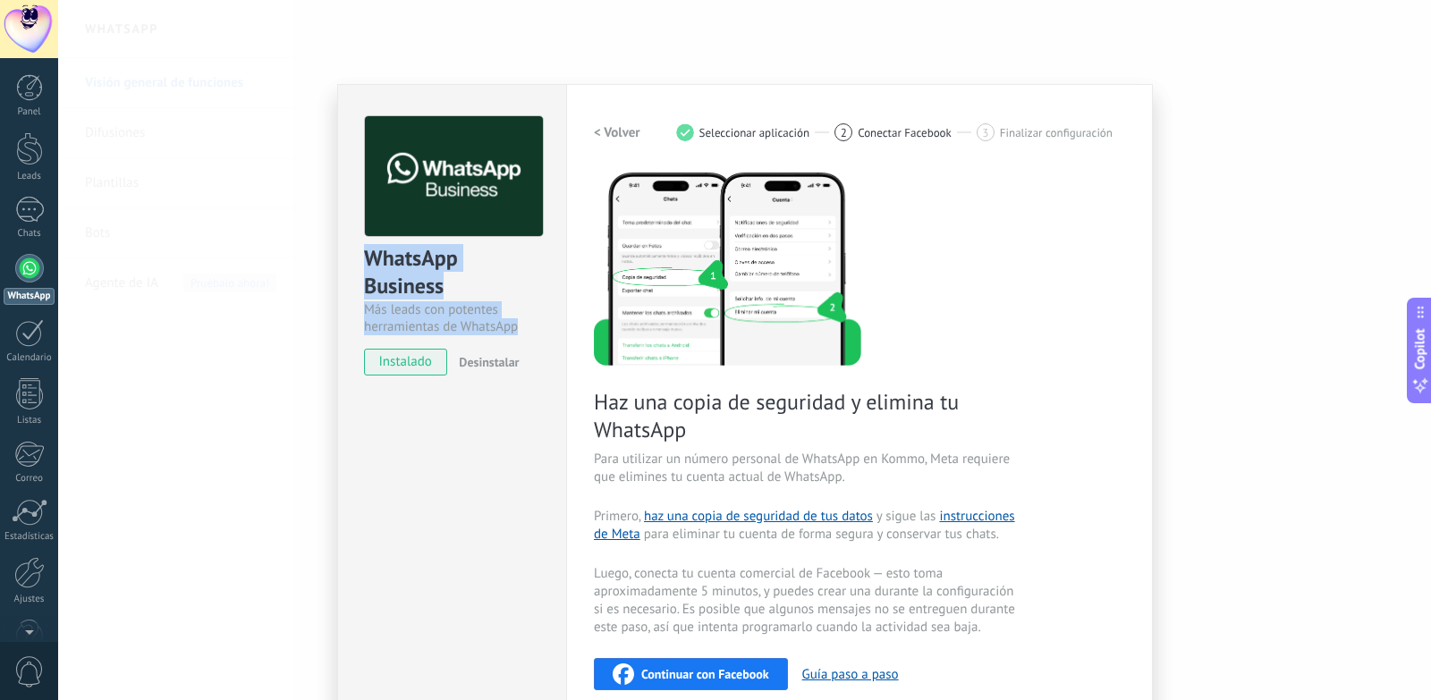
drag, startPoint x: 520, startPoint y: 332, endPoint x: 355, endPoint y: 261, distance: 179.1
click at [355, 261] on div "WhatsApp Business Más leads con potentes herramientas de WhatsApp instalado Des…" at bounding box center [452, 237] width 228 height 305
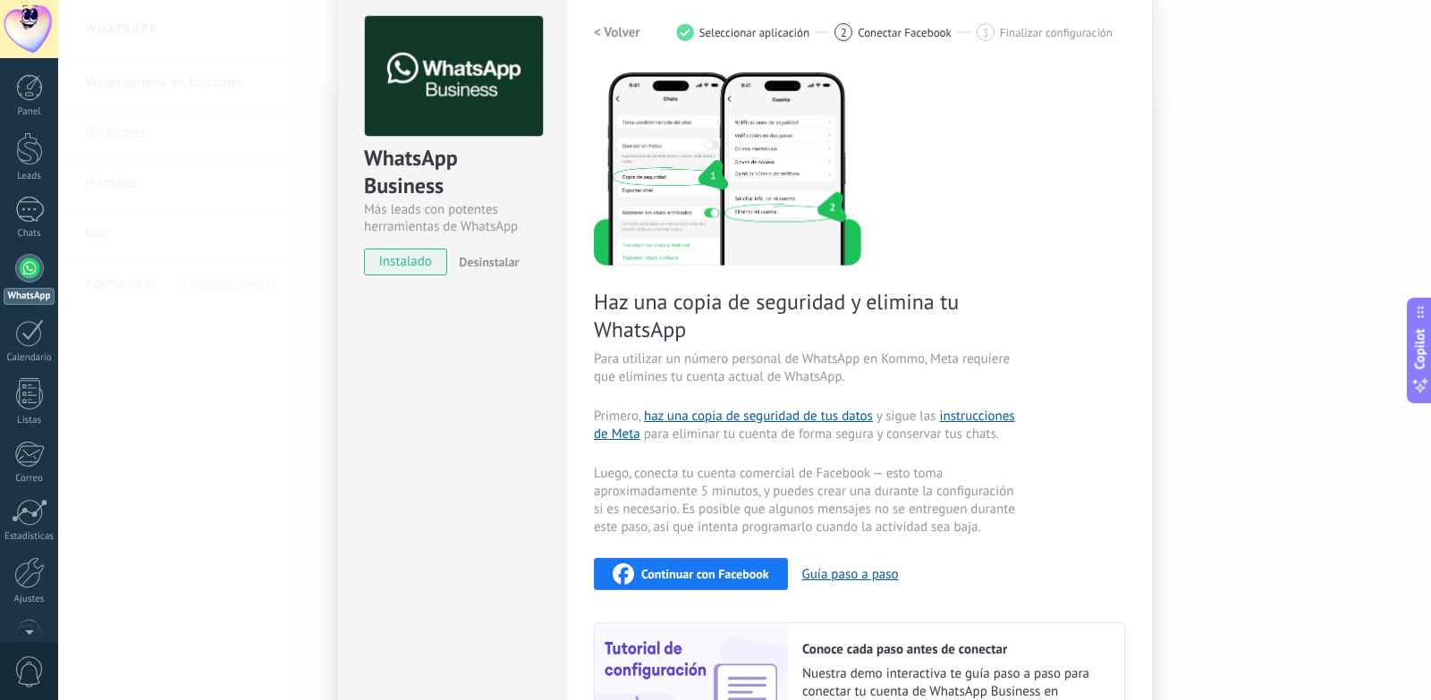
scroll to position [245, 0]
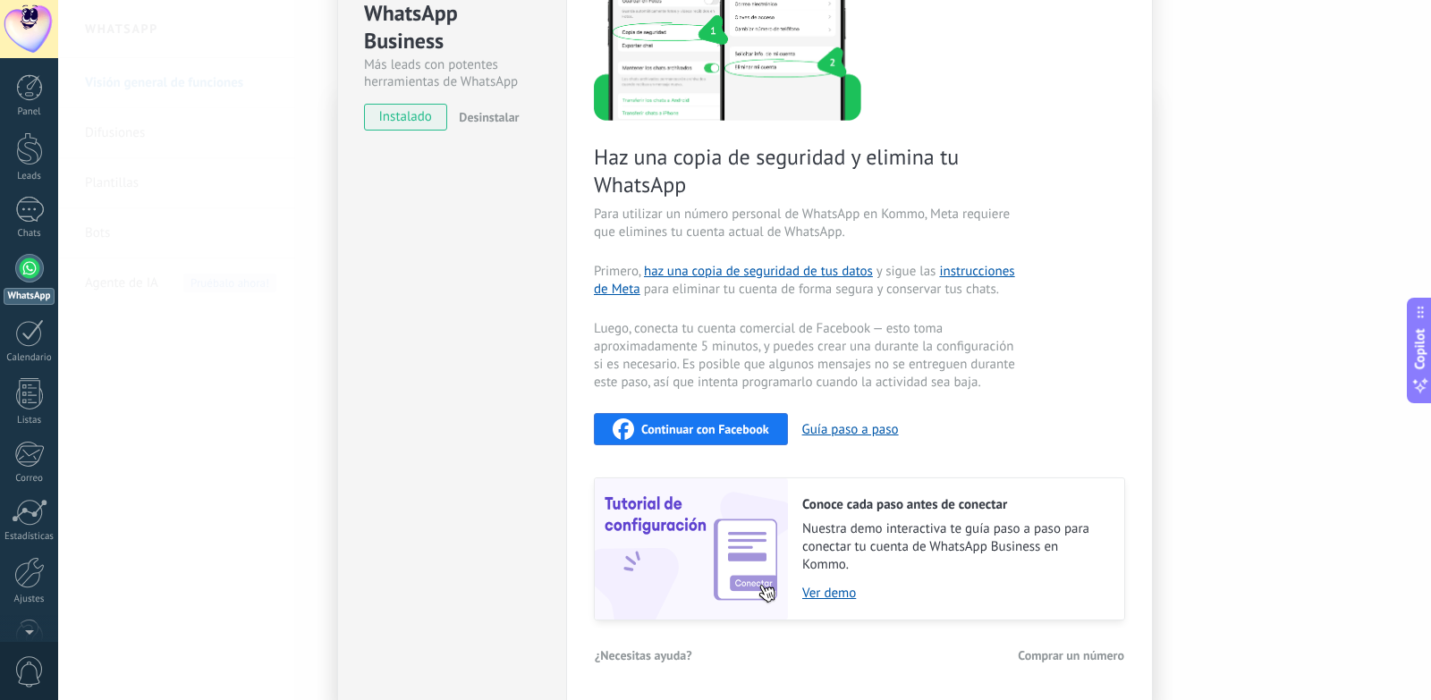
click at [695, 419] on div "Continuar con Facebook" at bounding box center [691, 429] width 157 height 21
click at [855, 431] on button "Guía paso a paso" at bounding box center [850, 429] width 97 height 17
click at [490, 216] on div "WhatsApp Business Más leads con potentes herramientas de WhatsApp instalado Des…" at bounding box center [451, 270] width 229 height 862
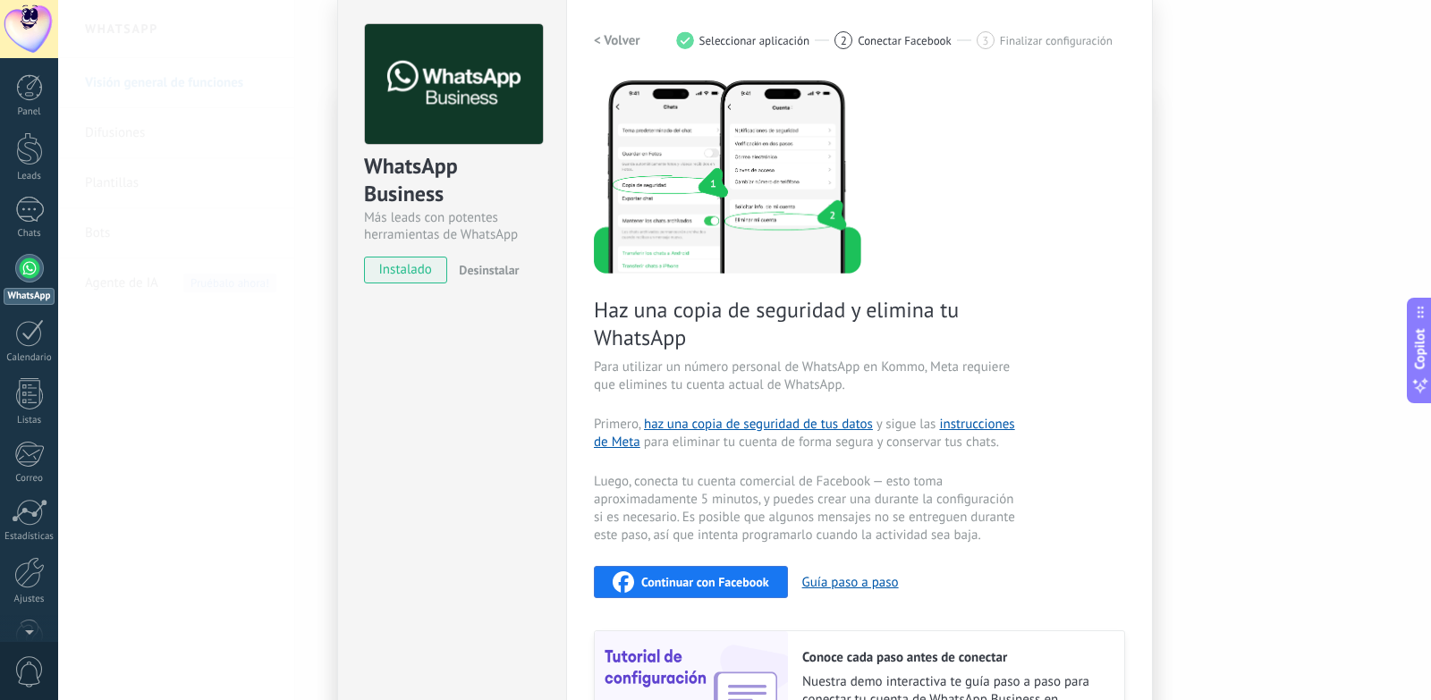
scroll to position [66, 0]
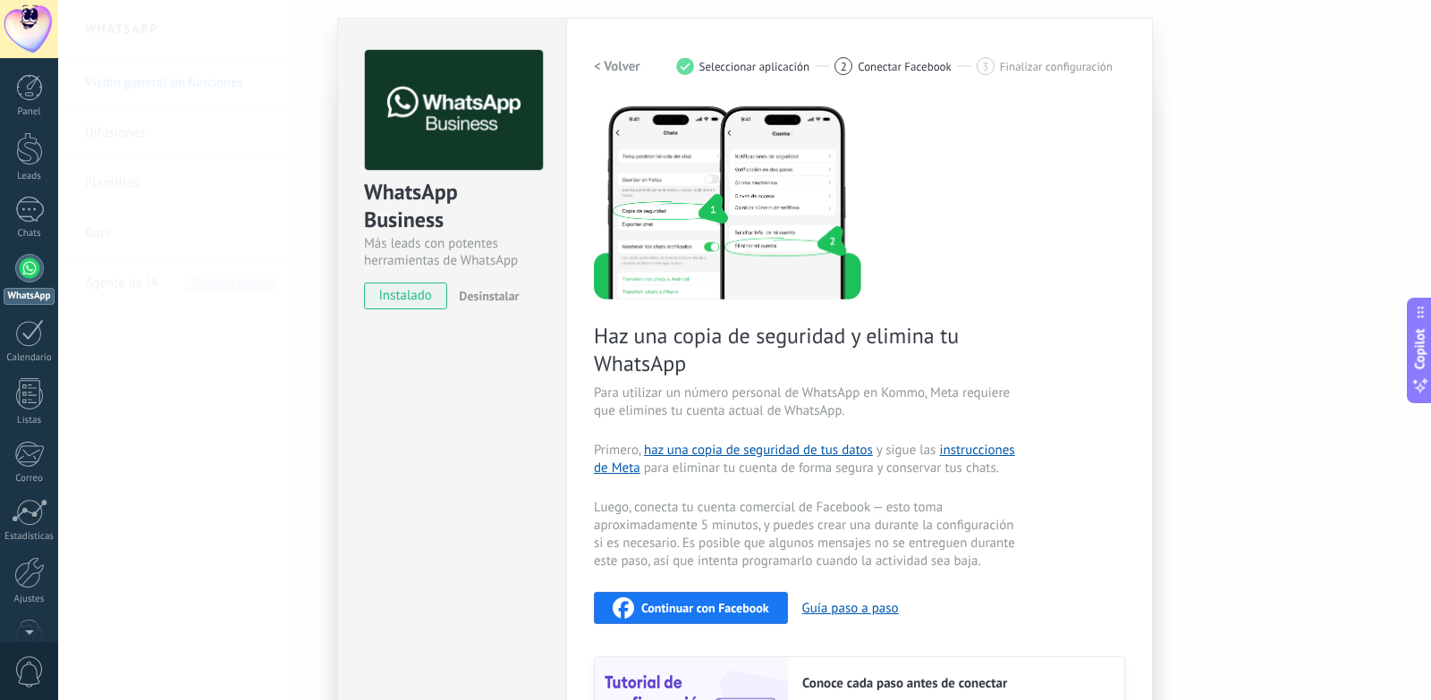
click at [618, 72] on h2 "< Volver" at bounding box center [617, 66] width 47 height 17
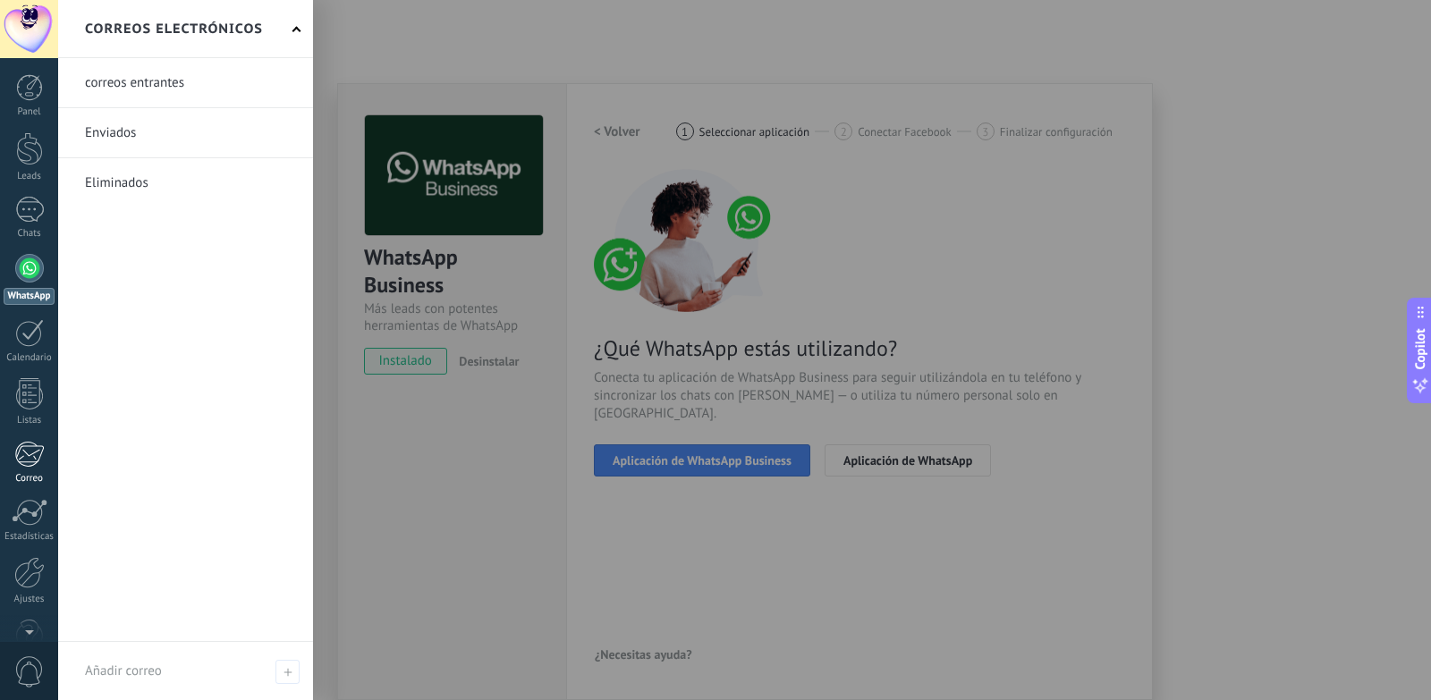
click at [4, 452] on link "Correo" at bounding box center [29, 463] width 58 height 44
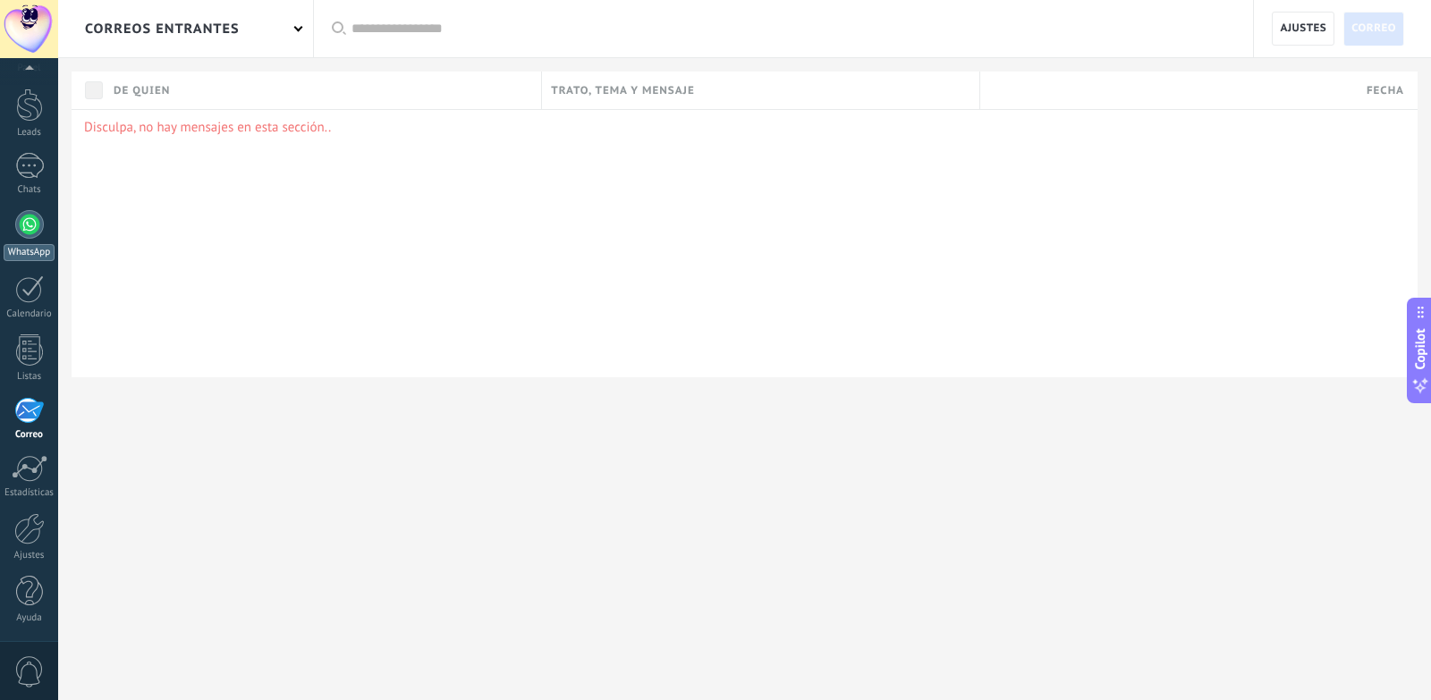
click at [41, 230] on div at bounding box center [29, 224] width 29 height 29
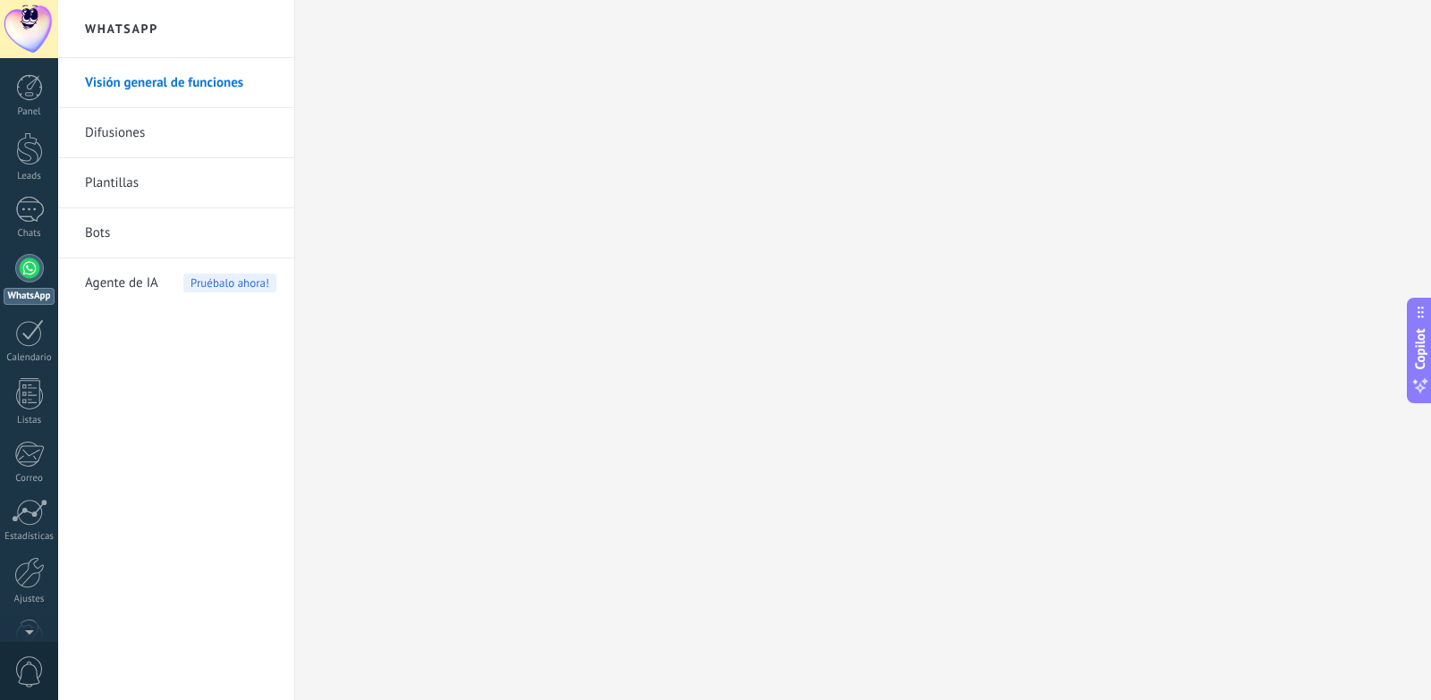
click at [114, 184] on link "Plantillas" at bounding box center [180, 183] width 191 height 50
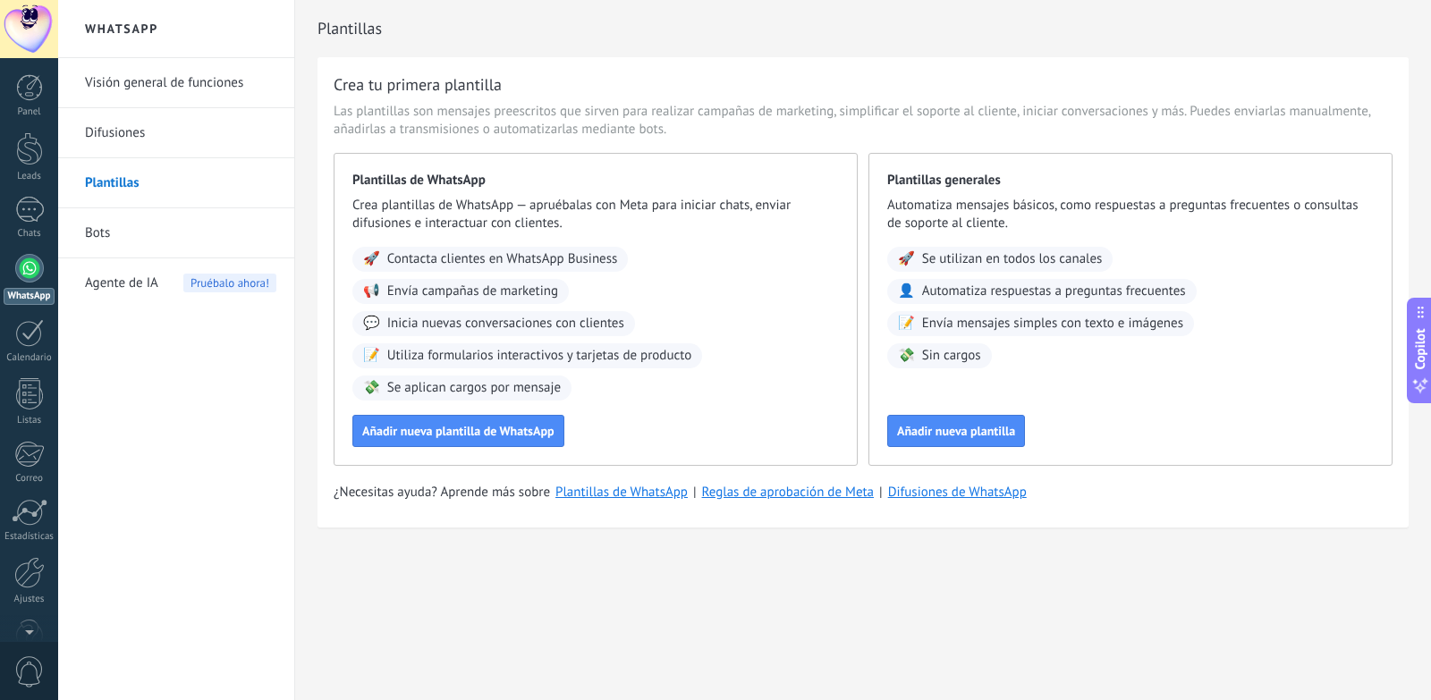
click at [109, 219] on link "Bots" at bounding box center [180, 233] width 191 height 50
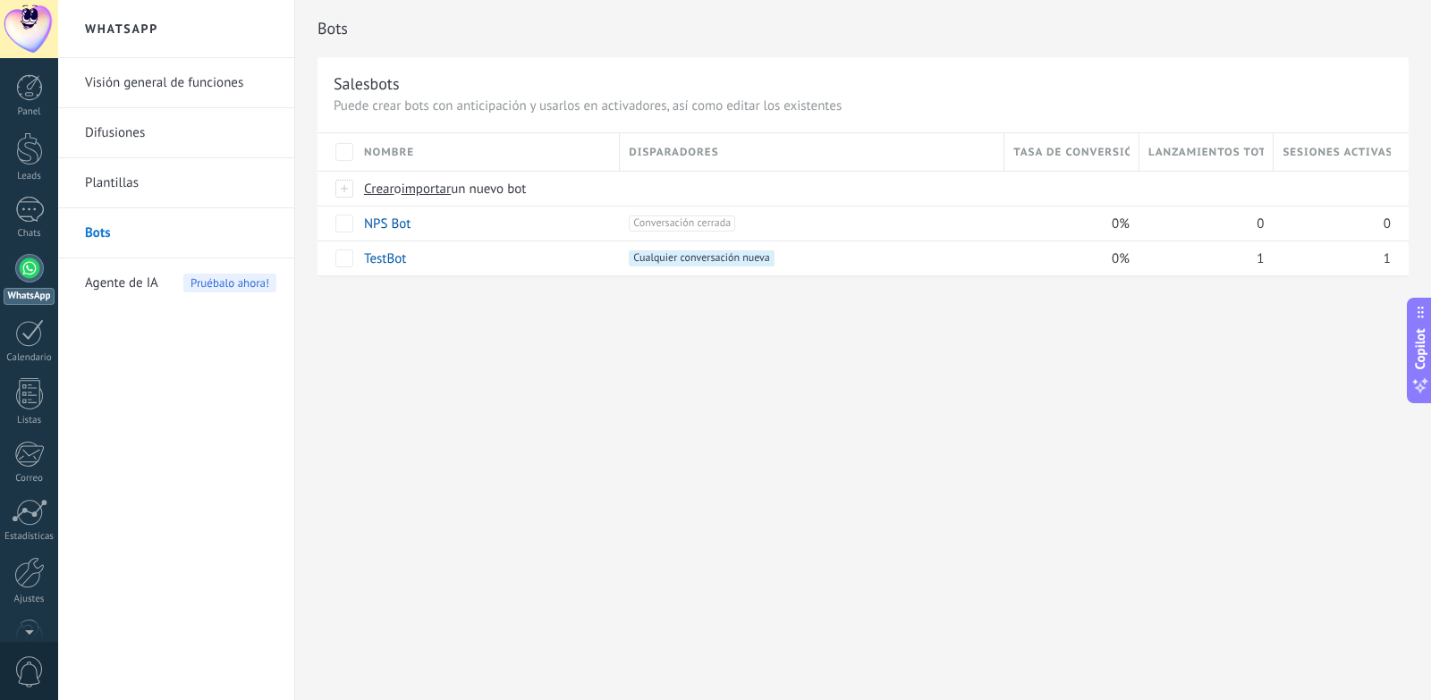
click at [497, 384] on div "Bots Salesbots Puede crear bots con anticipación y usarlos en activadores, así …" at bounding box center [863, 350] width 1136 height 700
click at [461, 351] on div "Bots Salesbots Puede crear bots con anticipación y usarlos en activadores, así …" at bounding box center [863, 350] width 1136 height 700
click at [165, 227] on link "Bots" at bounding box center [180, 233] width 191 height 50
click at [380, 191] on span "Crear" at bounding box center [379, 189] width 30 height 17
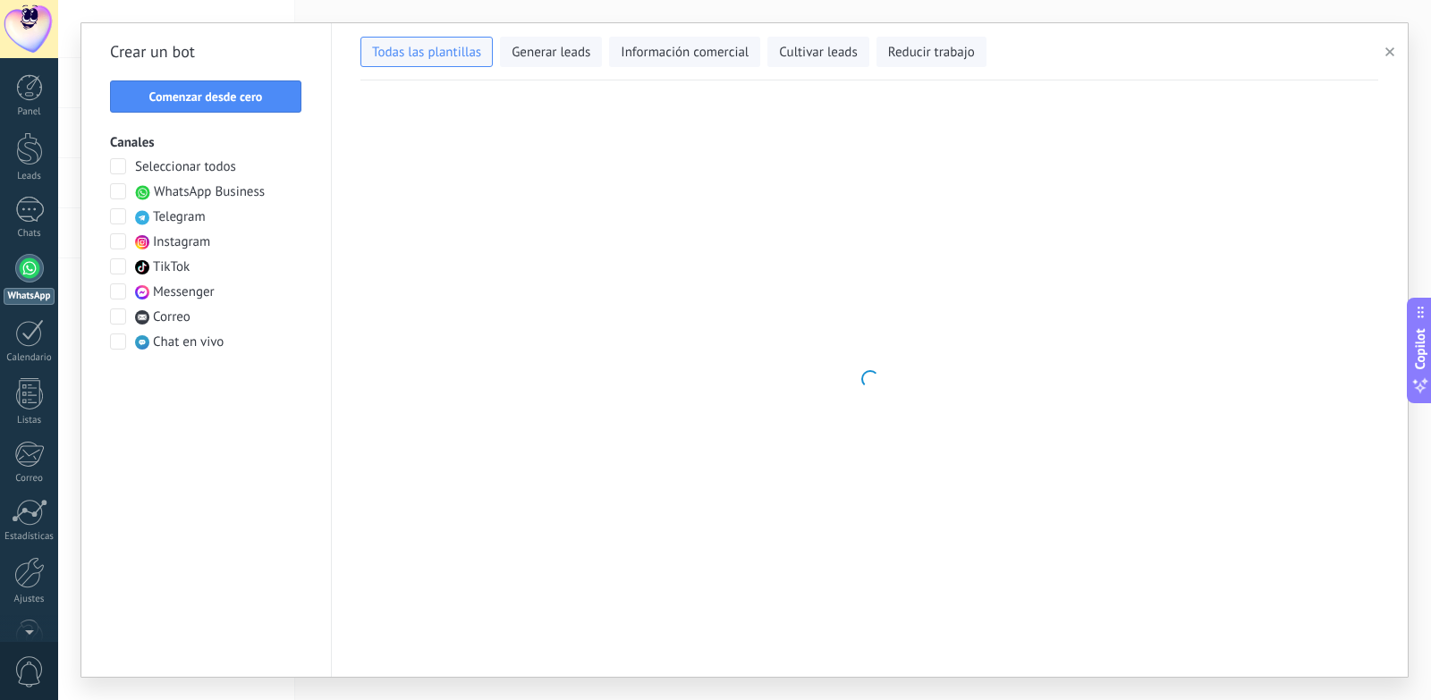
type input "**********"
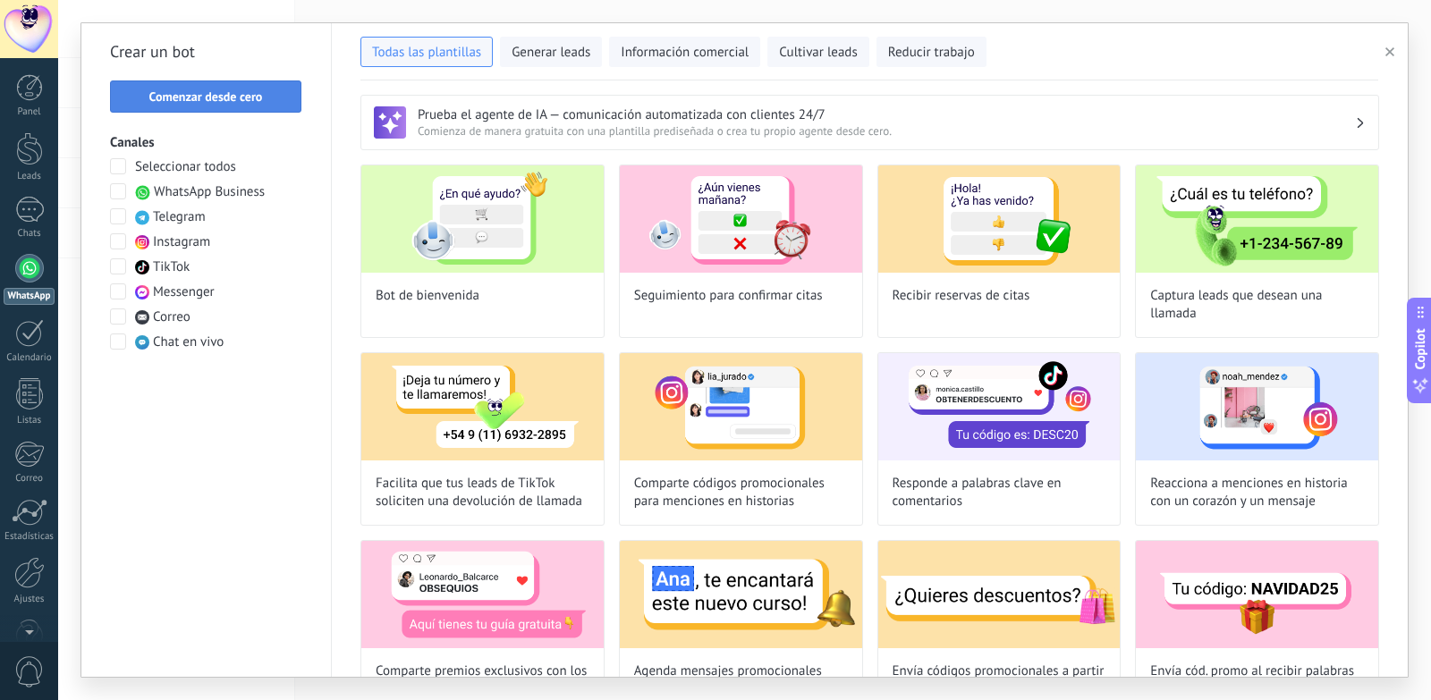
click at [219, 95] on span "Comenzar desde cero" at bounding box center [206, 96] width 114 height 13
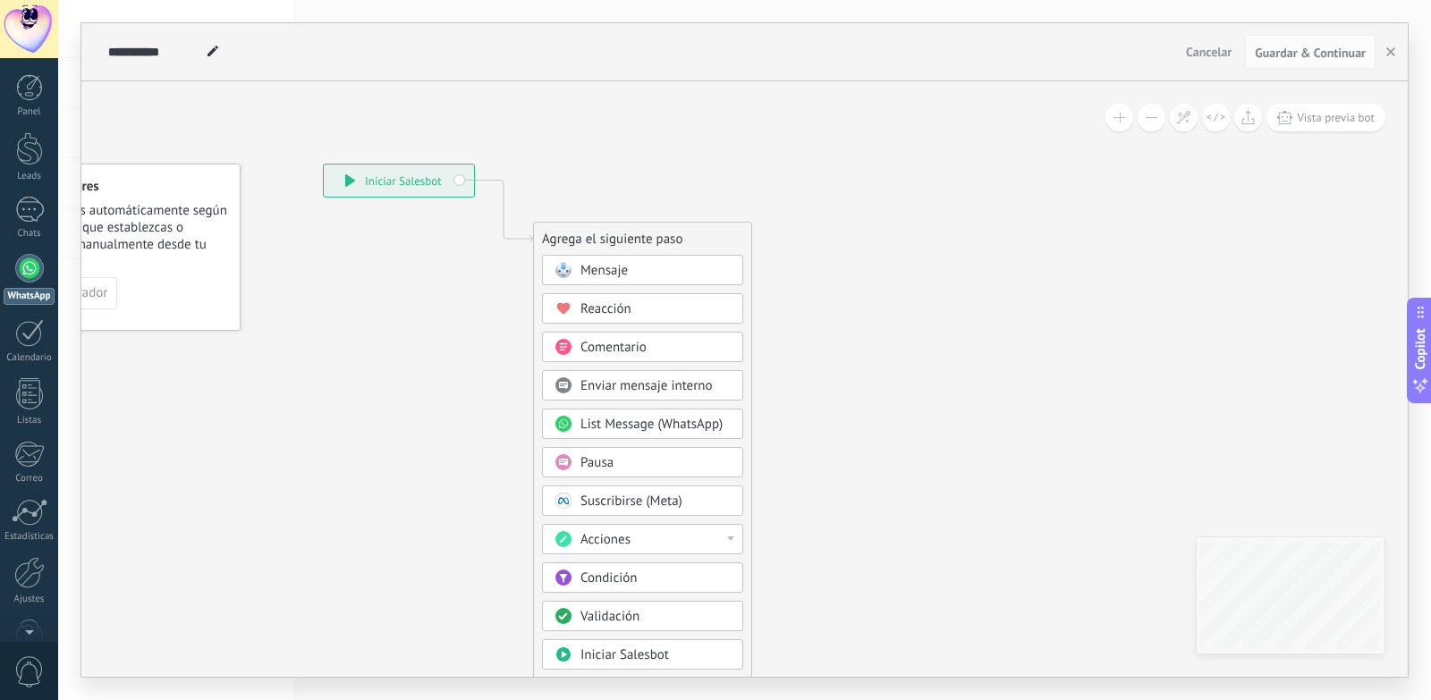
drag, startPoint x: 383, startPoint y: 441, endPoint x: 423, endPoint y: 344, distance: 104.6
click at [297, 373] on icon at bounding box center [477, 487] width 1202 height 1543
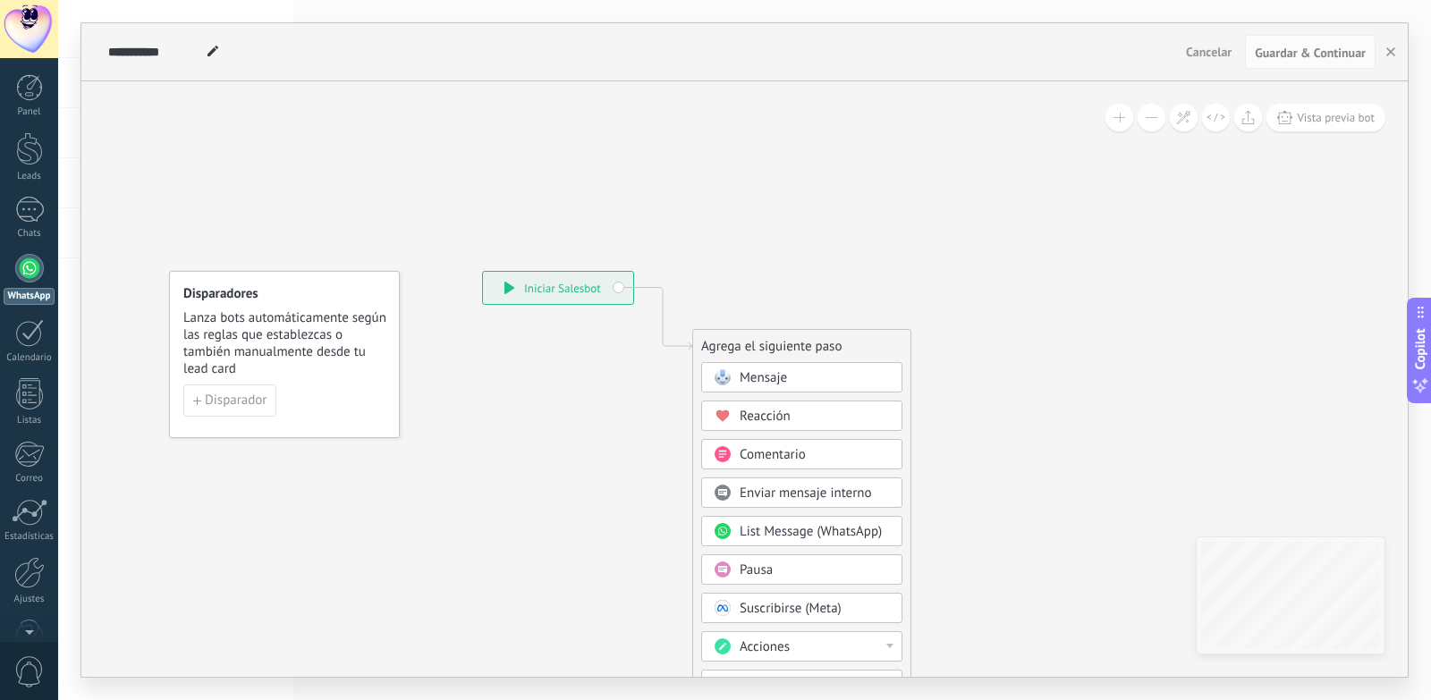
drag, startPoint x: 423, startPoint y: 344, endPoint x: 529, endPoint y: 468, distance: 163.0
click at [529, 468] on icon at bounding box center [636, 595] width 1202 height 1543
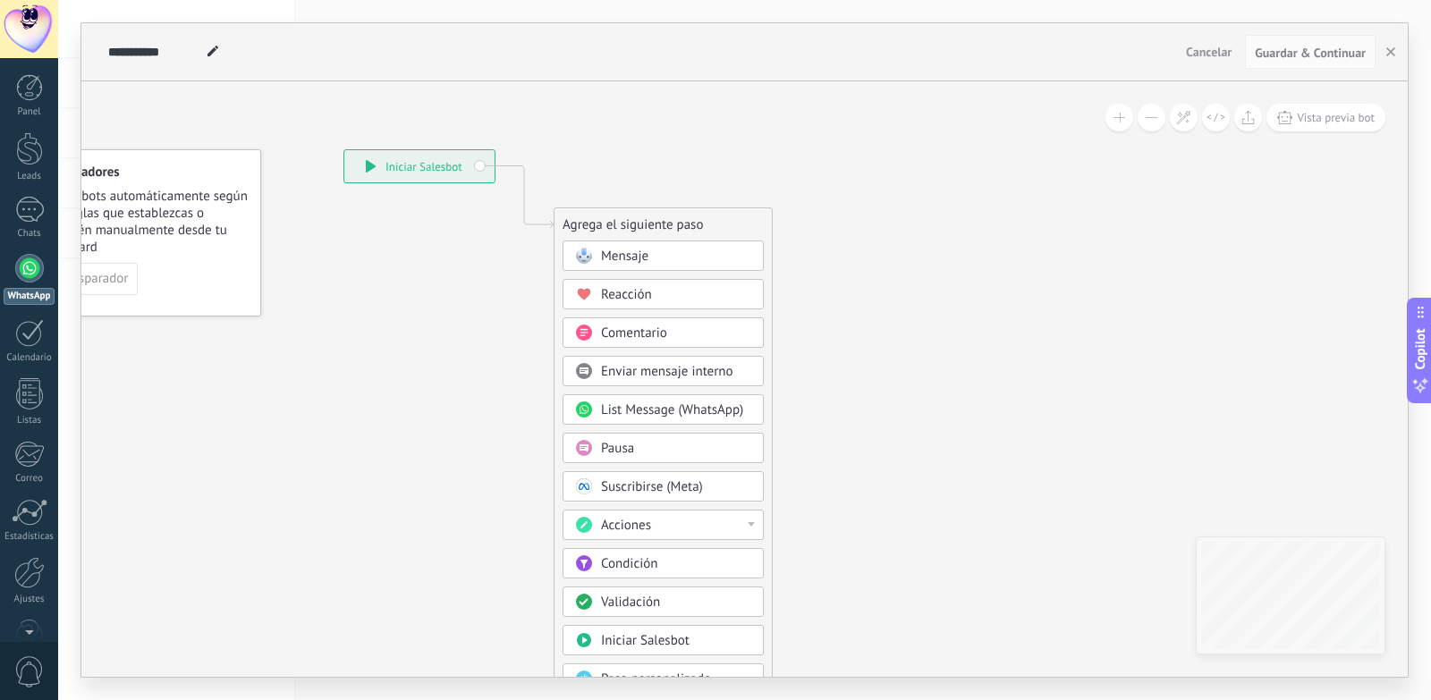
drag, startPoint x: 484, startPoint y: 376, endPoint x: 338, endPoint y: 246, distance: 195.1
click at [338, 248] on icon at bounding box center [497, 473] width 1202 height 1543
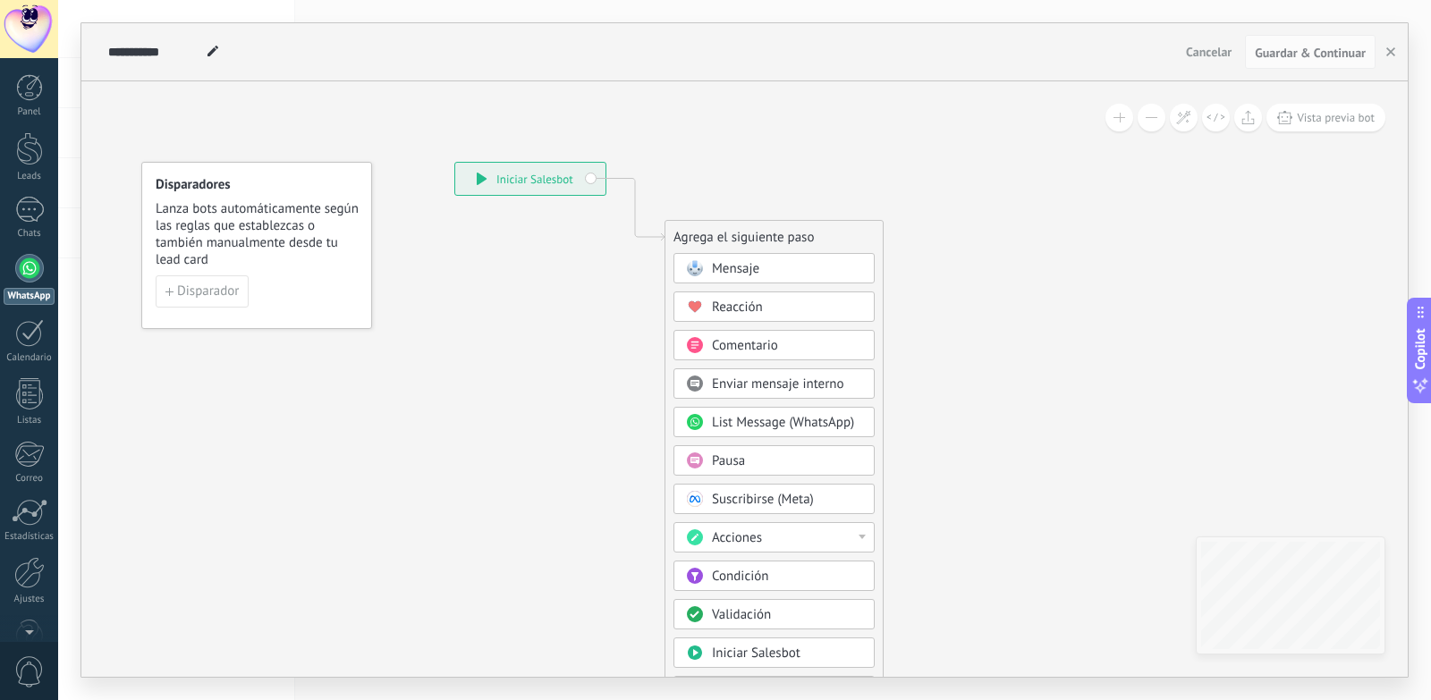
drag, startPoint x: 385, startPoint y: 206, endPoint x: 505, endPoint y: 226, distance: 122.5
click at [505, 226] on icon at bounding box center [608, 486] width 1202 height 1543
click at [276, 259] on span "Lanza bots automáticamente según las reglas que establezcas o también manualmen…" at bounding box center [258, 234] width 204 height 68
click at [190, 292] on span "Disparador" at bounding box center [208, 291] width 62 height 13
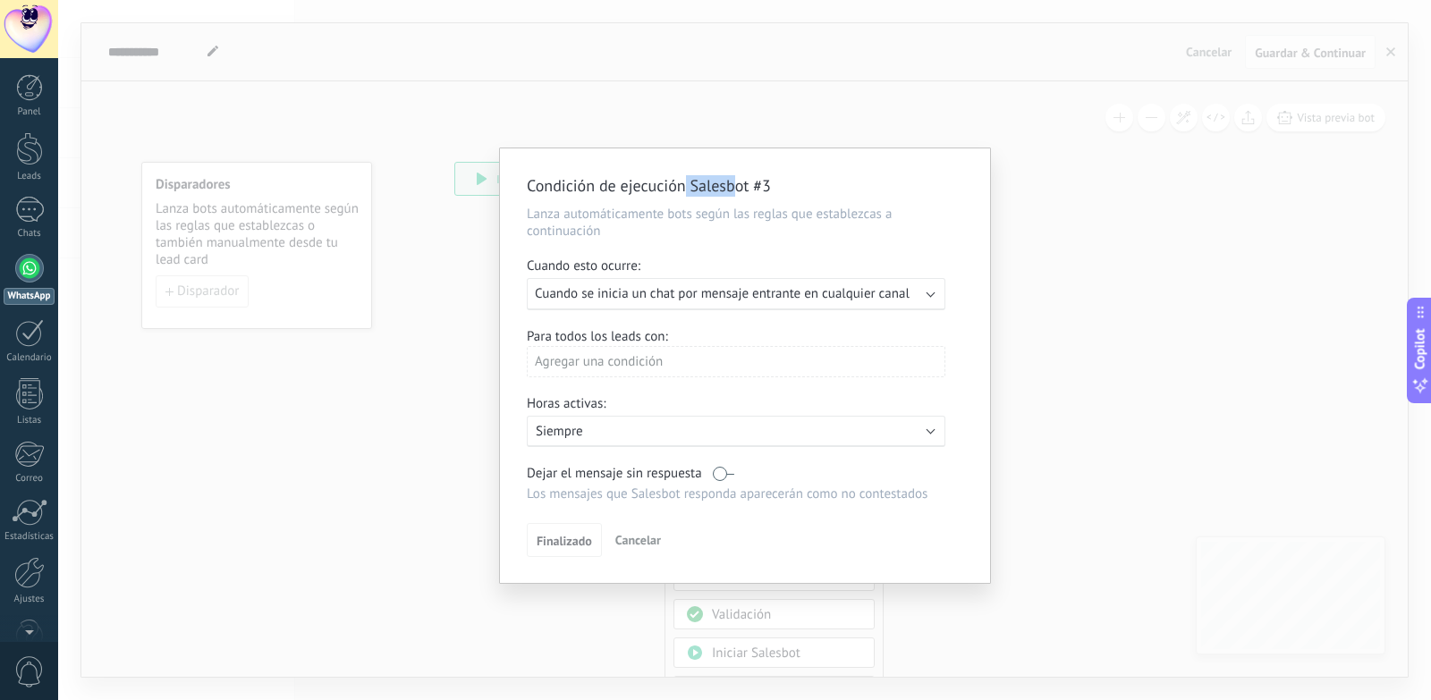
drag, startPoint x: 733, startPoint y: 187, endPoint x: 687, endPoint y: 168, distance: 50.2
click at [687, 168] on div "Condición de ejecución Salesbot #3 [PERSON_NAME] automáticamente bots según las…" at bounding box center [745, 365] width 490 height 435
click at [580, 220] on p "Lanza automáticamente bots según las reglas que establezcas a continuación" at bounding box center [745, 223] width 436 height 34
click at [767, 215] on p "Lanza automáticamente bots según las reglas que establezcas a continuación" at bounding box center [745, 223] width 436 height 34
click at [797, 289] on span "Cuando se inicia un chat por mensaje entrante en cualquier canal" at bounding box center [722, 293] width 375 height 17
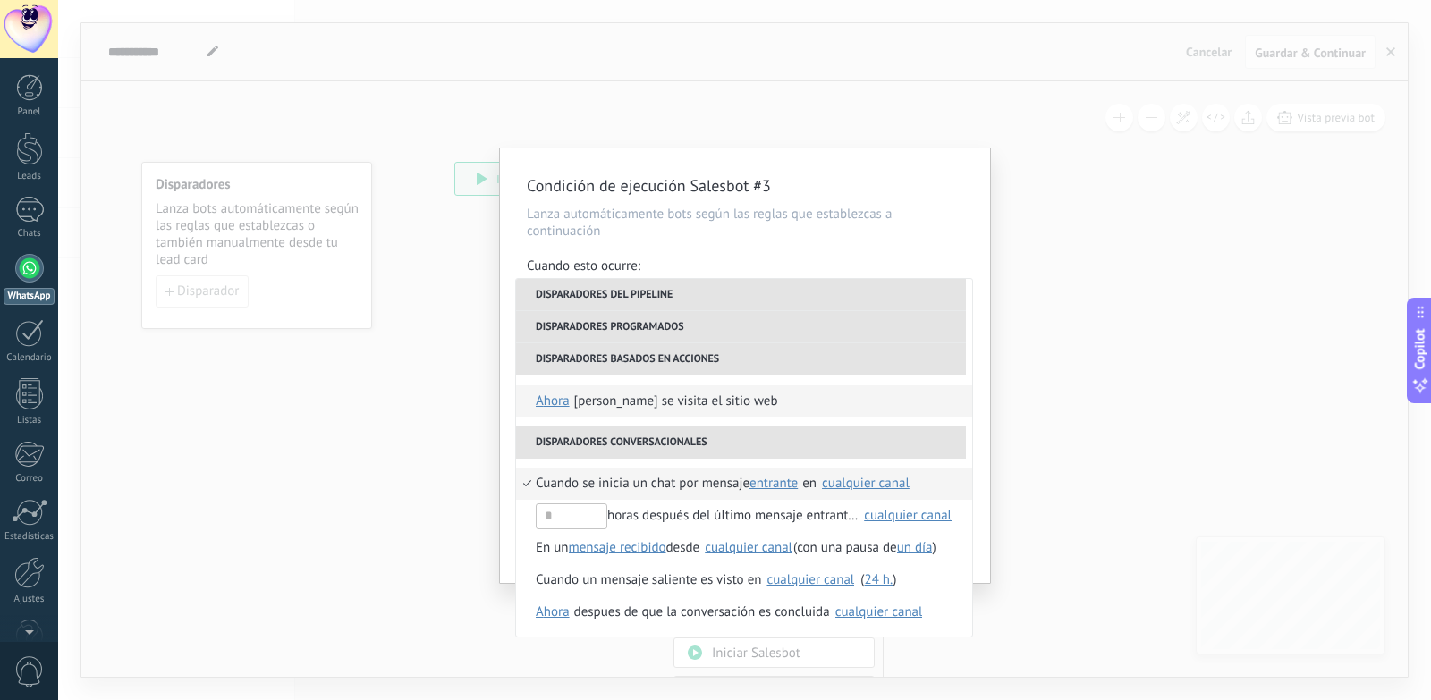
scroll to position [390, 0]
click at [803, 256] on div "Condición de ejecución Salesbot #3 [PERSON_NAME] automáticamente bots según las…" at bounding box center [745, 365] width 490 height 435
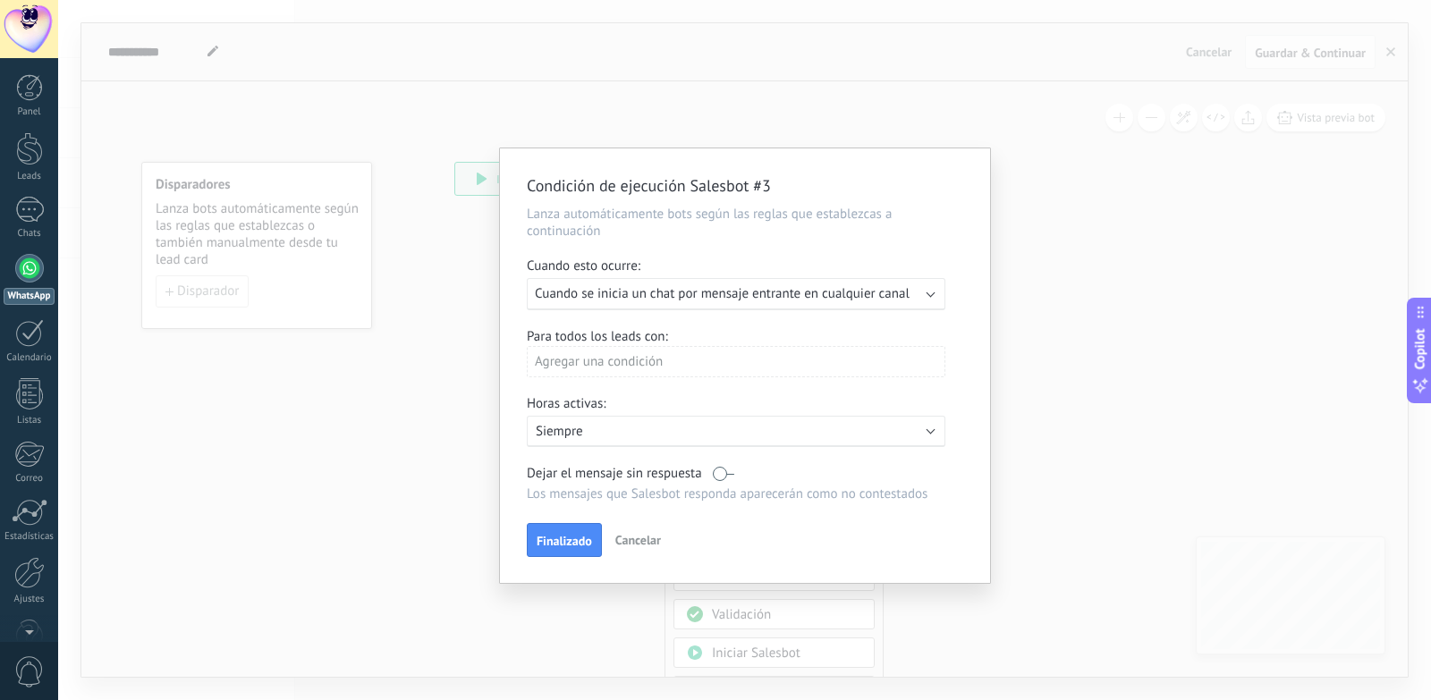
click at [1274, 258] on div "Condición de ejecución Salesbot #3 [PERSON_NAME] automáticamente bots según las…" at bounding box center [744, 350] width 1373 height 700
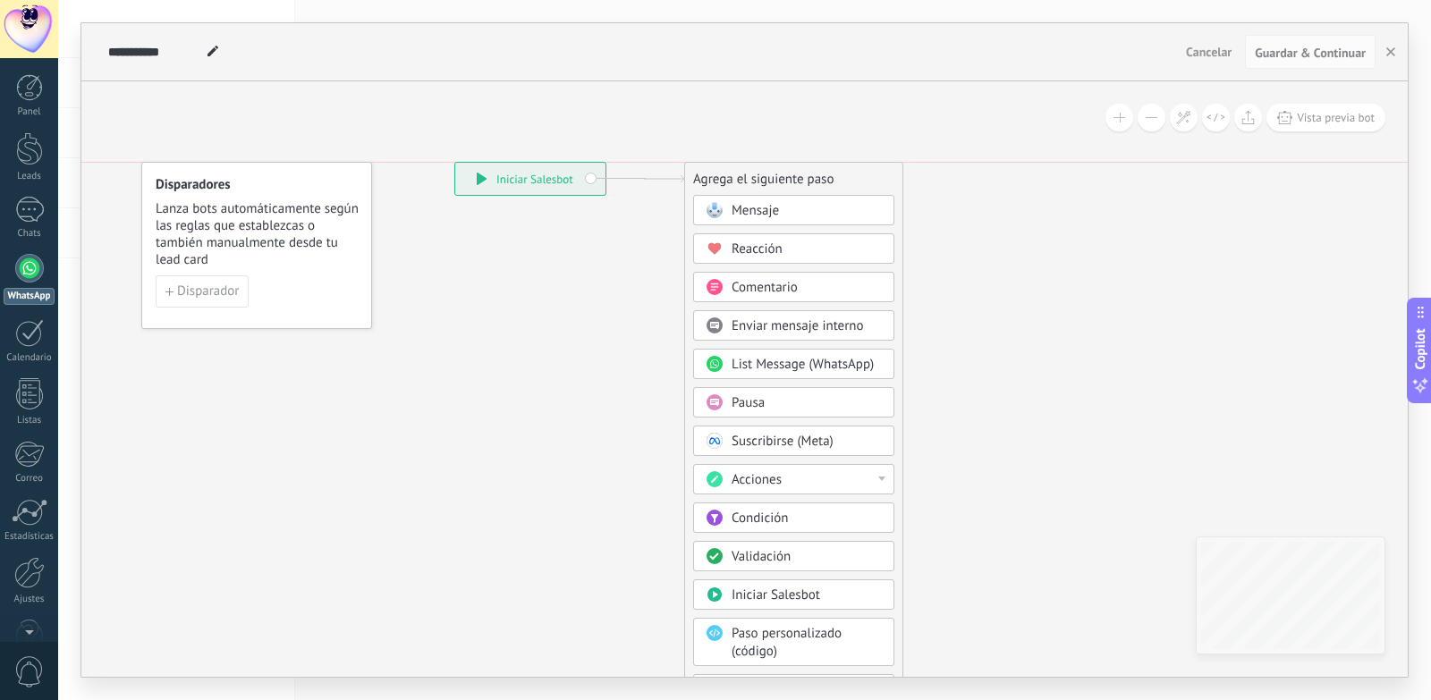
drag, startPoint x: 821, startPoint y: 227, endPoint x: 837, endPoint y: 176, distance: 53.5
click at [837, 176] on div "Agrega el siguiente paso" at bounding box center [793, 180] width 217 height 30
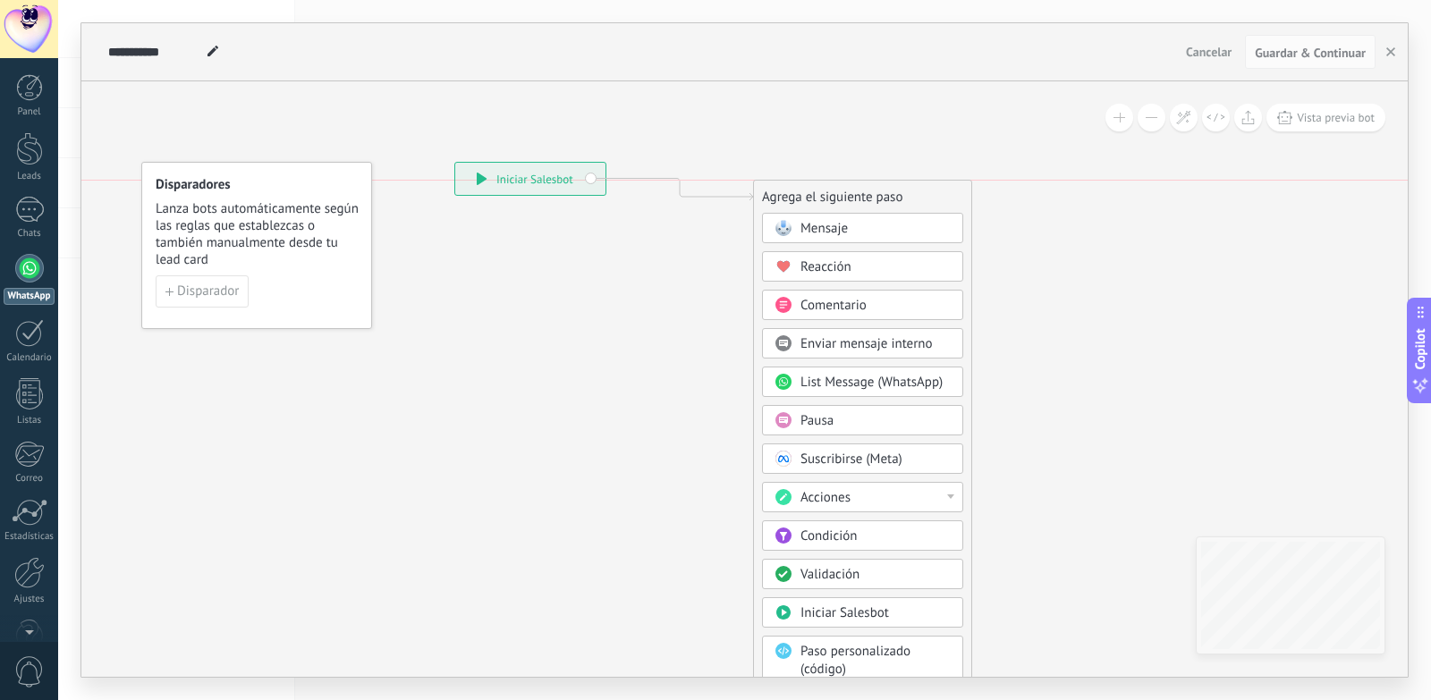
drag, startPoint x: 842, startPoint y: 181, endPoint x: 910, endPoint y: 199, distance: 71.1
click at [910, 199] on div "Agrega el siguiente paso" at bounding box center [862, 197] width 217 height 30
click at [898, 217] on div "Mensaje" at bounding box center [862, 228] width 201 height 30
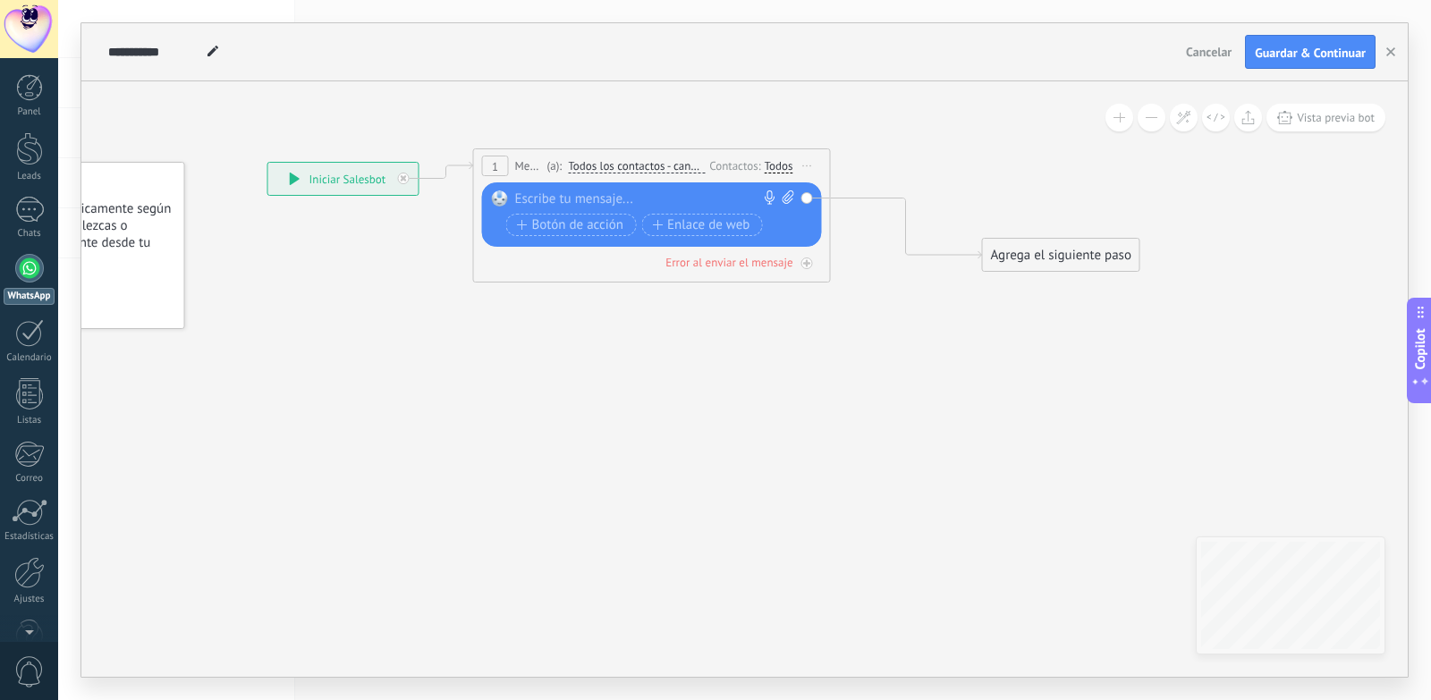
drag, startPoint x: 714, startPoint y: 188, endPoint x: 621, endPoint y: 157, distance: 98.1
click at [621, 157] on div "1 Mensaje ******* (a): Todos los contactos - canales seleccionados Todos los co…" at bounding box center [652, 165] width 356 height 33
click at [614, 168] on span "Todos los contactos - canales seleccionados" at bounding box center [636, 166] width 137 height 14
click at [614, 168] on button "Todos los contactos - canales seleccionados" at bounding box center [671, 166] width 224 height 32
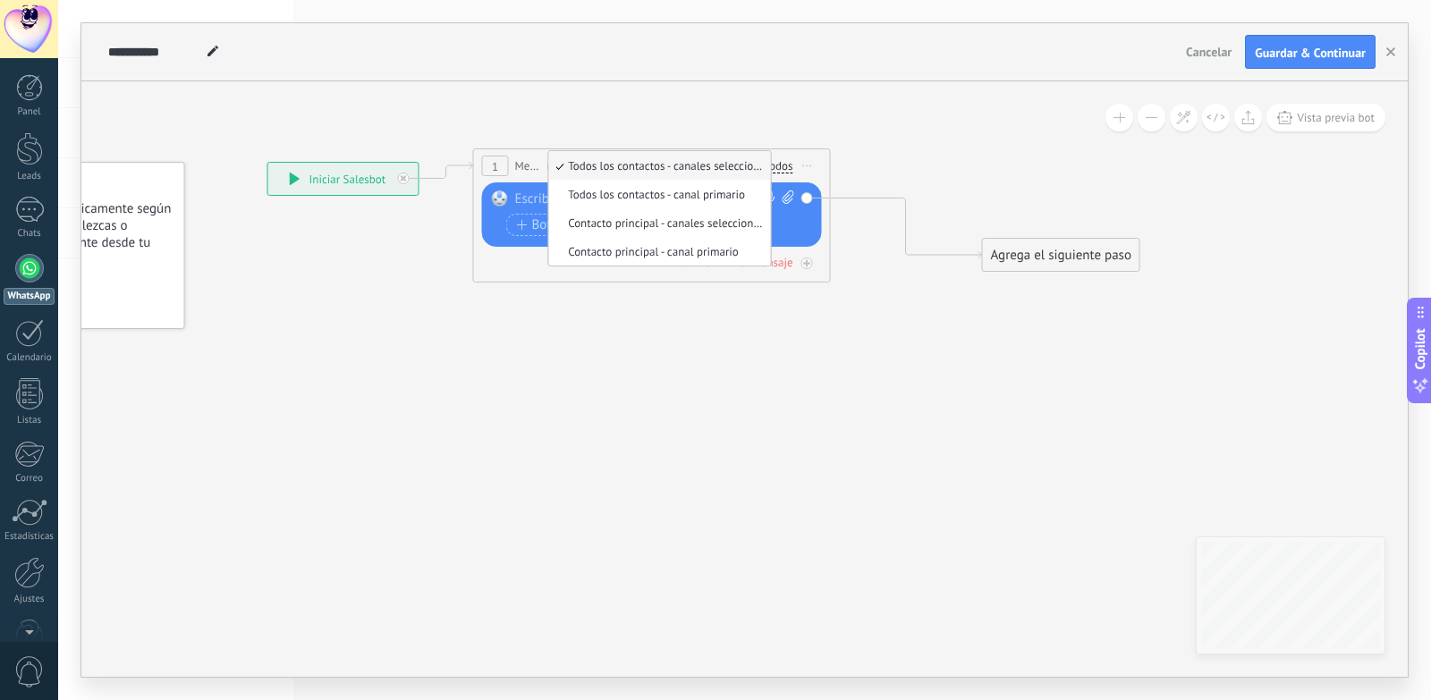
click at [660, 290] on icon at bounding box center [673, 216] width 1706 height 1028
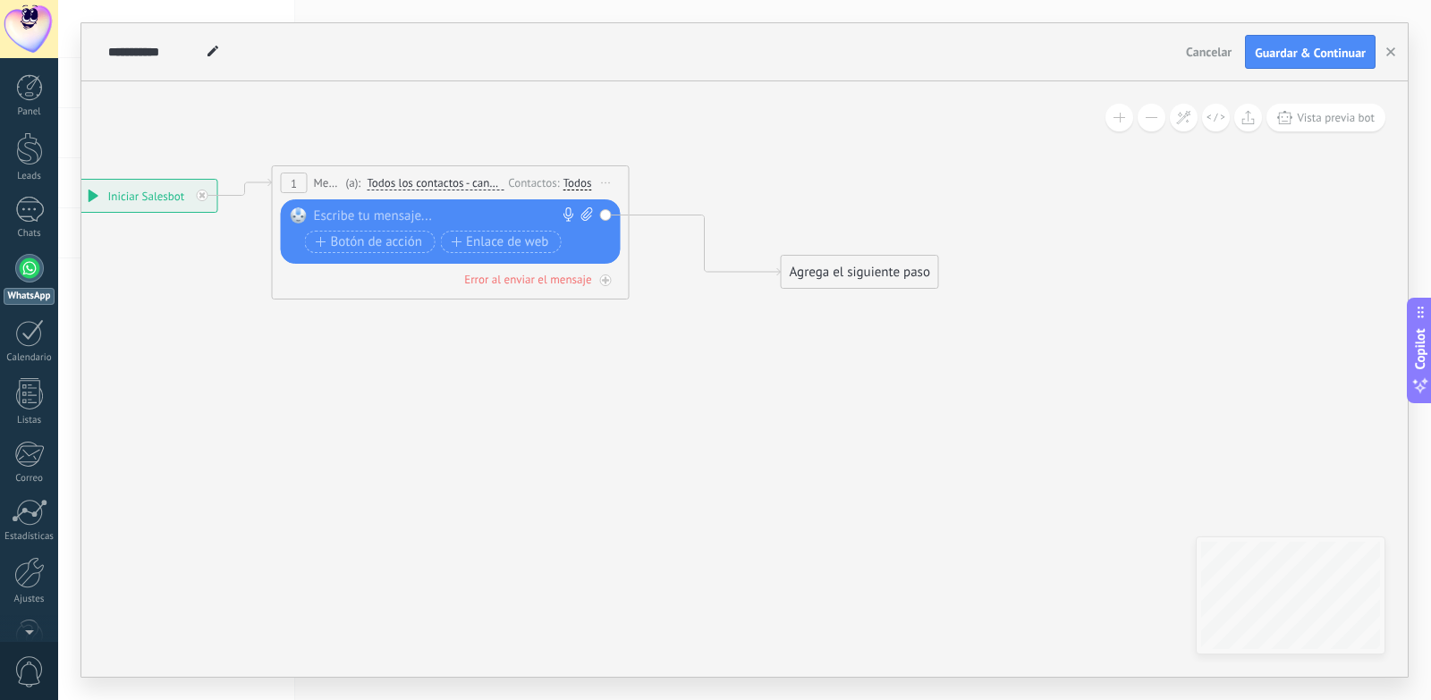
drag, startPoint x: 836, startPoint y: 368, endPoint x: 764, endPoint y: 354, distance: 73.7
click at [637, 384] on icon at bounding box center [472, 233] width 1706 height 1028
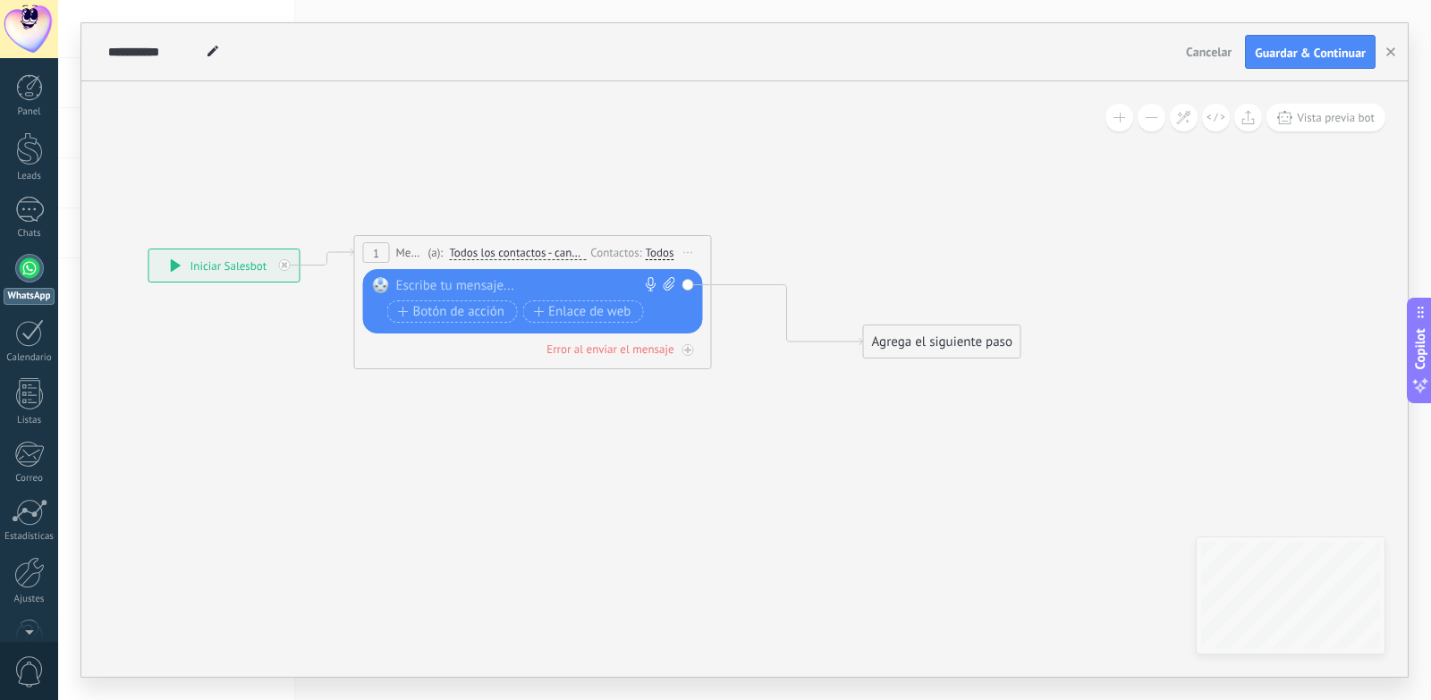
drag, startPoint x: 1116, startPoint y: 393, endPoint x: 1199, endPoint y: 463, distance: 109.1
click at [1199, 463] on icon at bounding box center [554, 303] width 1706 height 1028
click at [645, 350] on div "Error al enviar el mensaje" at bounding box center [609, 349] width 127 height 15
drag, startPoint x: 852, startPoint y: 452, endPoint x: 723, endPoint y: 461, distance: 130.0
click at [723, 461] on div "Agrega el siguiente paso" at bounding box center [719, 454] width 157 height 30
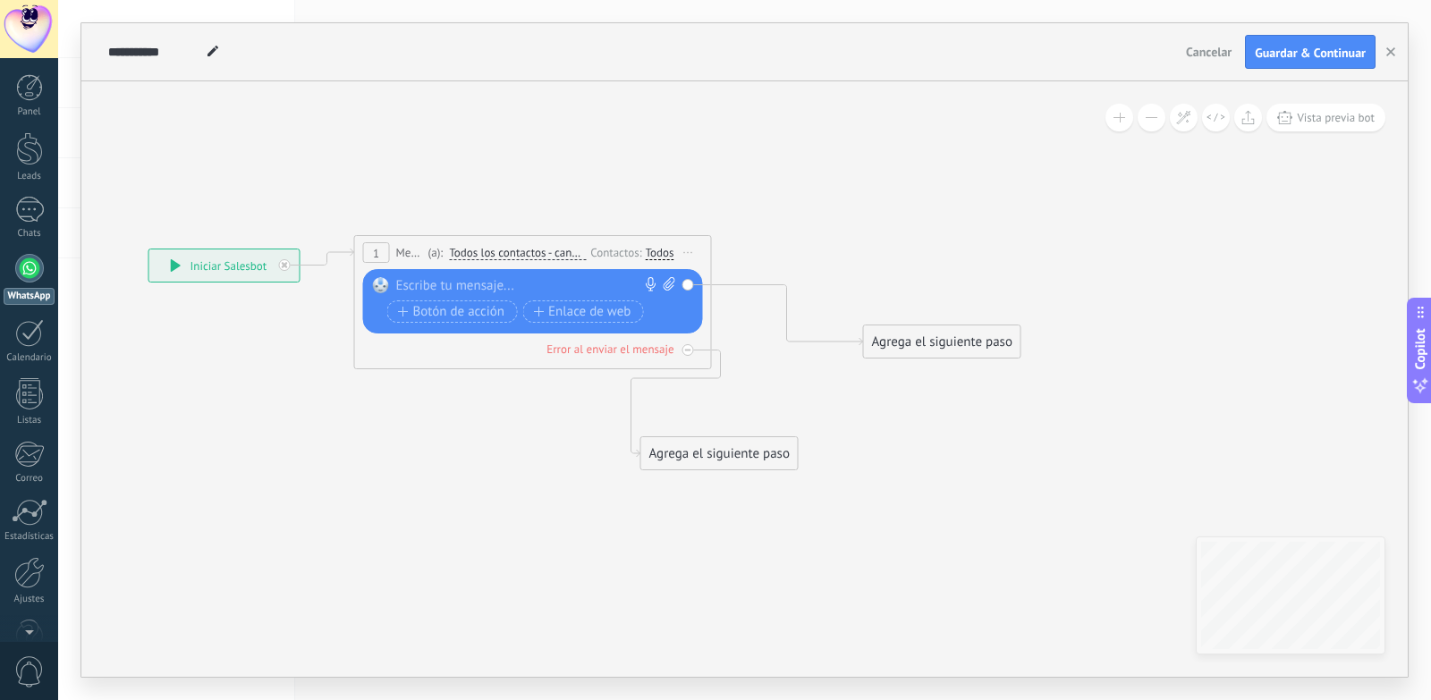
click at [783, 447] on div "Agrega el siguiente paso" at bounding box center [719, 454] width 157 height 30
click at [784, 413] on icon at bounding box center [554, 353] width 1706 height 1130
click at [586, 382] on icon at bounding box center [554, 353] width 1706 height 1130
click at [733, 442] on div "Agrega el siguiente paso" at bounding box center [719, 454] width 157 height 30
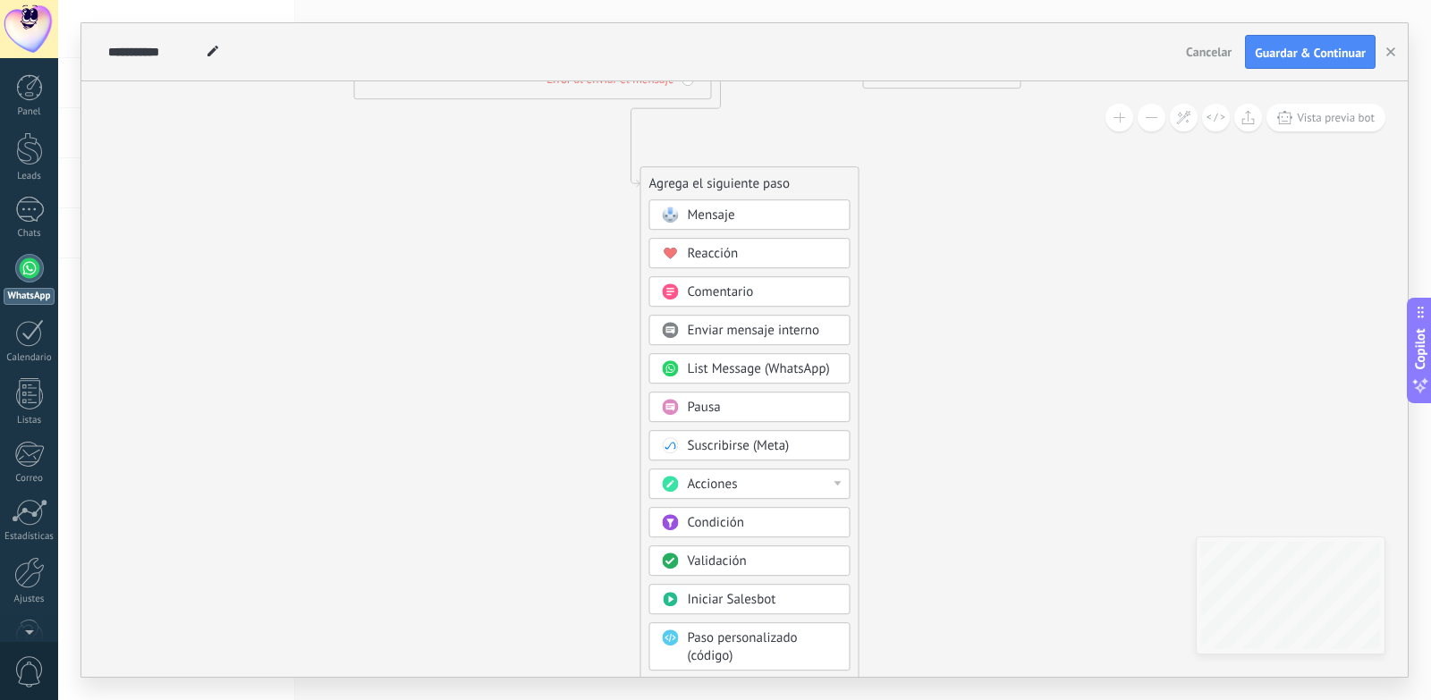
click at [804, 487] on div "Acciones" at bounding box center [763, 485] width 150 height 18
click at [957, 410] on icon at bounding box center [554, 83] width 1706 height 1130
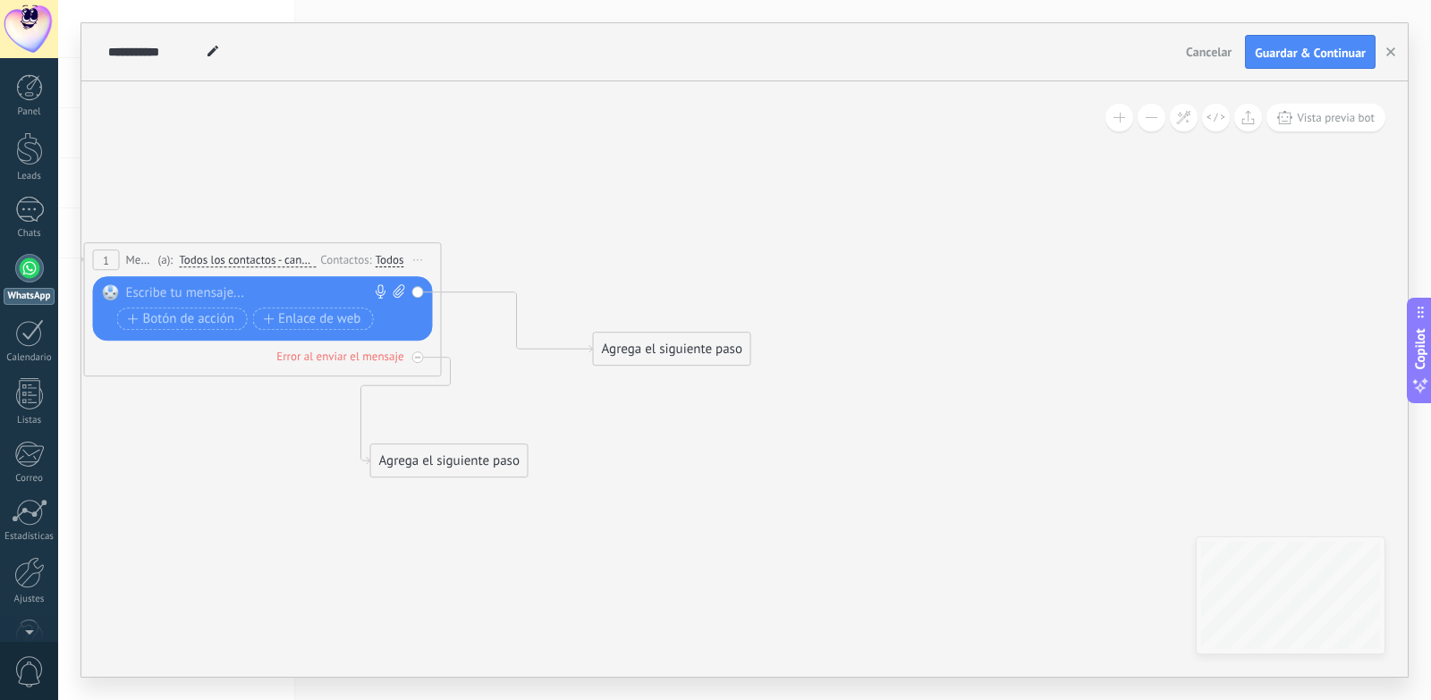
drag, startPoint x: 872, startPoint y: 405, endPoint x: 641, endPoint y: 515, distance: 255.6
click at [641, 515] on icon at bounding box center [284, 360] width 1706 height 1130
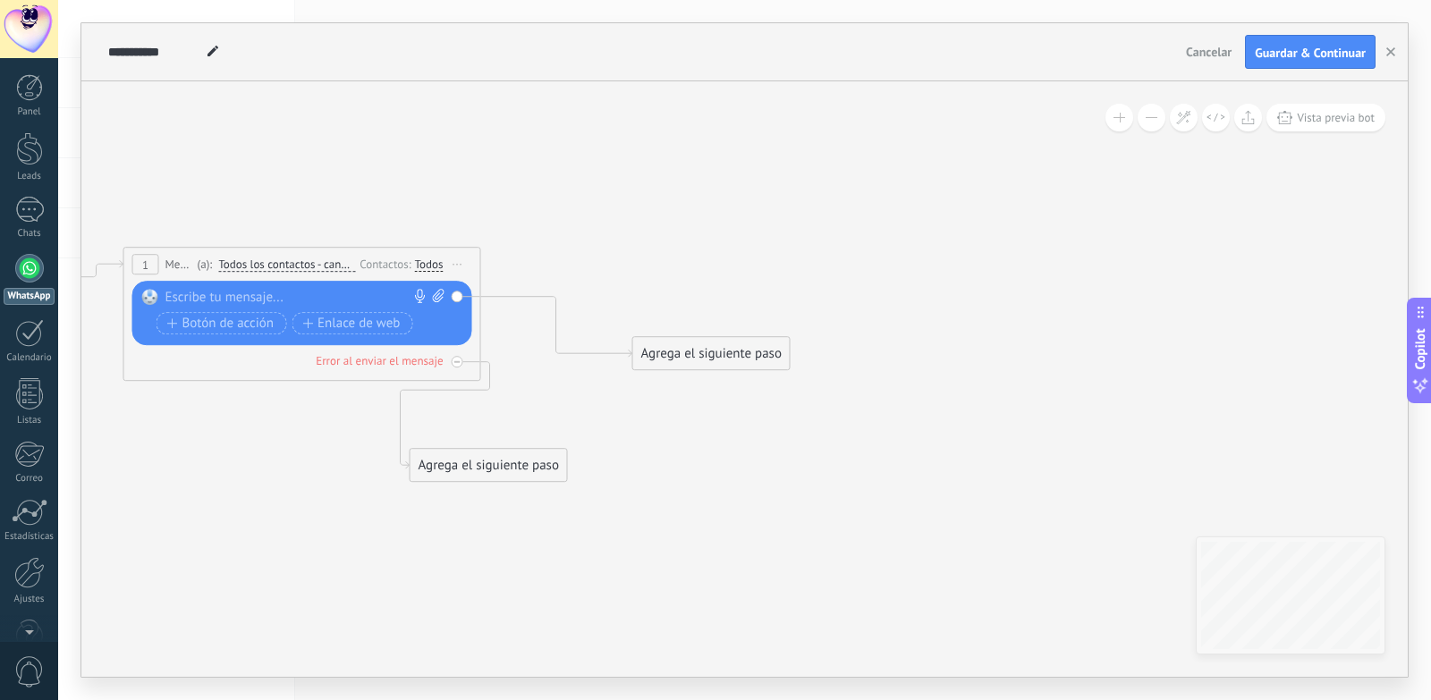
click at [174, 255] on div "1 Mensaje ******* (a): Todos los contactos - canales seleccionados Todos los co…" at bounding box center [302, 264] width 356 height 33
click at [139, 262] on div "1" at bounding box center [145, 264] width 27 height 21
